Goal: Information Seeking & Learning: Learn about a topic

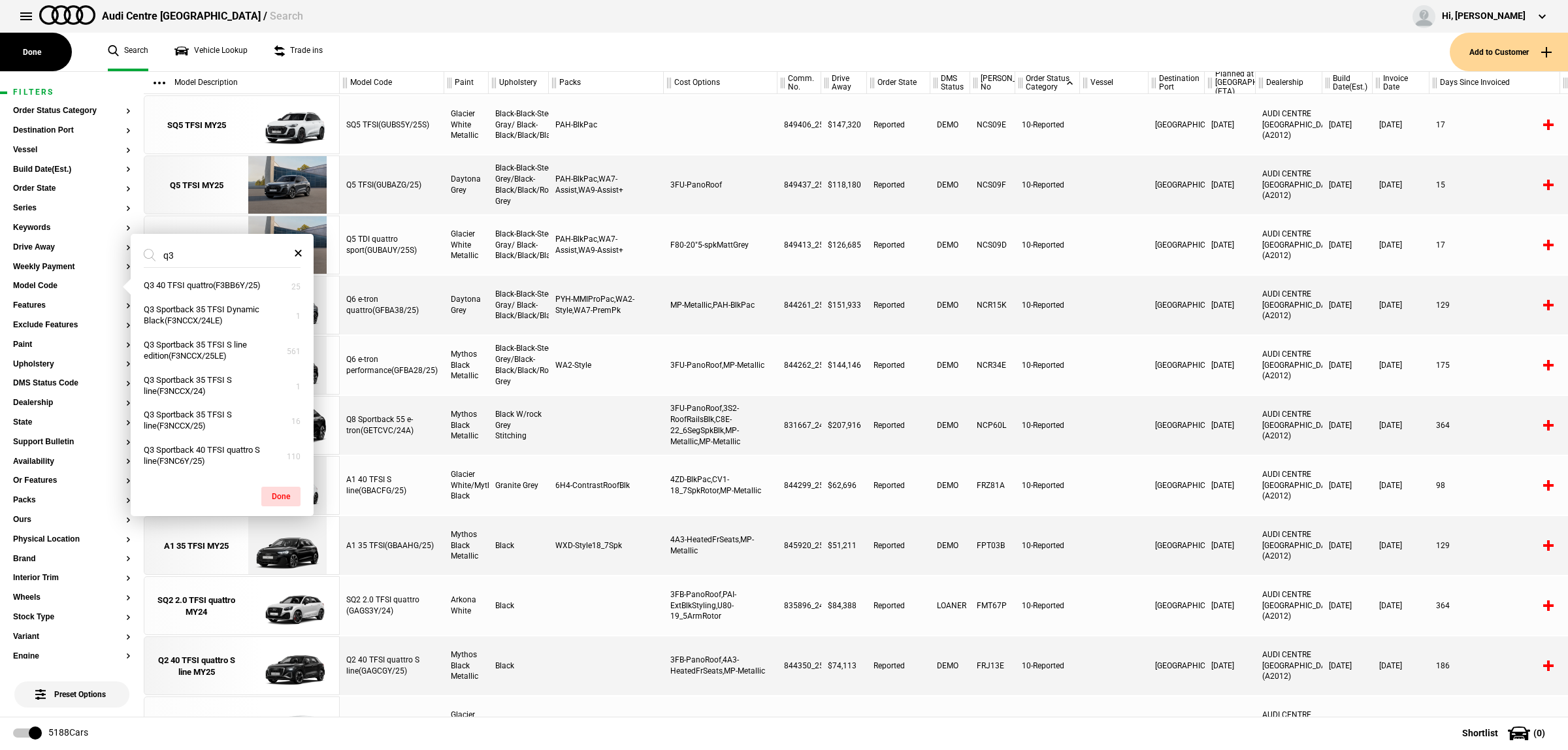
type input "q"
type input "s5"
click at [226, 389] on button "S5 Sedan edition one(FU2S5Y/25LE)" at bounding box center [222, 377] width 183 height 24
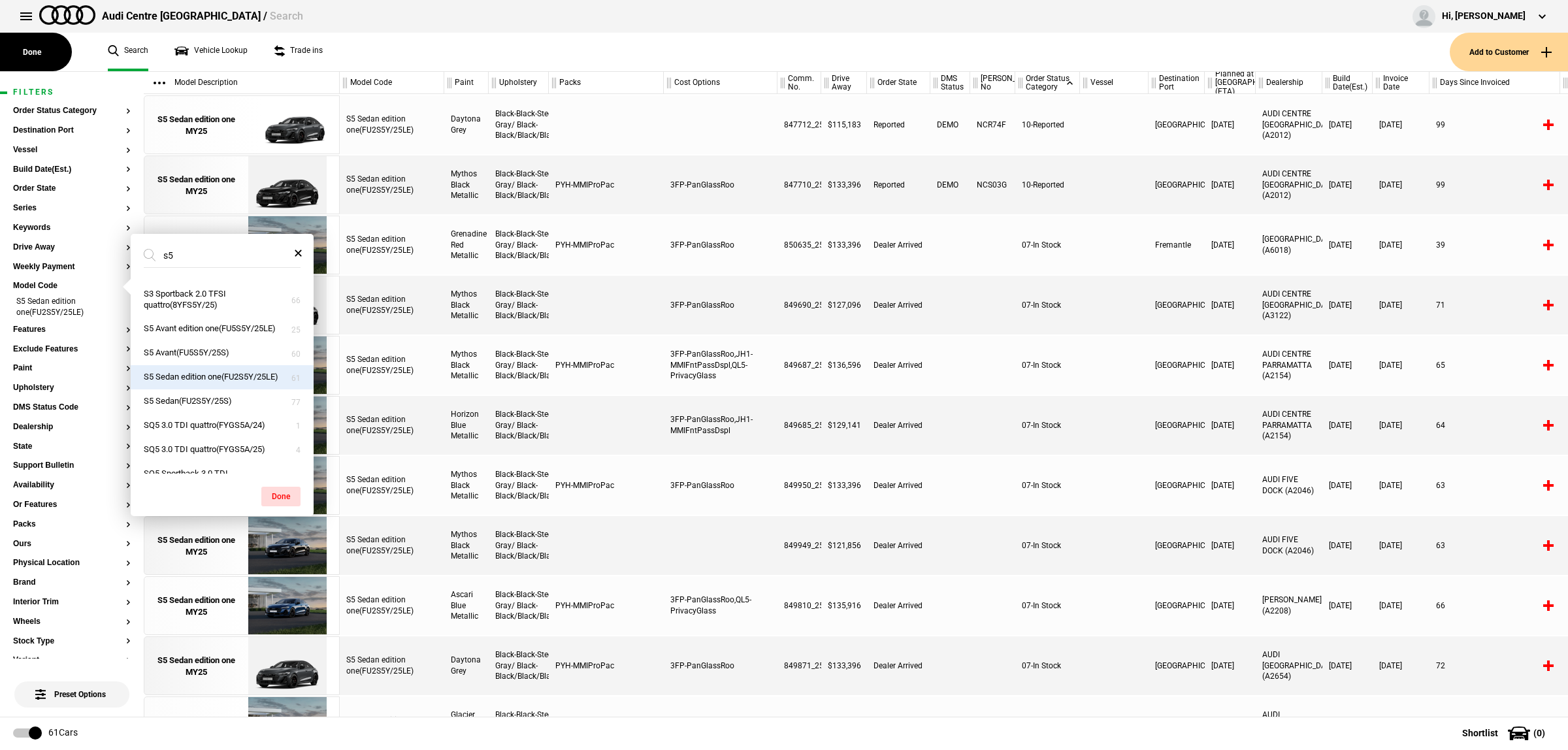
click at [227, 386] on button "S5 Sedan edition one(FU2S5Y/25LE)" at bounding box center [222, 377] width 183 height 24
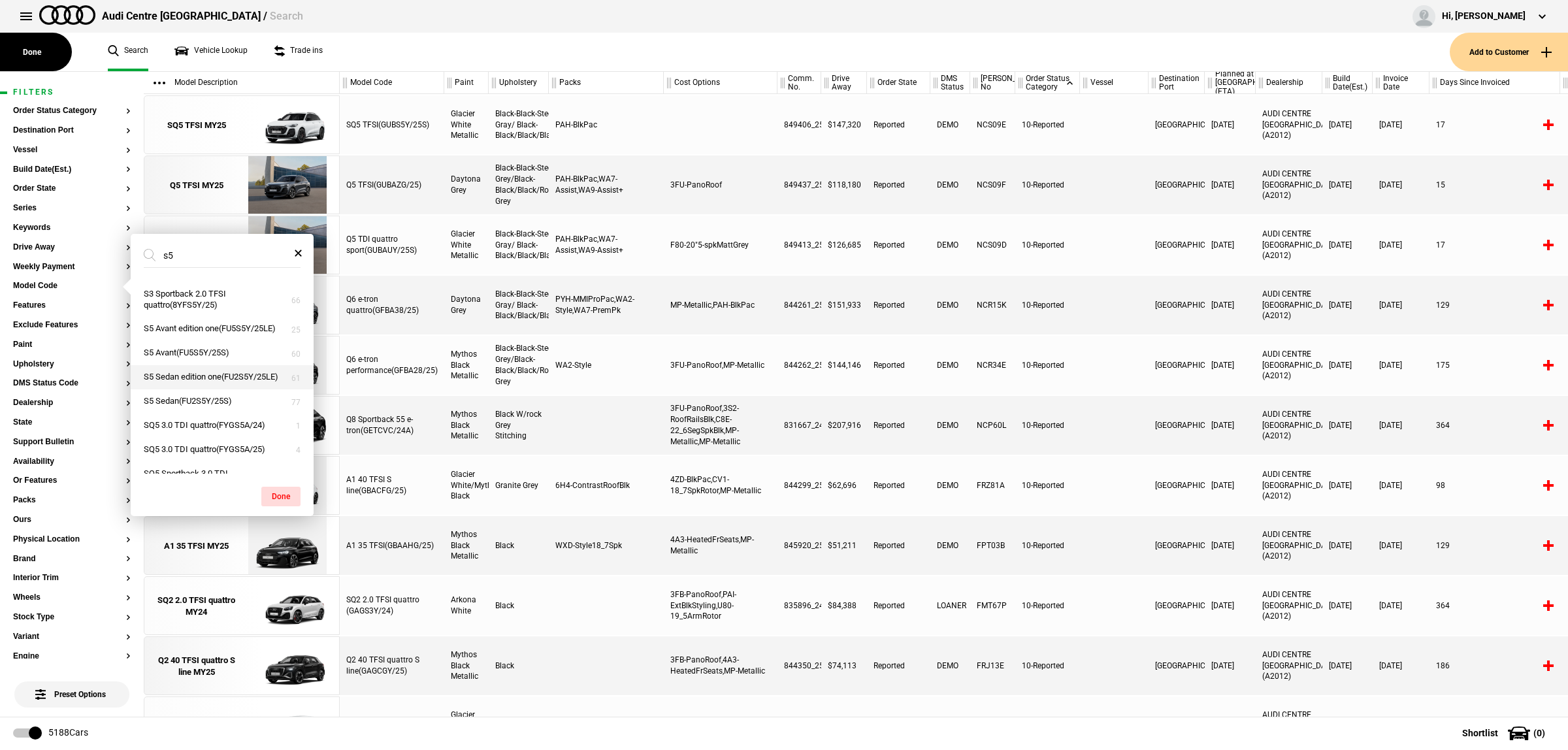
click at [227, 386] on button "S5 Sedan edition one(FU2S5Y/25LE)" at bounding box center [222, 377] width 183 height 24
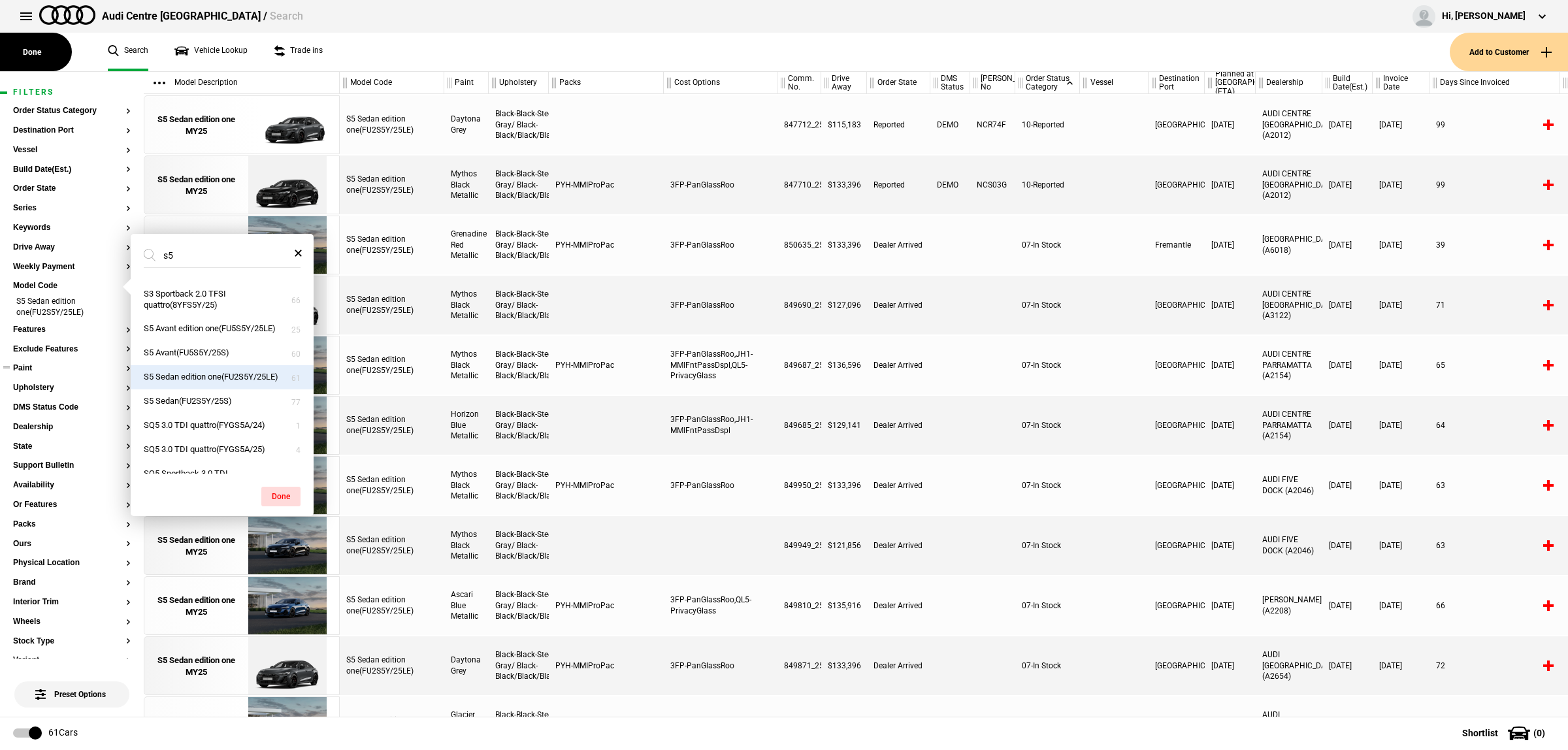
click at [44, 371] on button "Paint" at bounding box center [72, 369] width 118 height 9
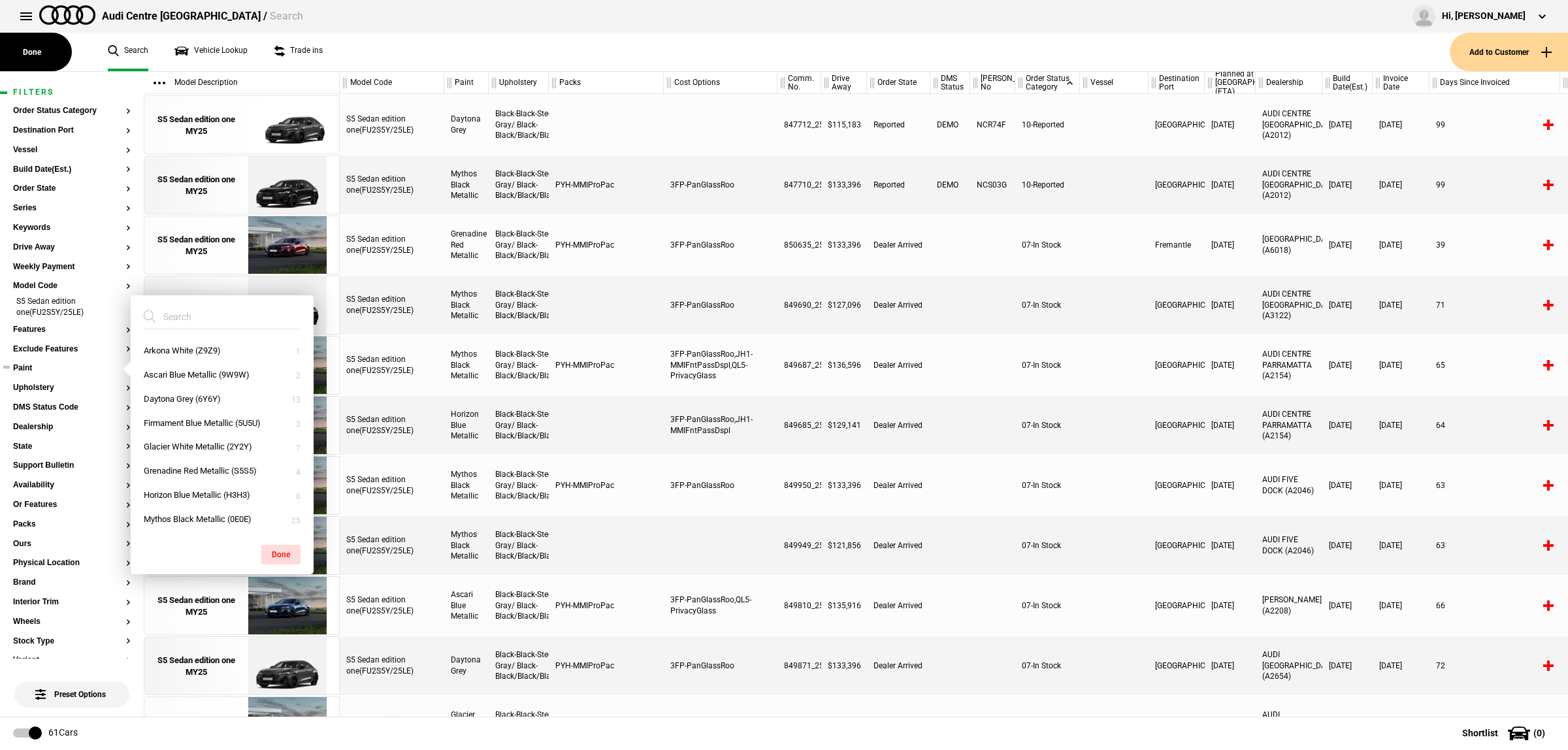
scroll to position [0, 0]
click at [212, 492] on button "Horizon Blue Metallic (H3H3)" at bounding box center [222, 496] width 183 height 24
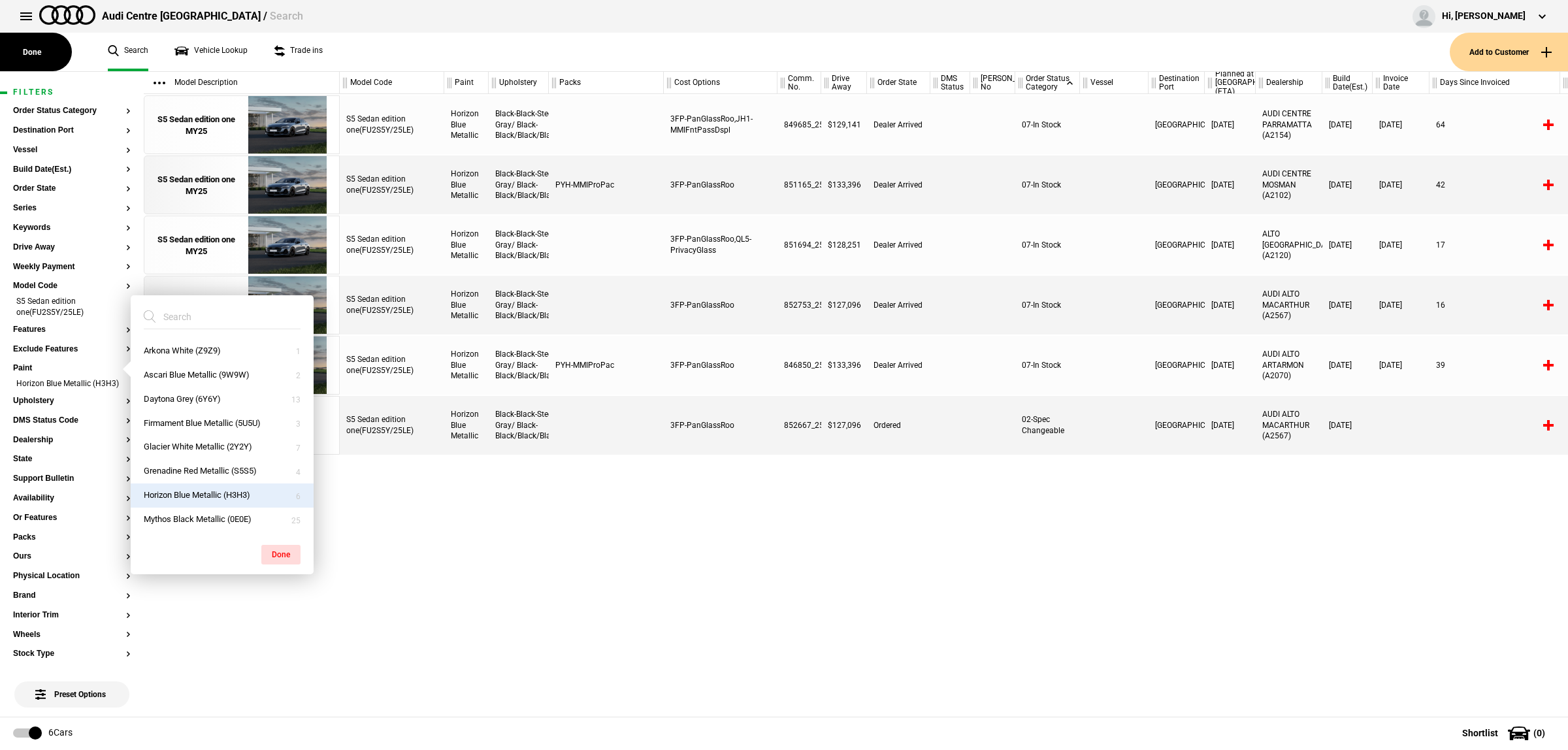
click at [693, 549] on div "S5 Sedan edition one(FU2S5Y/25LE) Horizon Blue Metallic Black-Black-Steel Gray/…" at bounding box center [953, 405] width 1228 height 623
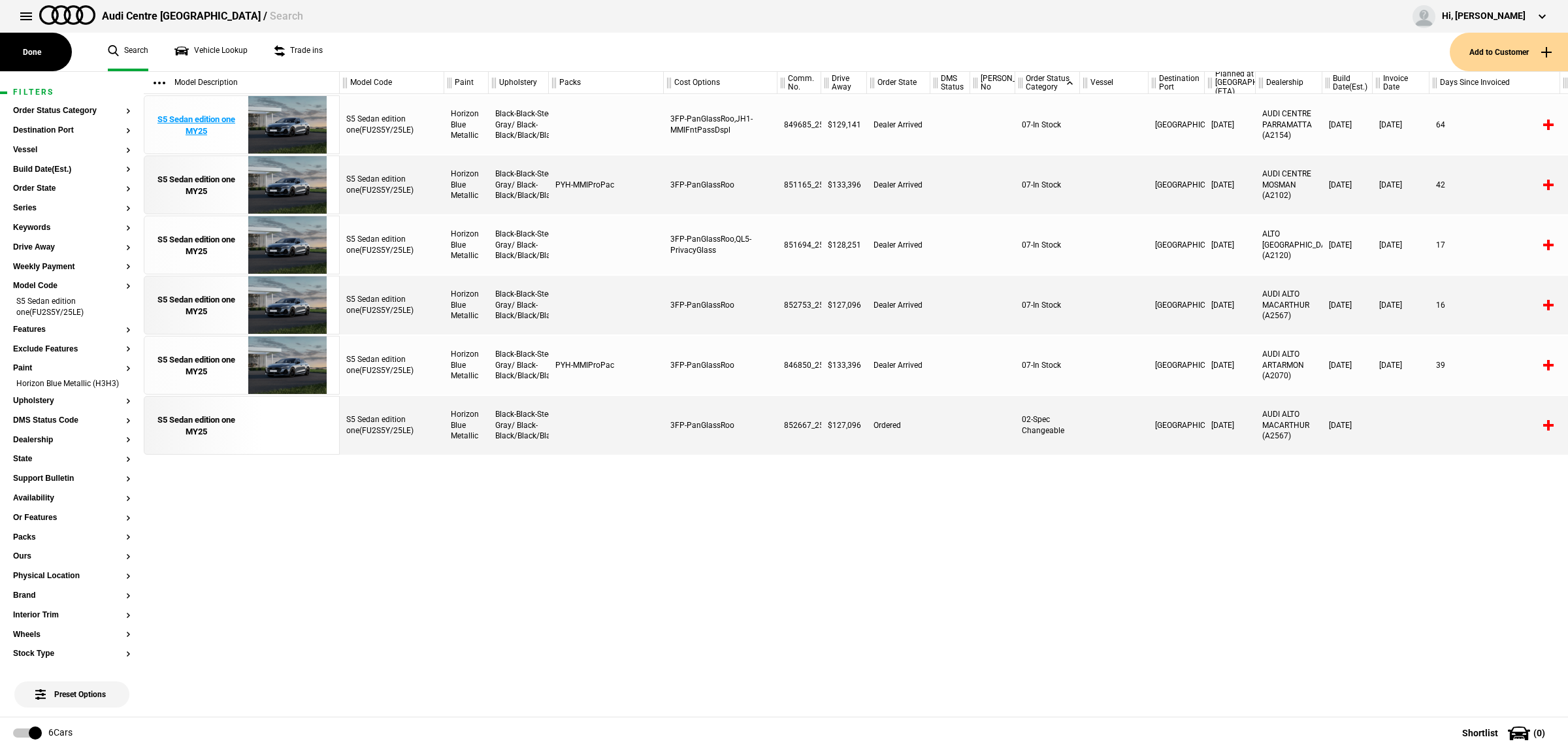
click at [305, 134] on img at bounding box center [287, 125] width 90 height 59
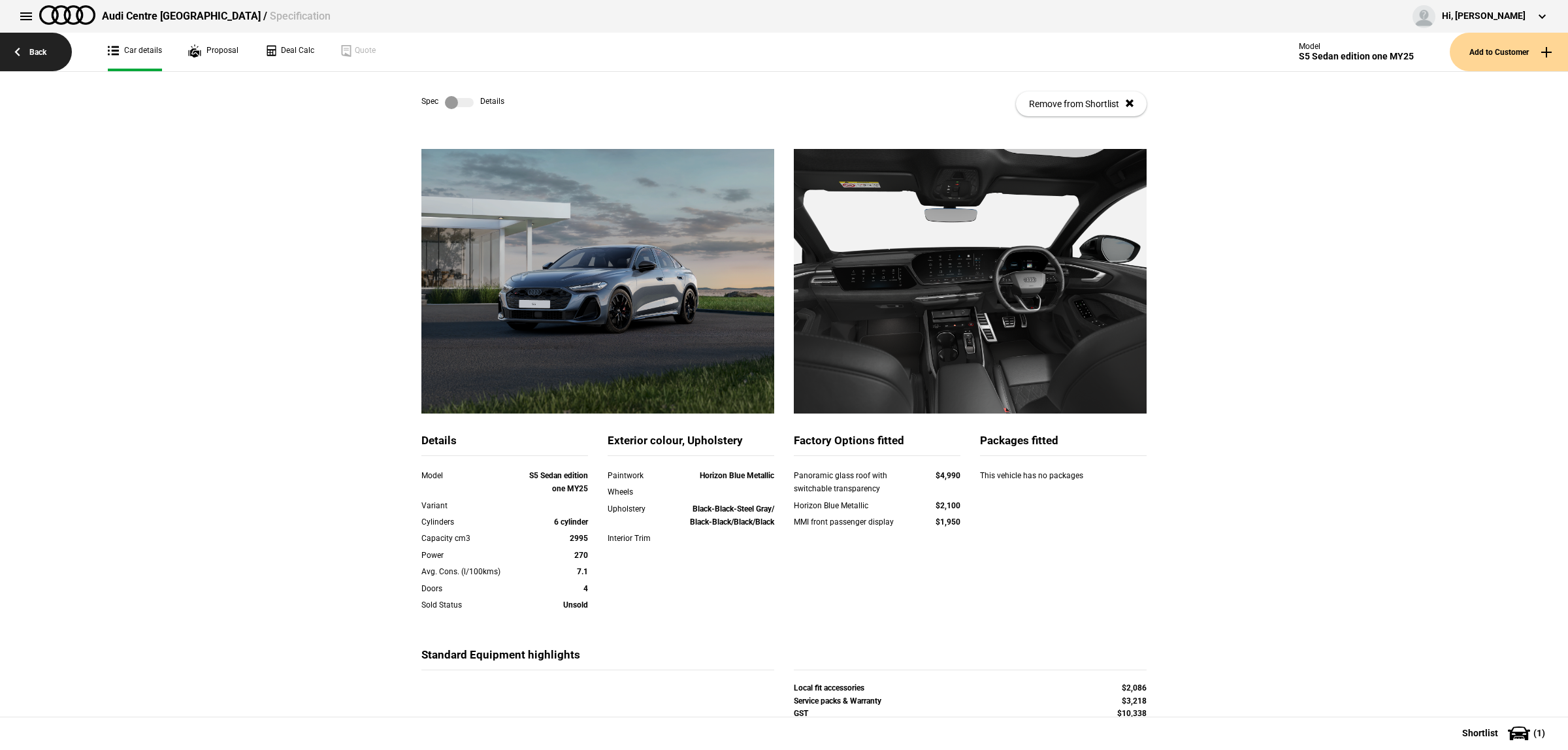
click at [60, 44] on link "Back" at bounding box center [36, 52] width 72 height 38
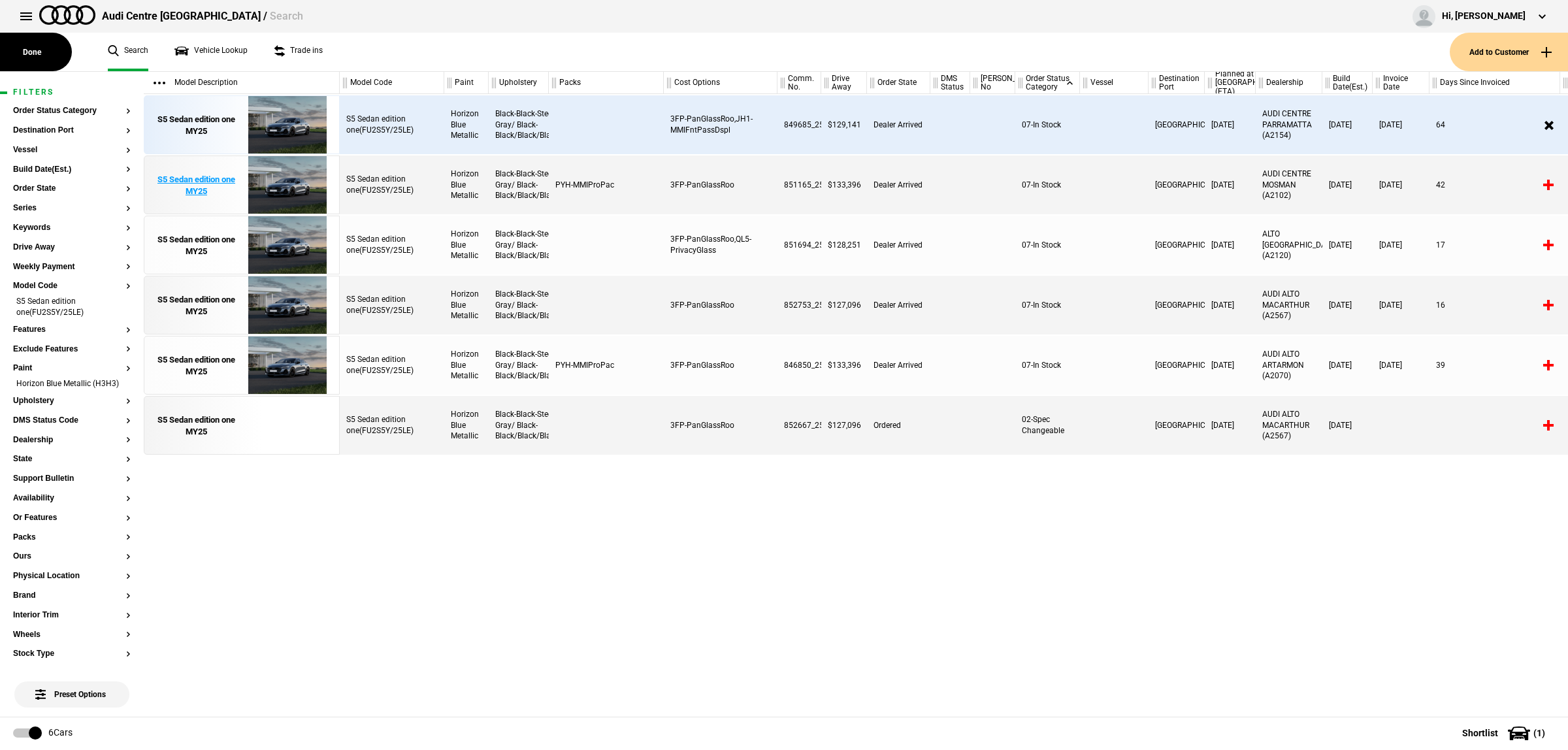
click at [267, 180] on img at bounding box center [287, 185] width 90 height 59
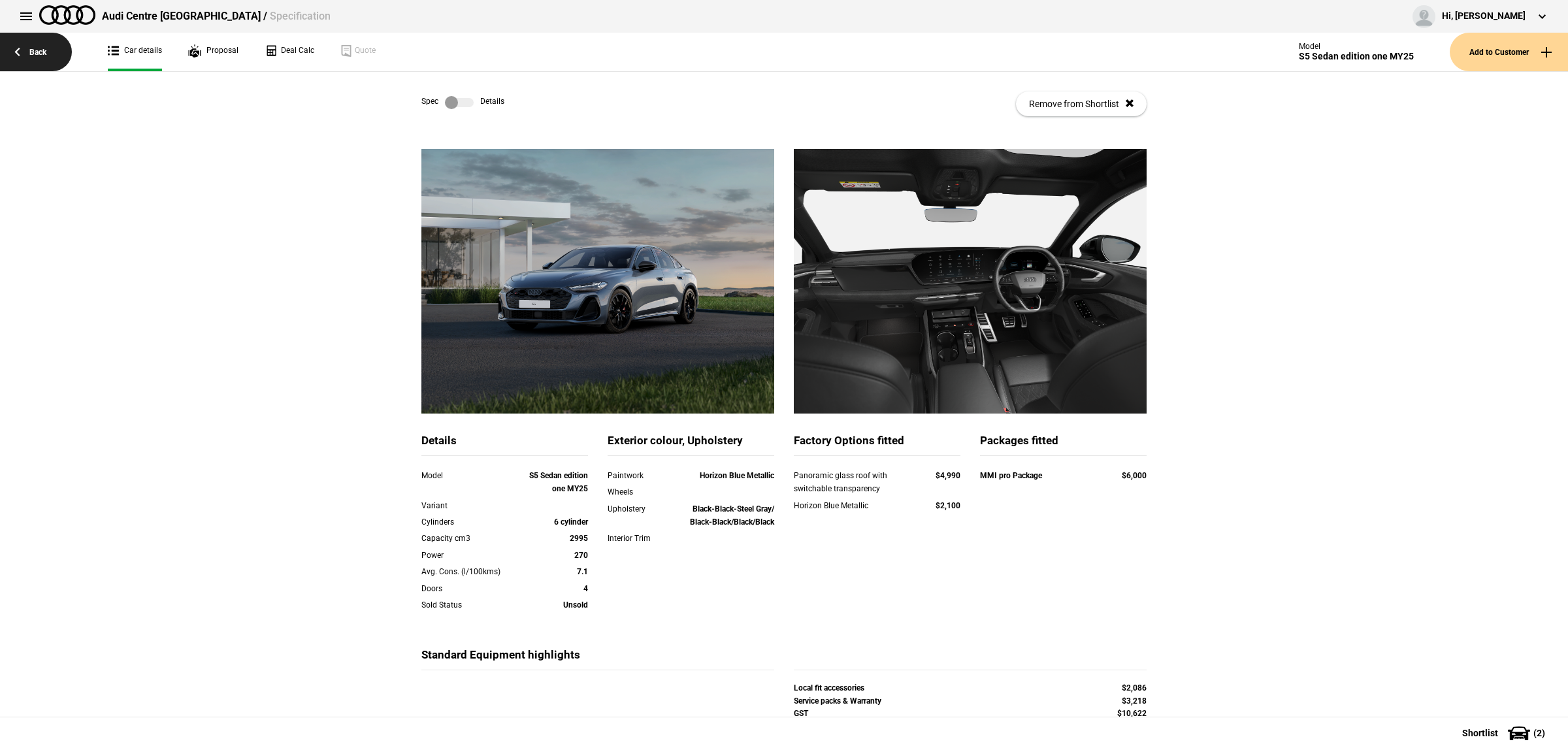
click at [53, 53] on link "Back" at bounding box center [36, 52] width 72 height 38
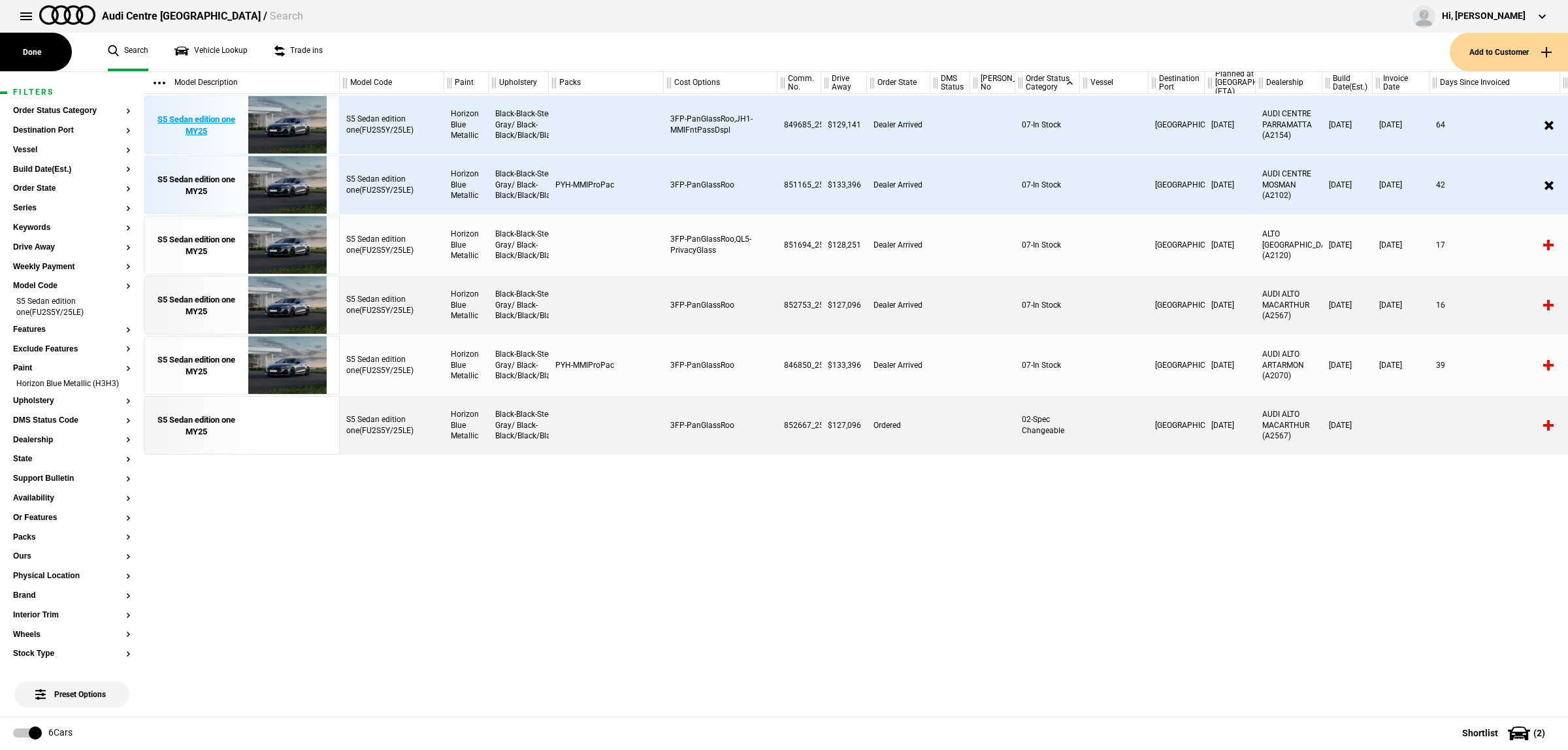
click at [297, 122] on img at bounding box center [287, 125] width 90 height 59
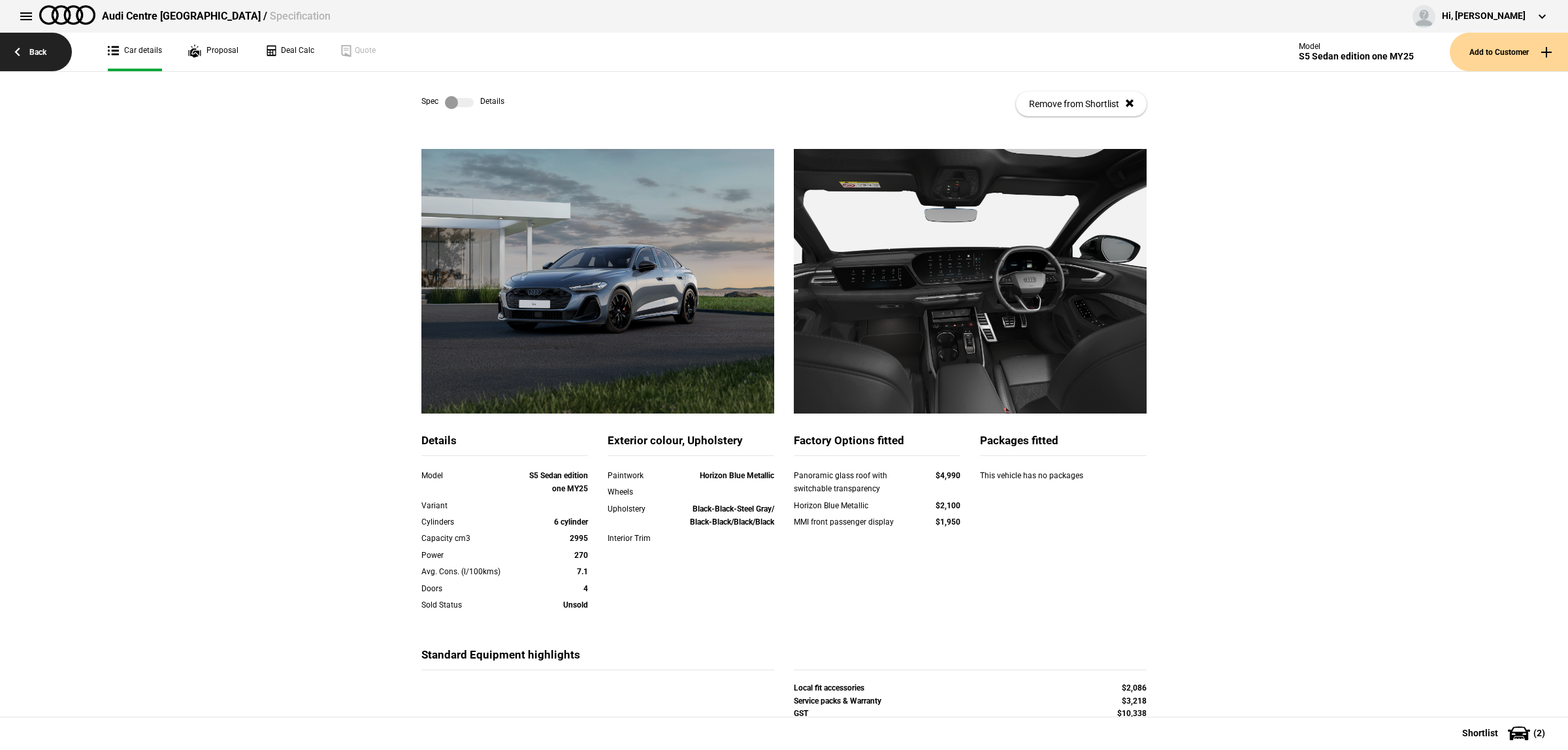
click at [32, 42] on link "Back" at bounding box center [36, 52] width 72 height 38
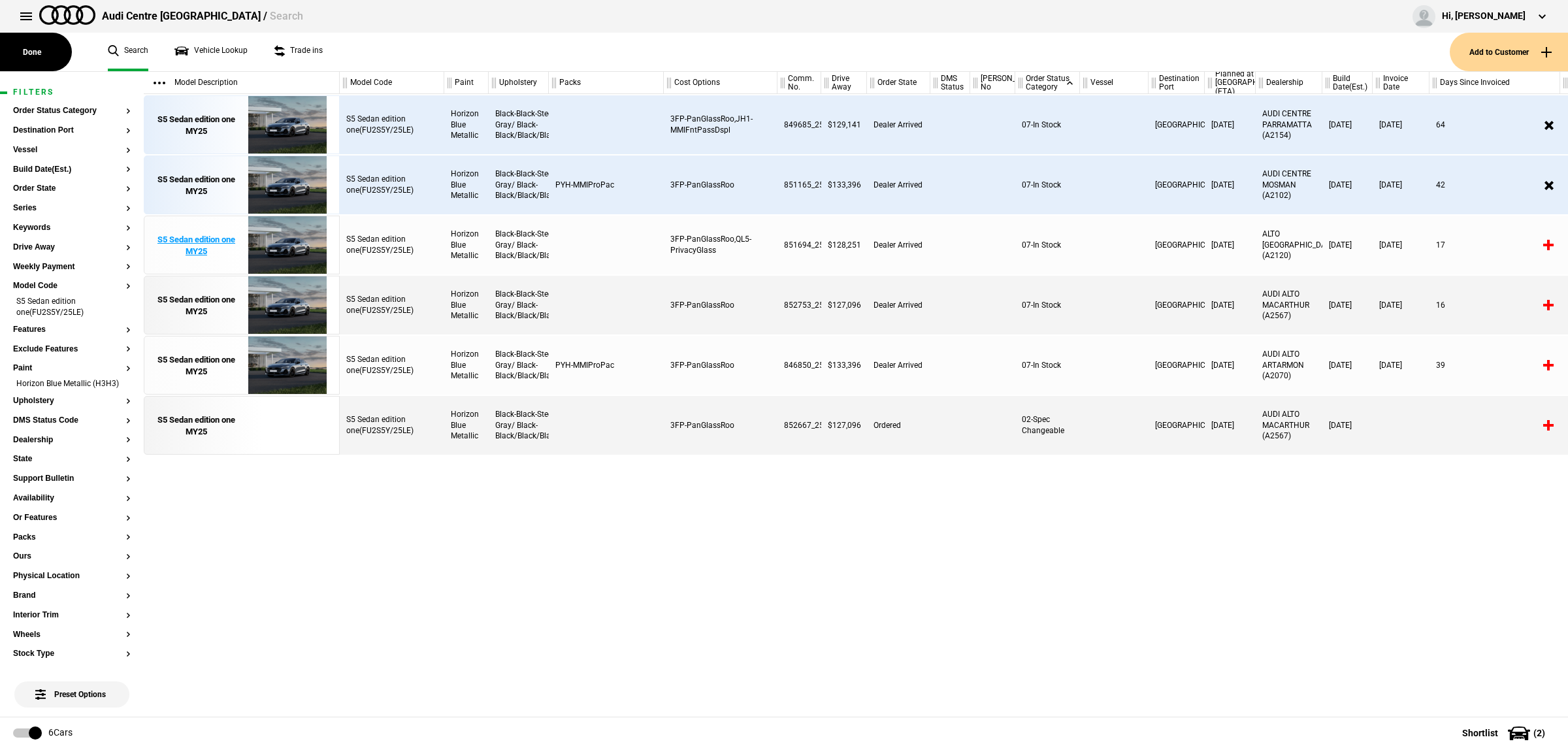
click at [289, 237] on img at bounding box center [287, 245] width 90 height 59
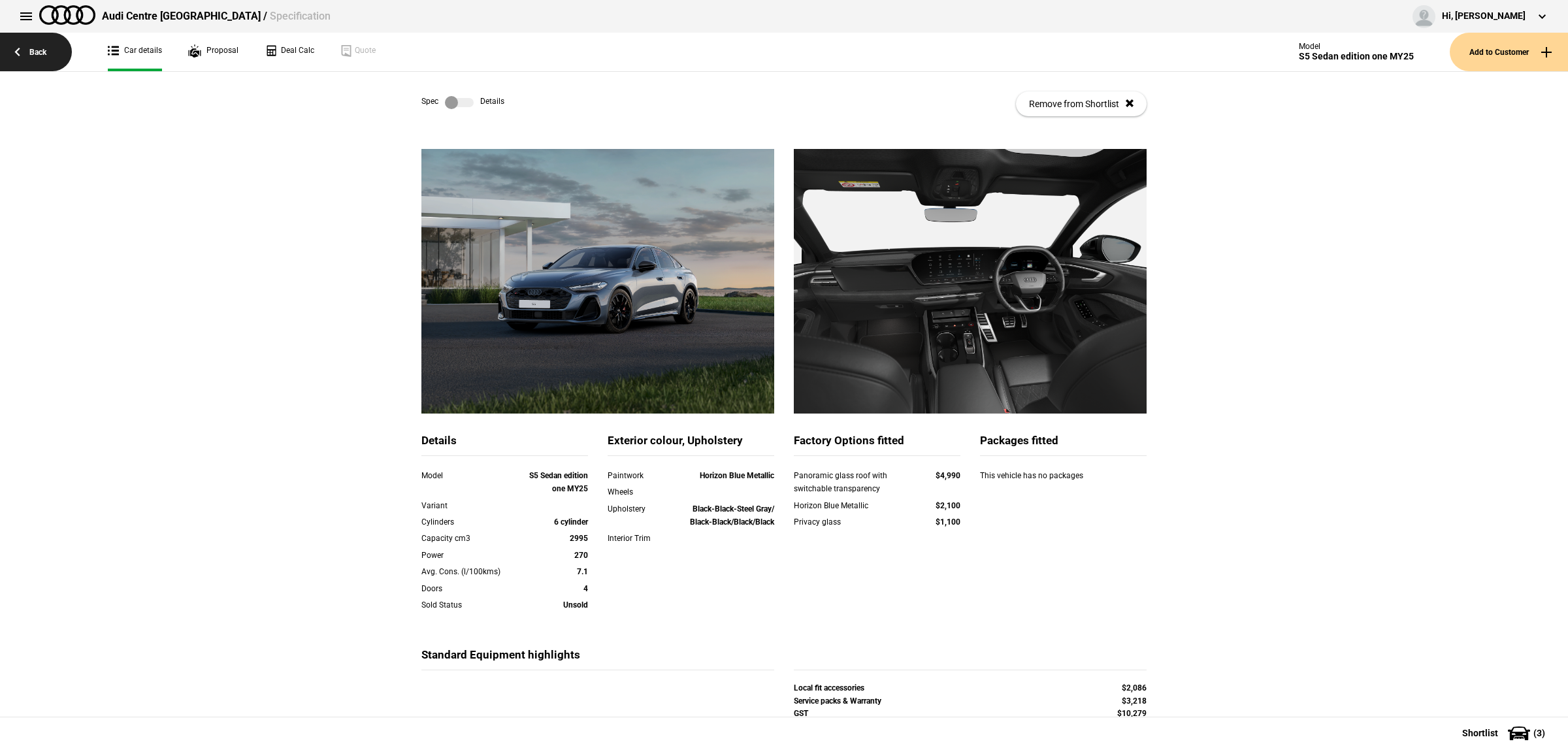
click at [54, 40] on link "Back" at bounding box center [36, 52] width 72 height 38
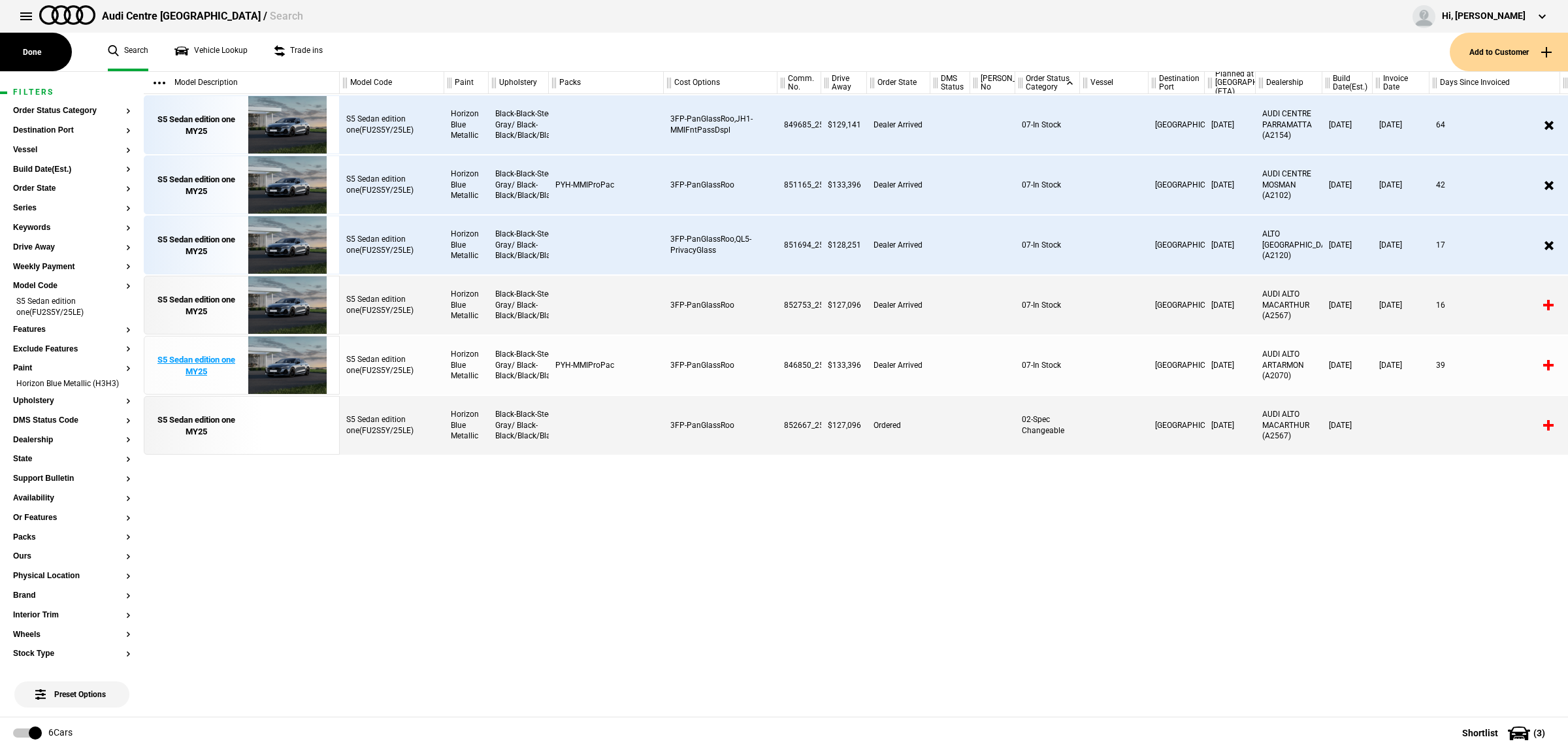
click at [289, 363] on img at bounding box center [287, 365] width 90 height 59
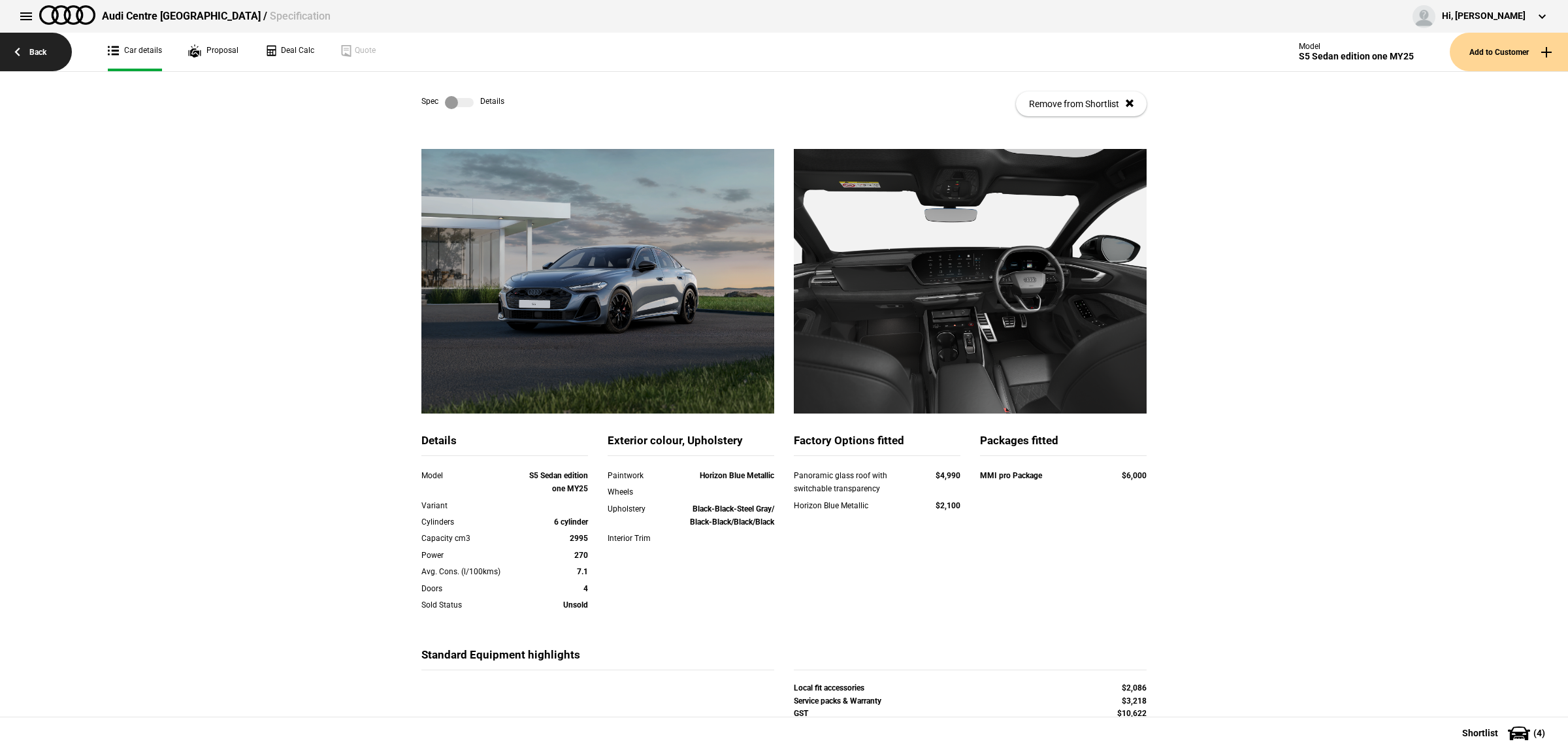
click at [55, 54] on link "Back" at bounding box center [36, 52] width 72 height 38
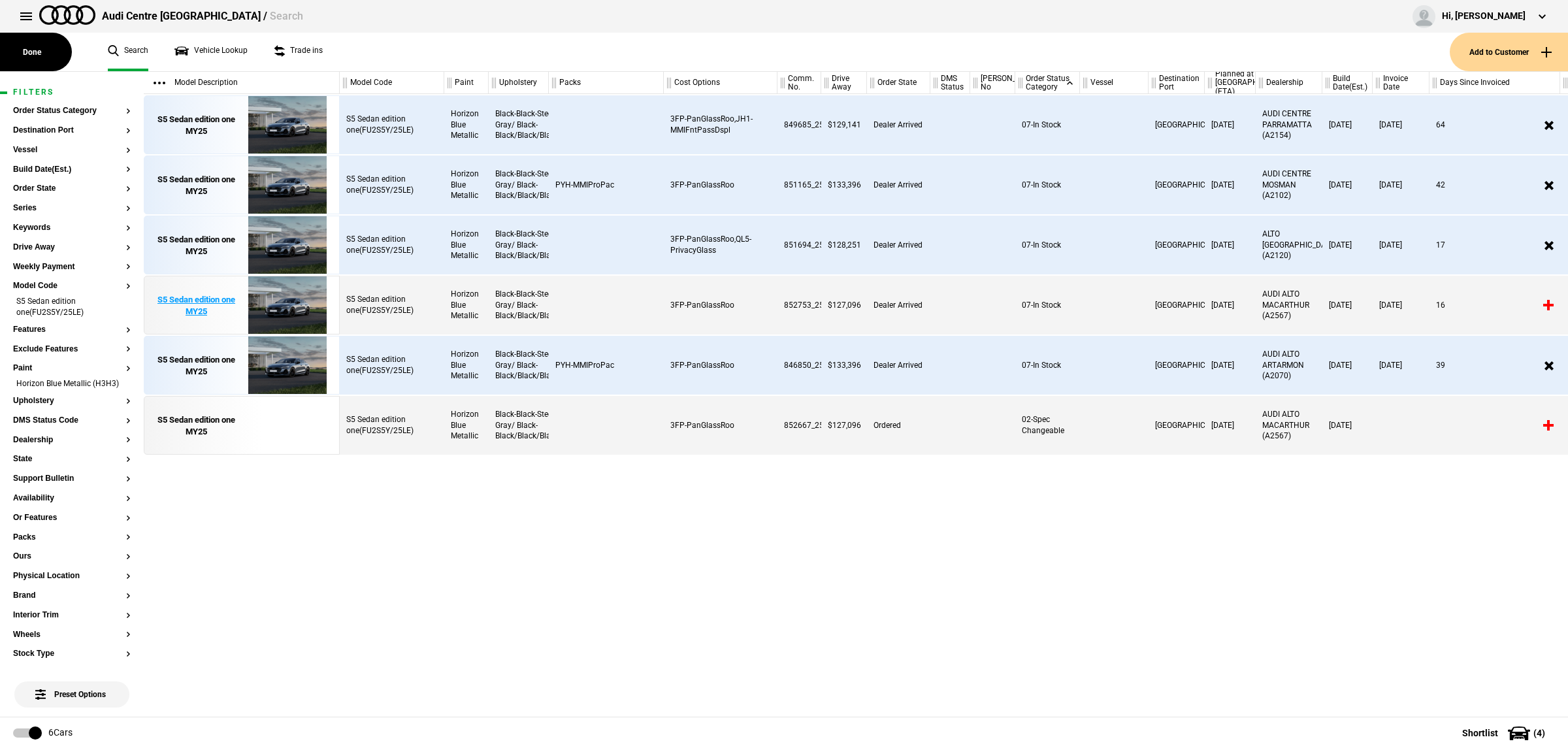
click at [307, 298] on img at bounding box center [287, 305] width 90 height 59
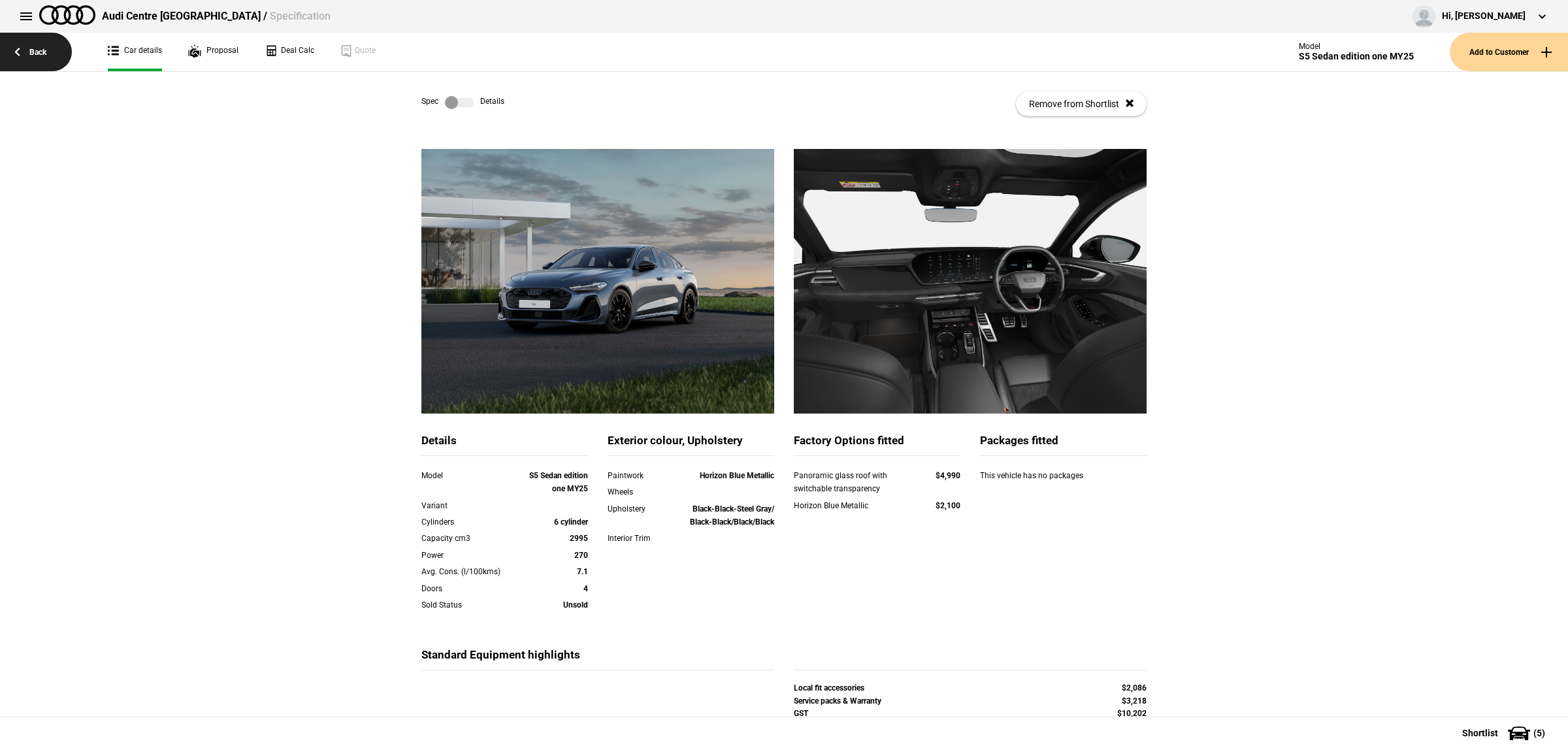
click at [47, 53] on link "Back" at bounding box center [36, 52] width 72 height 38
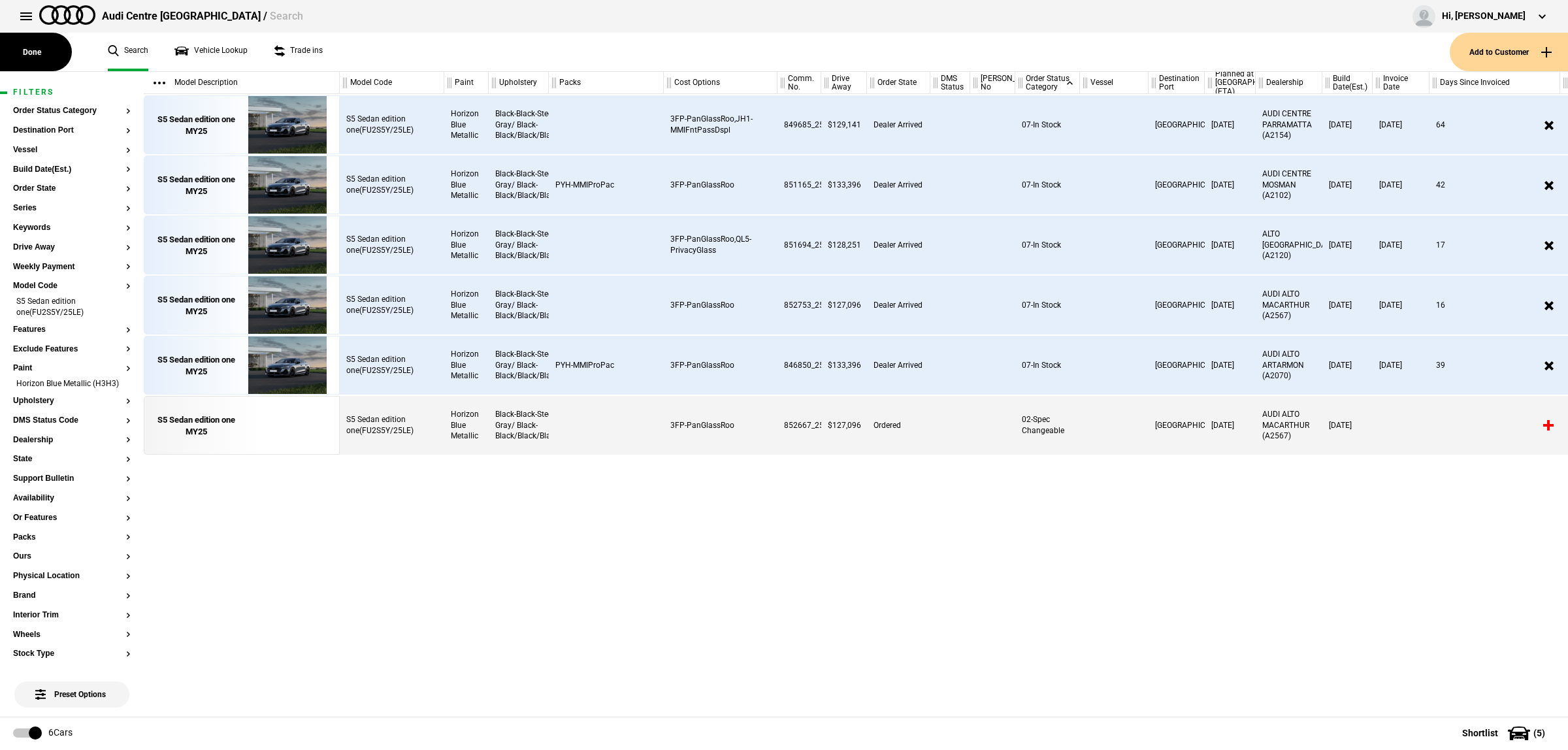
click at [688, 583] on div "S5 Sedan edition one(FU2S5Y/25LE) Horizon Blue Metallic Black-Black-Steel Gray/…" at bounding box center [953, 405] width 1228 height 623
click at [292, 366] on img at bounding box center [287, 365] width 90 height 59
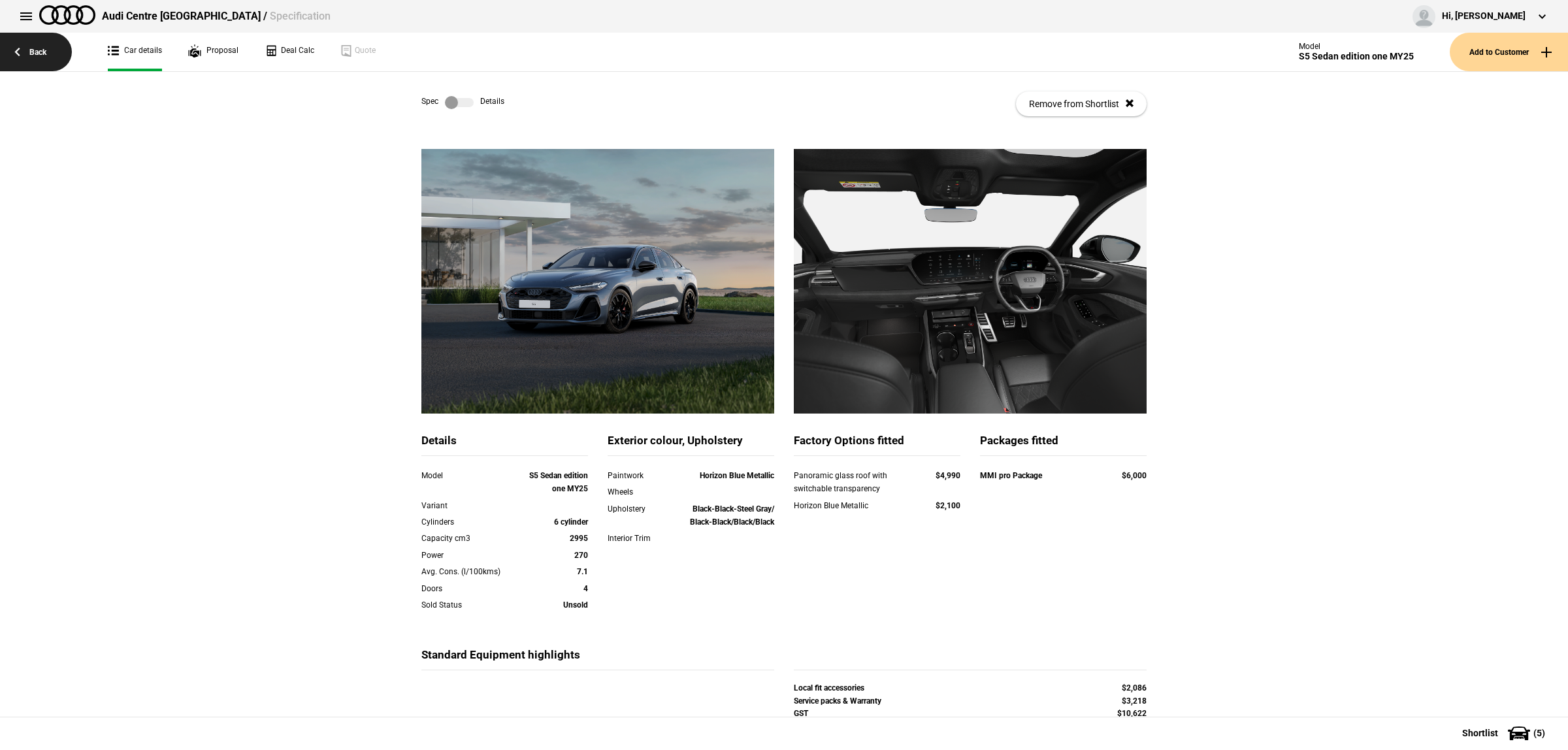
click at [40, 59] on link "Back" at bounding box center [36, 52] width 72 height 38
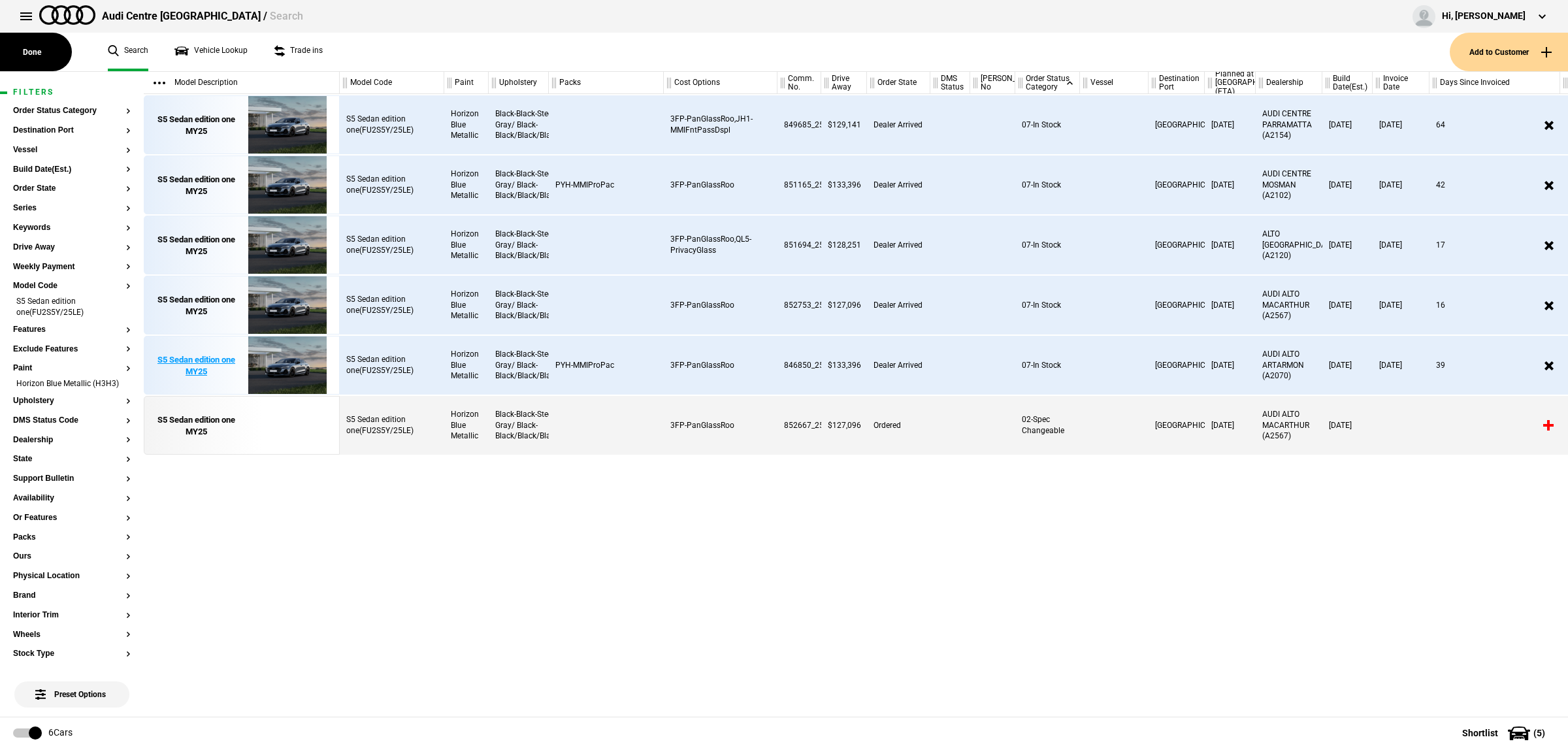
click at [287, 365] on img at bounding box center [287, 365] width 90 height 59
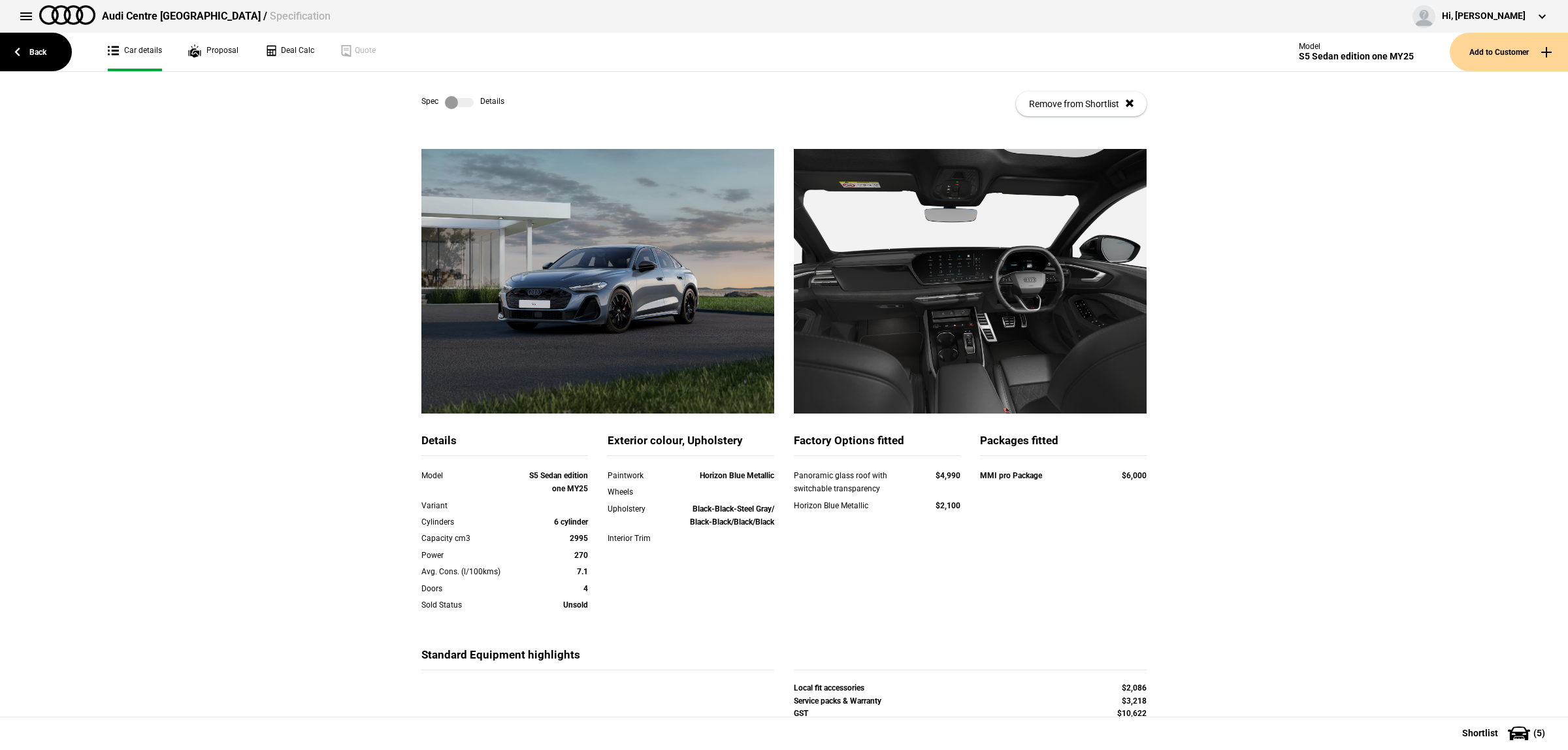
click at [466, 106] on label at bounding box center [459, 102] width 29 height 13
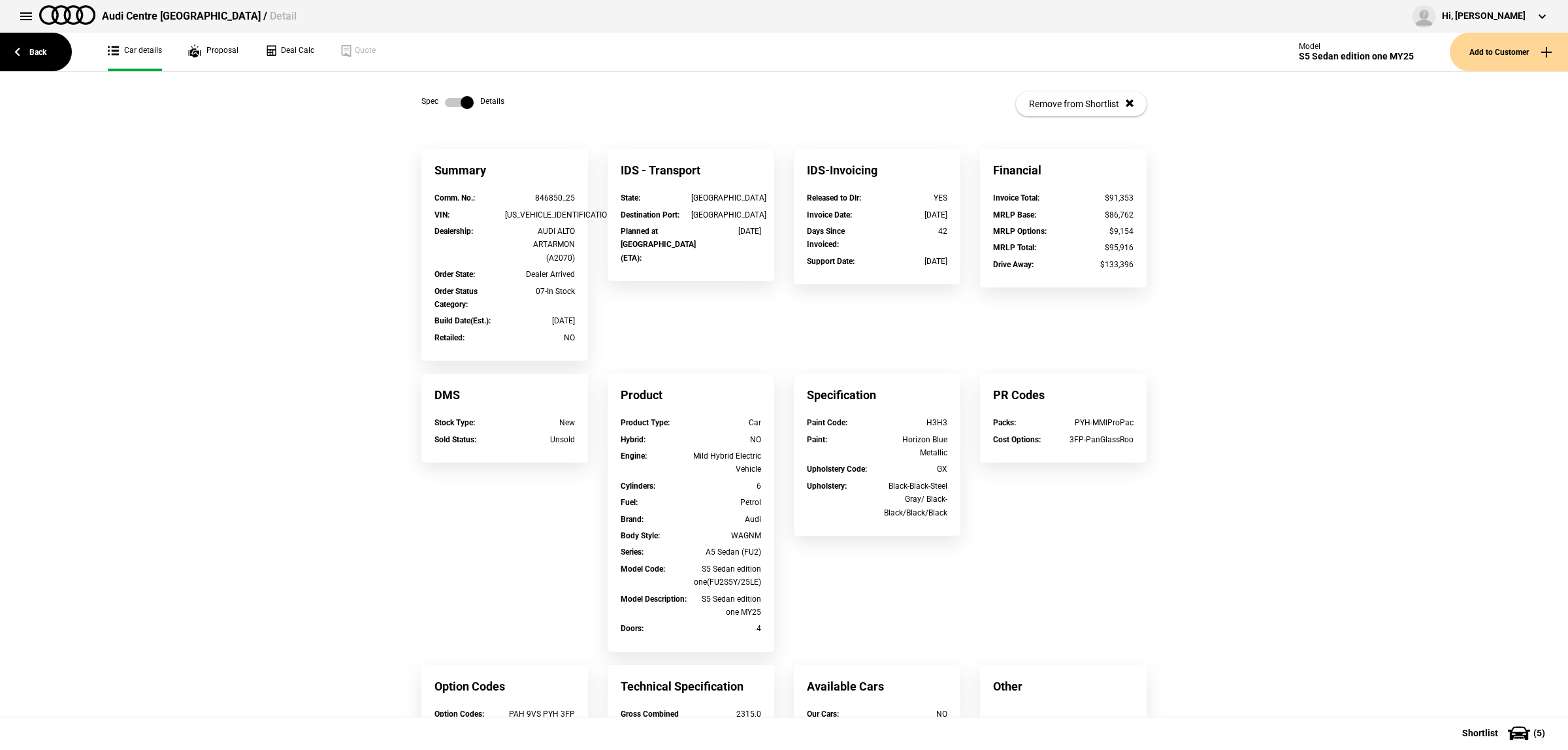
click at [466, 106] on label at bounding box center [459, 102] width 29 height 13
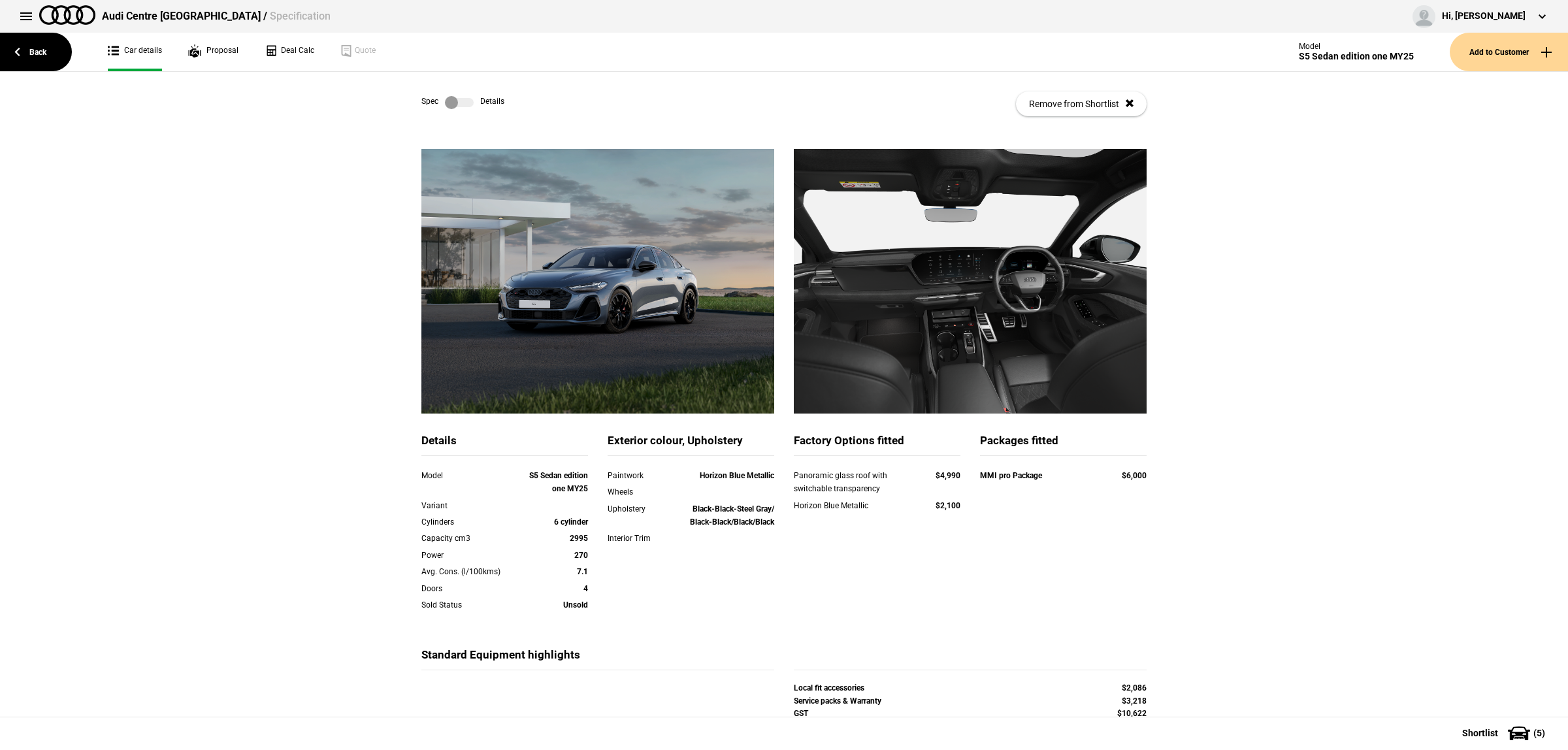
click at [466, 106] on label at bounding box center [459, 102] width 29 height 13
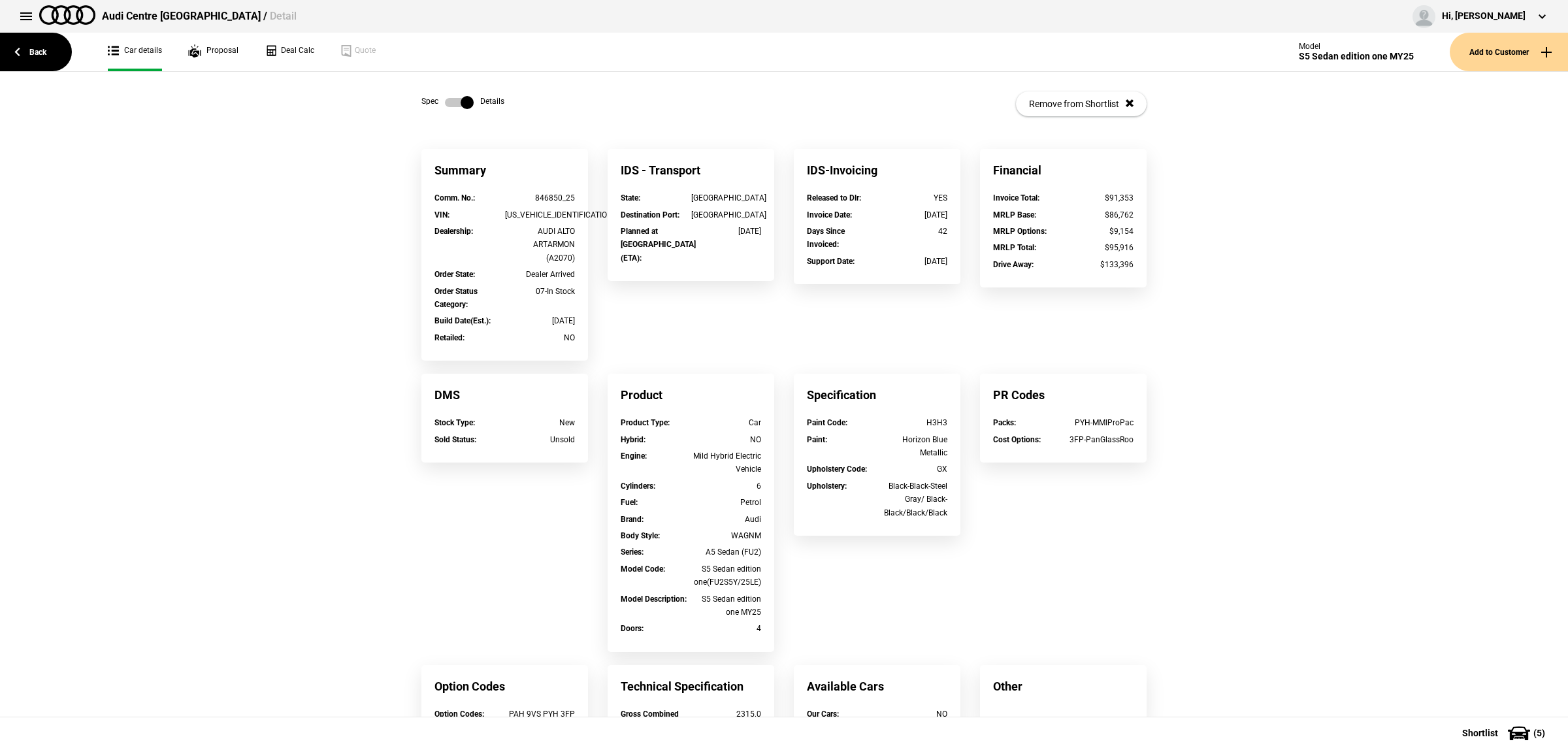
click at [466, 106] on label at bounding box center [459, 102] width 29 height 13
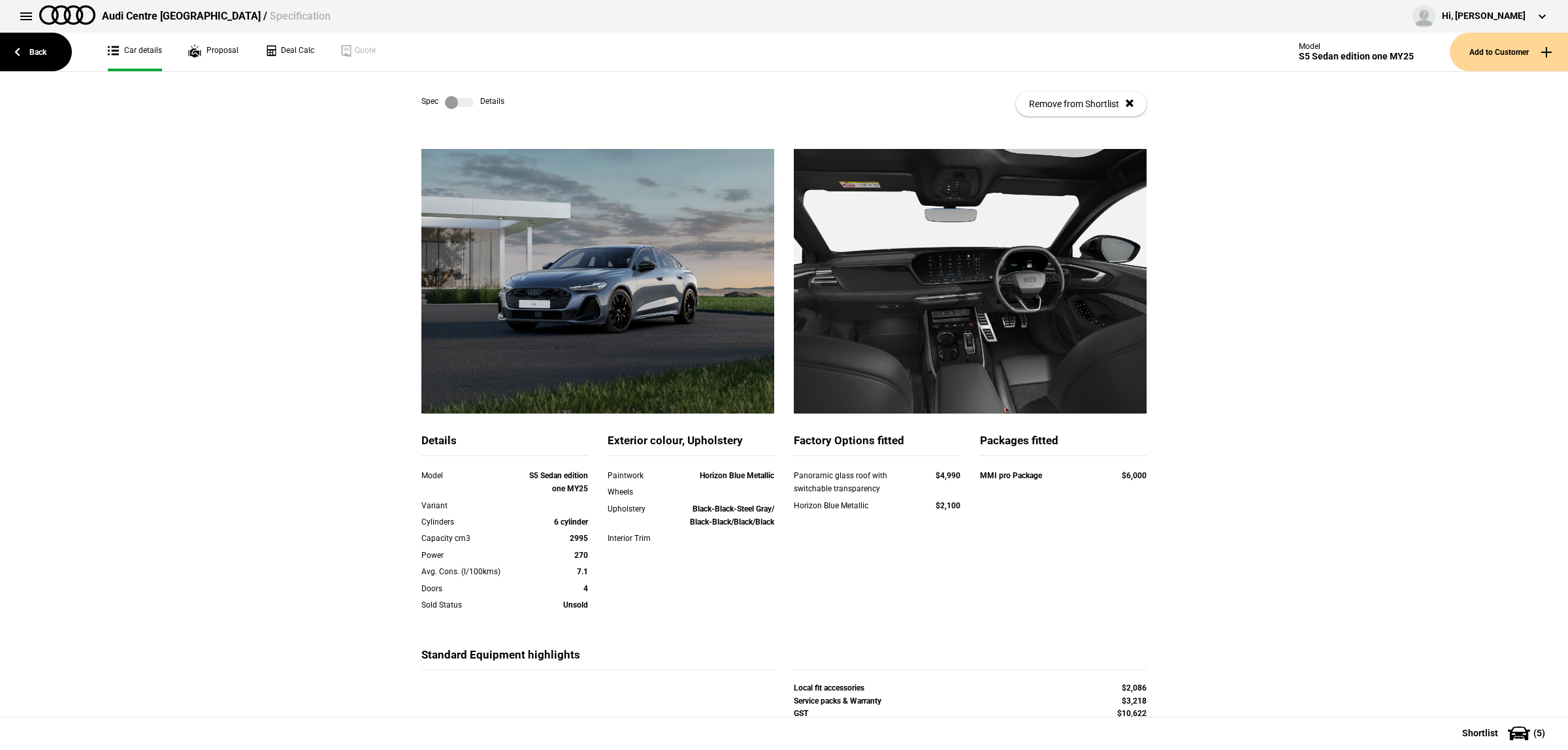
click at [1394, 294] on div "Details Model S5 Sedan edition one MY25 Variant Cylinders 6 cylinder Capacity c…" at bounding box center [784, 483] width 1568 height 669
click at [1266, 458] on div "Details Model S5 Sedan edition one MY25 Variant Cylinders 6 cylinder Capacity c…" at bounding box center [784, 483] width 1568 height 669
click at [452, 102] on label at bounding box center [459, 102] width 29 height 13
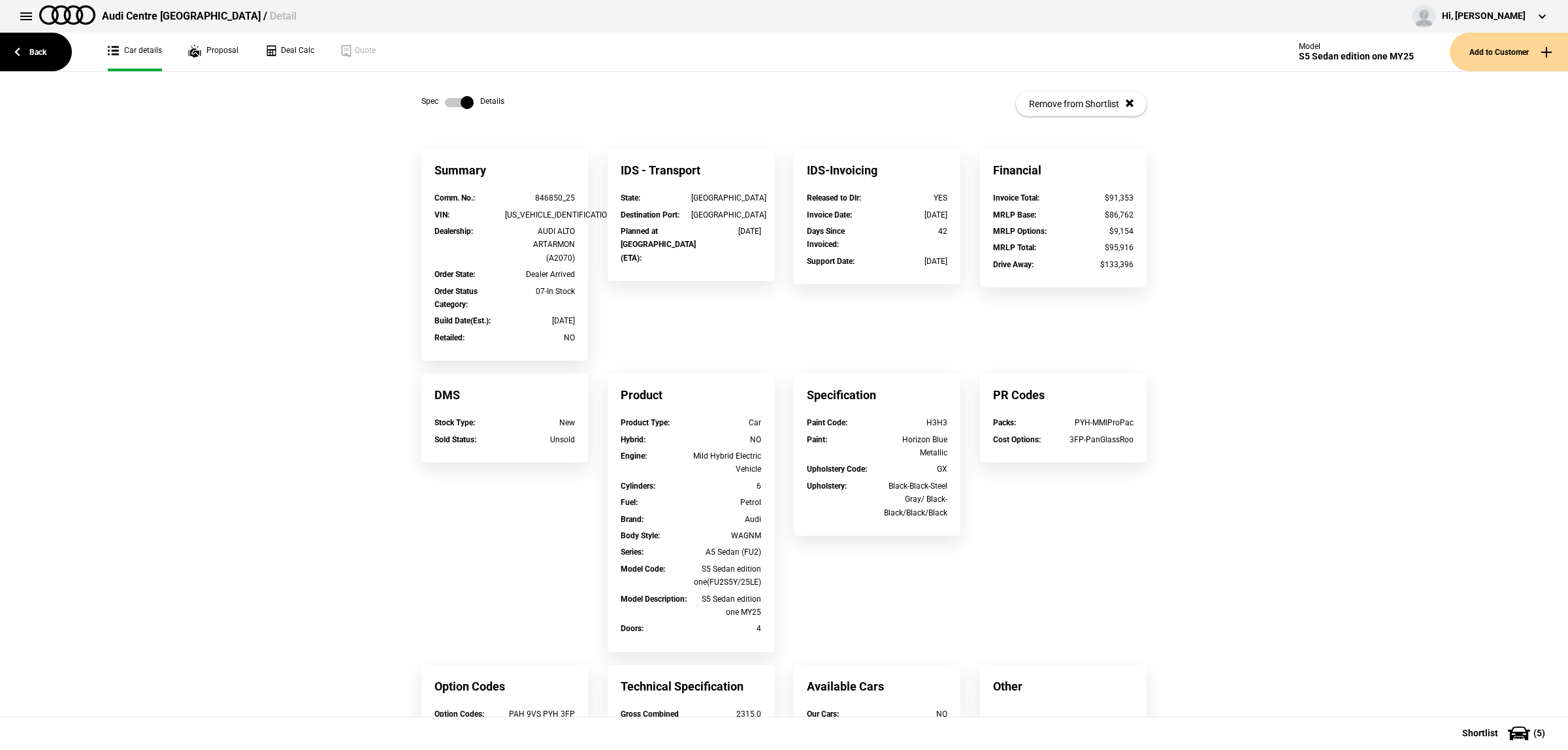
click at [452, 102] on label at bounding box center [459, 102] width 29 height 13
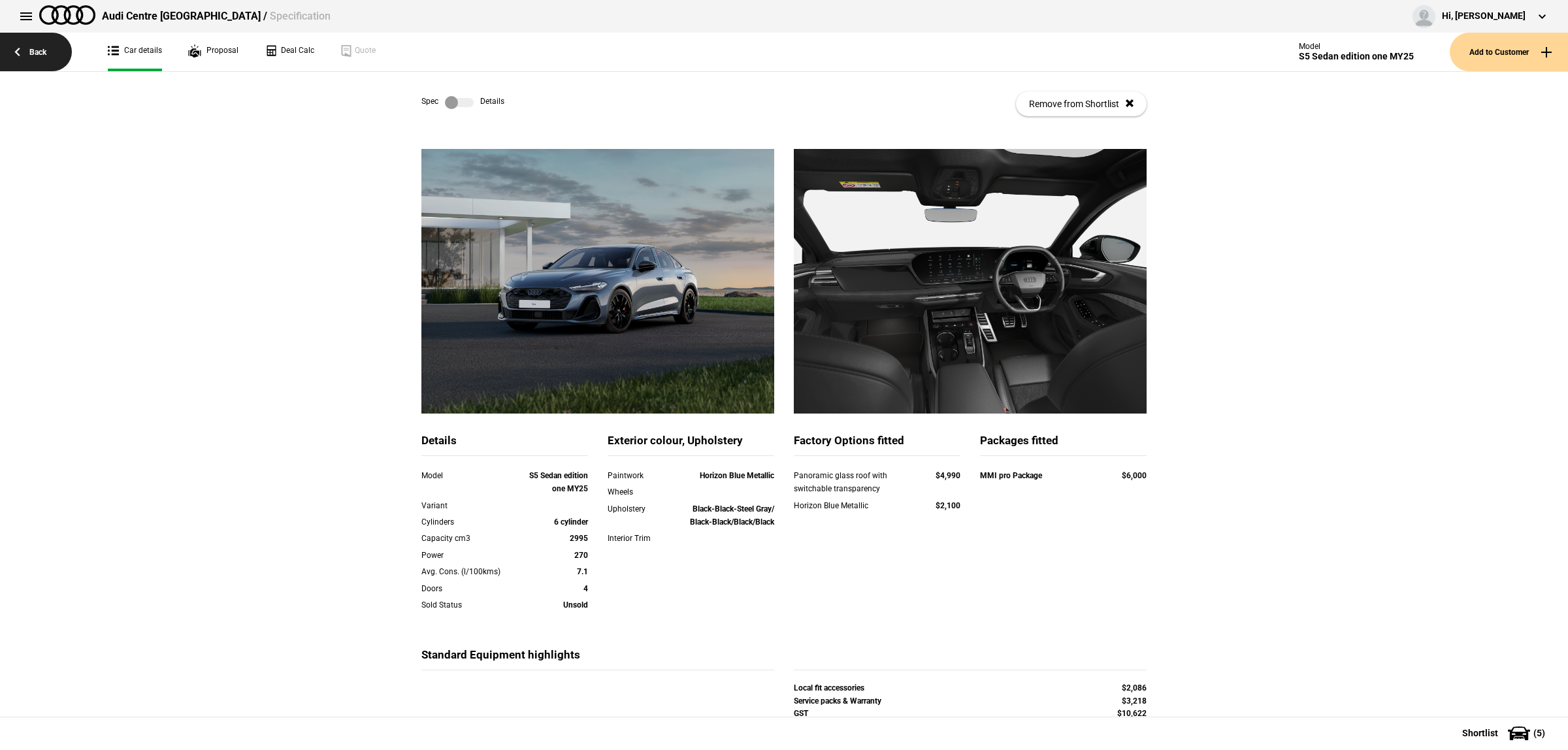
click at [56, 56] on link "Back" at bounding box center [36, 52] width 72 height 38
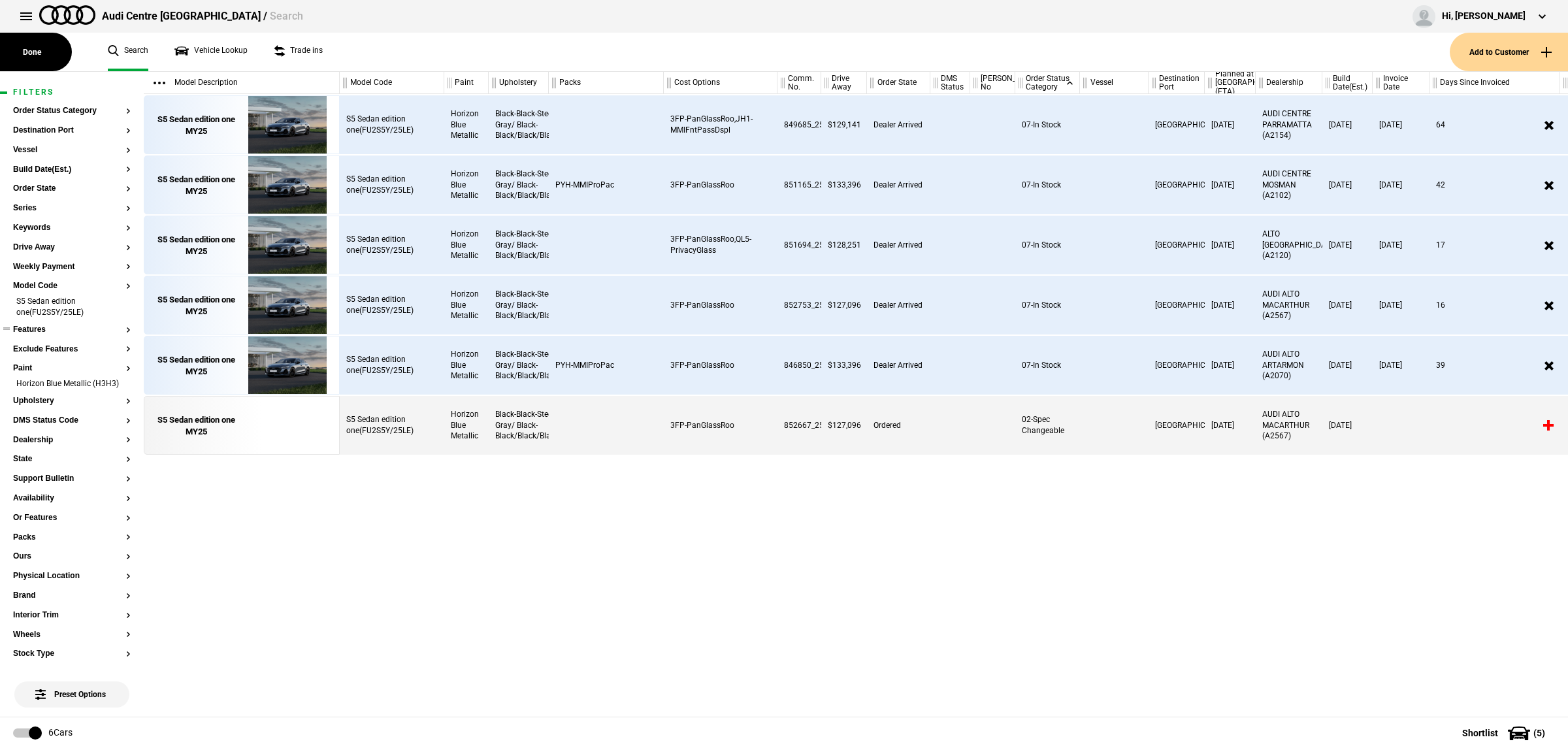
click at [44, 330] on button "Features" at bounding box center [72, 330] width 118 height 9
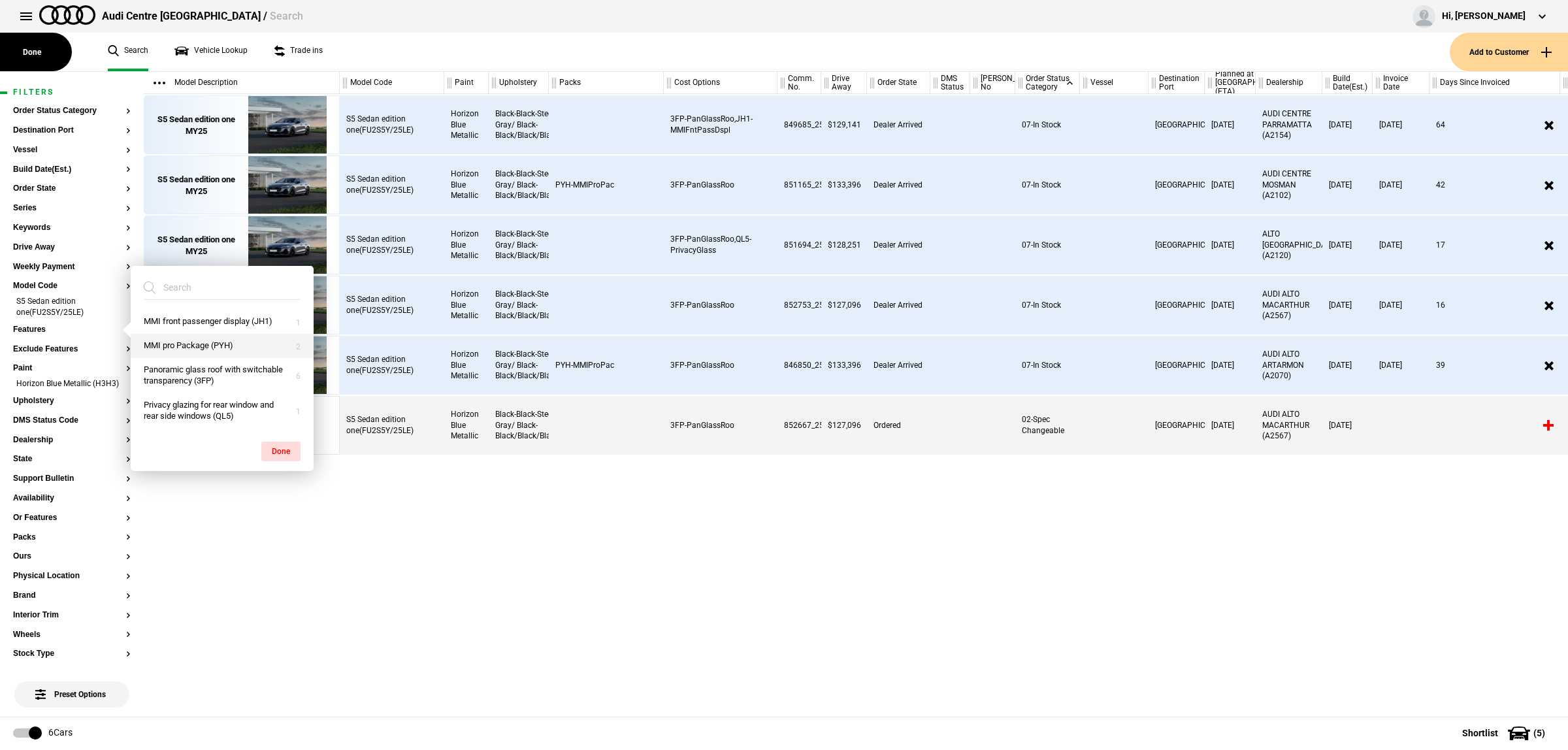
click at [239, 348] on button "MMI pro Package (PYH)" at bounding box center [222, 346] width 183 height 24
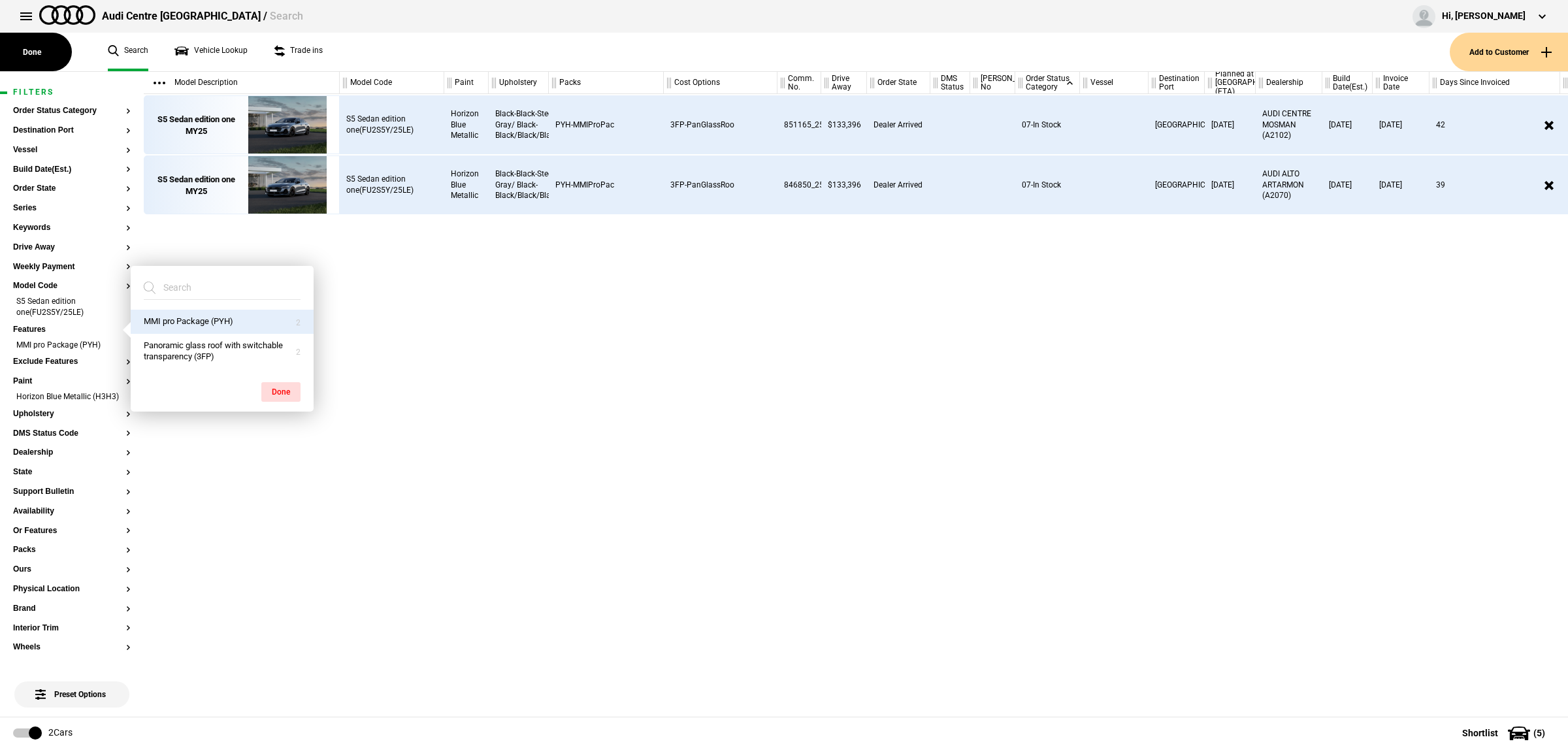
click at [801, 435] on div "S5 Sedan edition one(FU2S5Y/25LE) Horizon Blue Metallic Black-Black-Steel Gray/…" at bounding box center [953, 405] width 1228 height 623
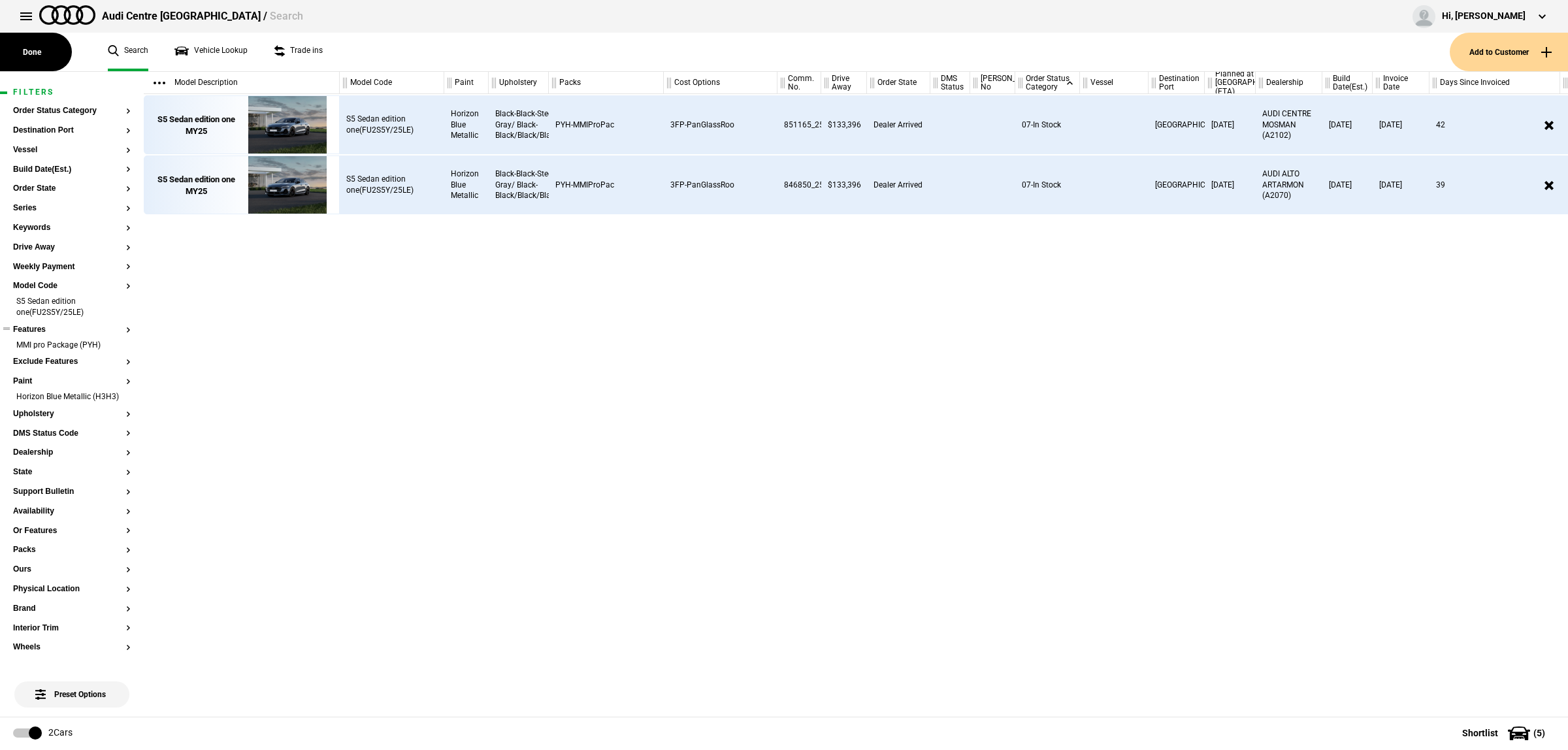
click at [116, 305] on li "S5 Sedan edition one(FU2S5Y/25LE)" at bounding box center [72, 308] width 118 height 24
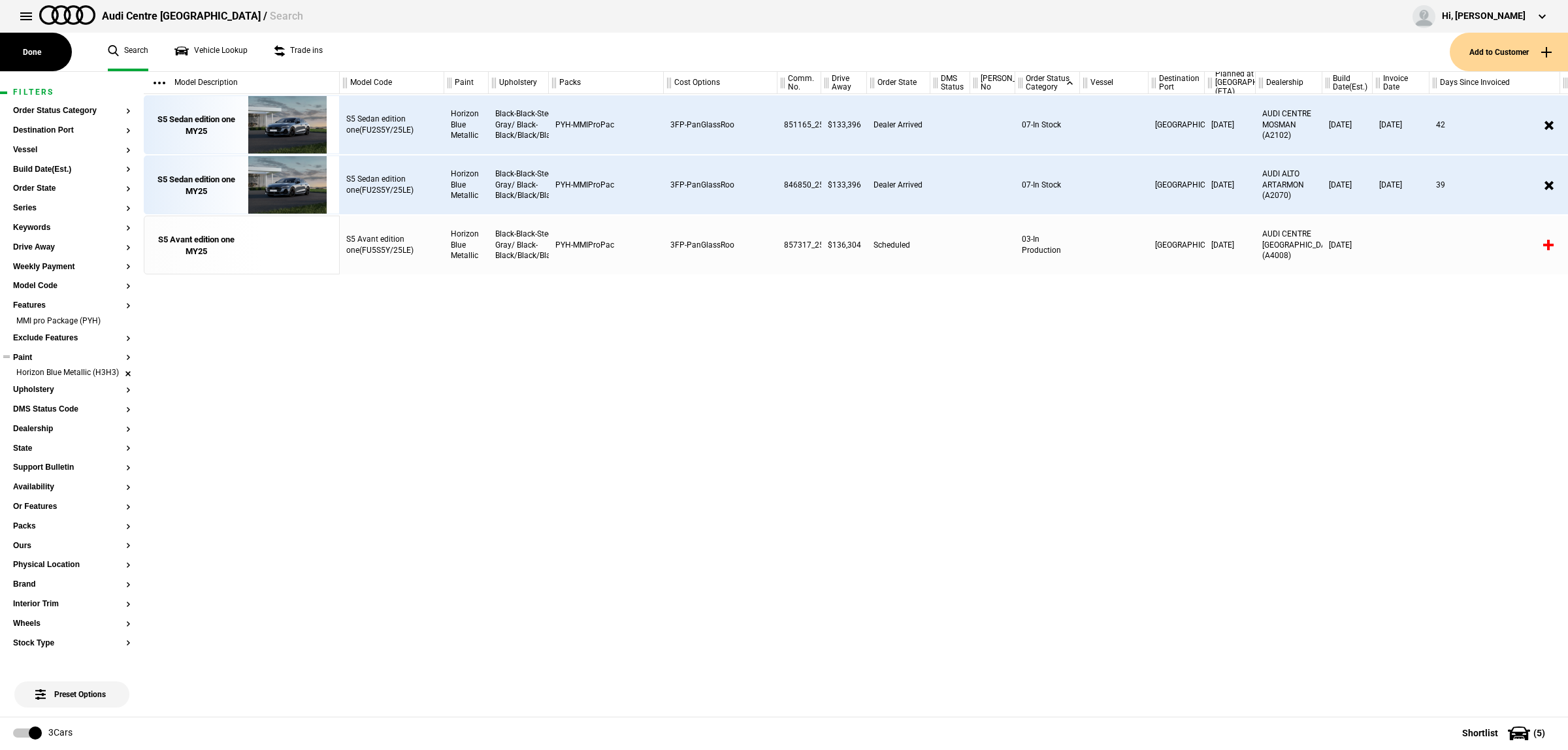
click at [116, 381] on li "Horizon Blue Metallic (H3H3)" at bounding box center [72, 374] width 118 height 13
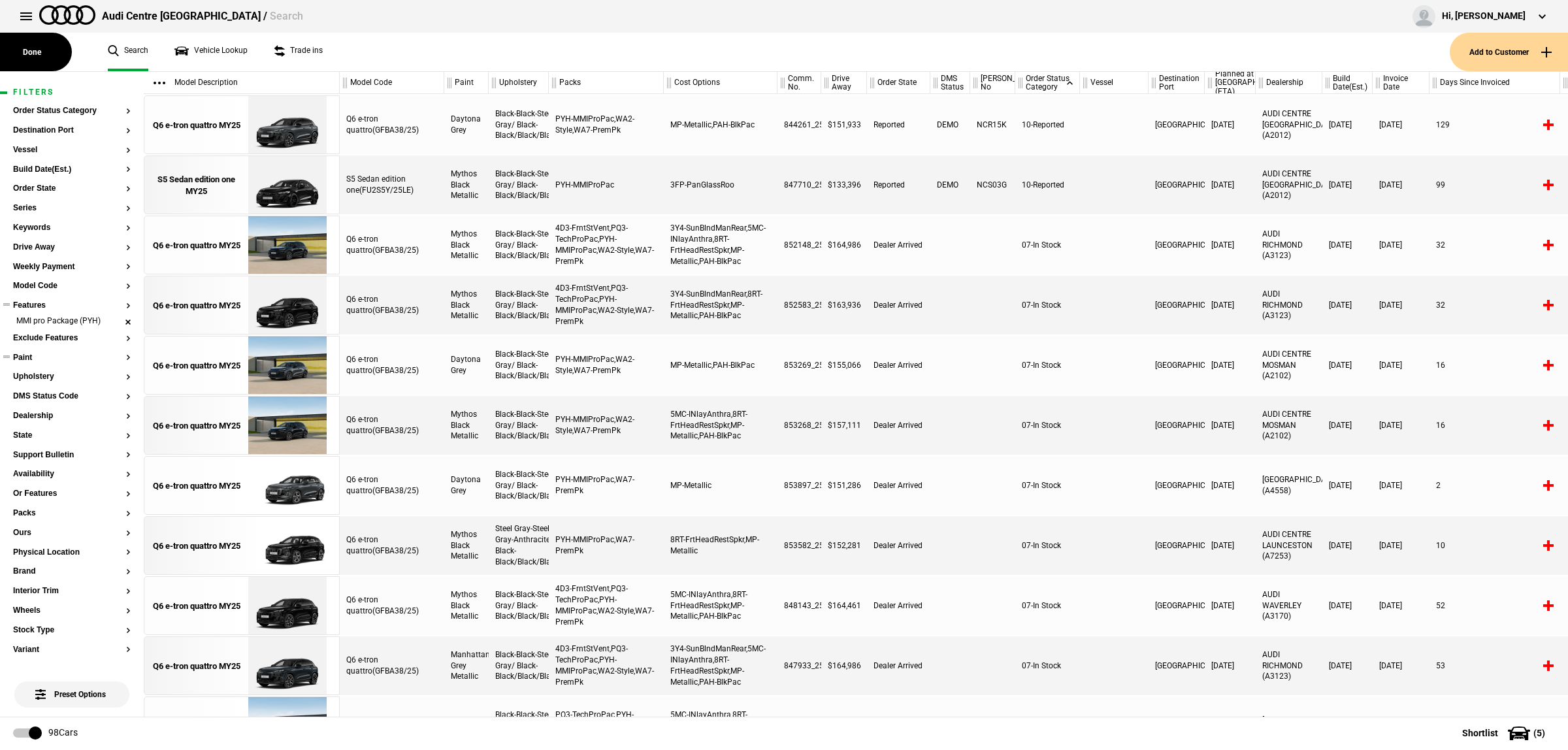
click at [115, 321] on li "MMI pro Package (PYH)" at bounding box center [72, 322] width 118 height 13
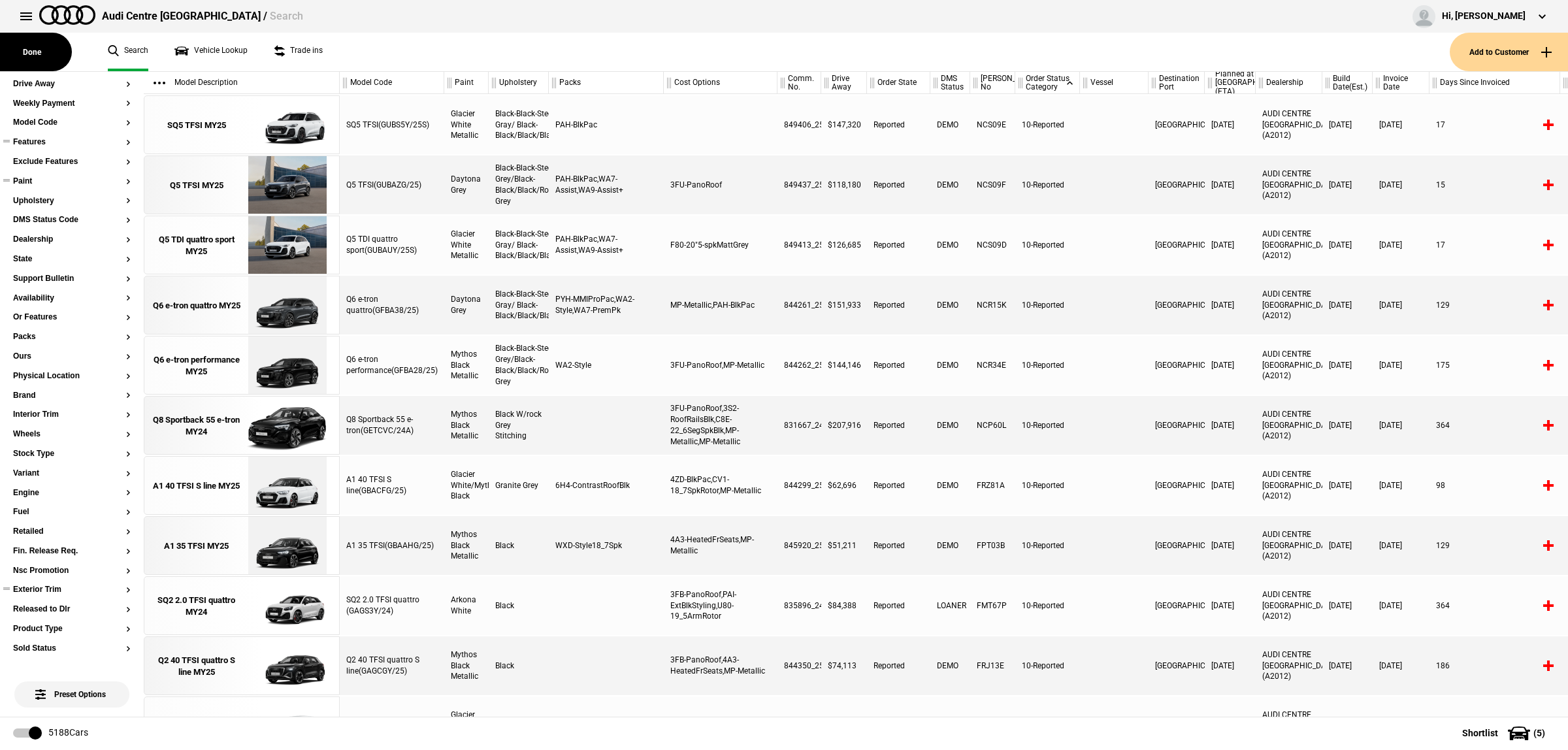
scroll to position [186, 0]
click at [47, 219] on button "Dealership" at bounding box center [72, 217] width 118 height 9
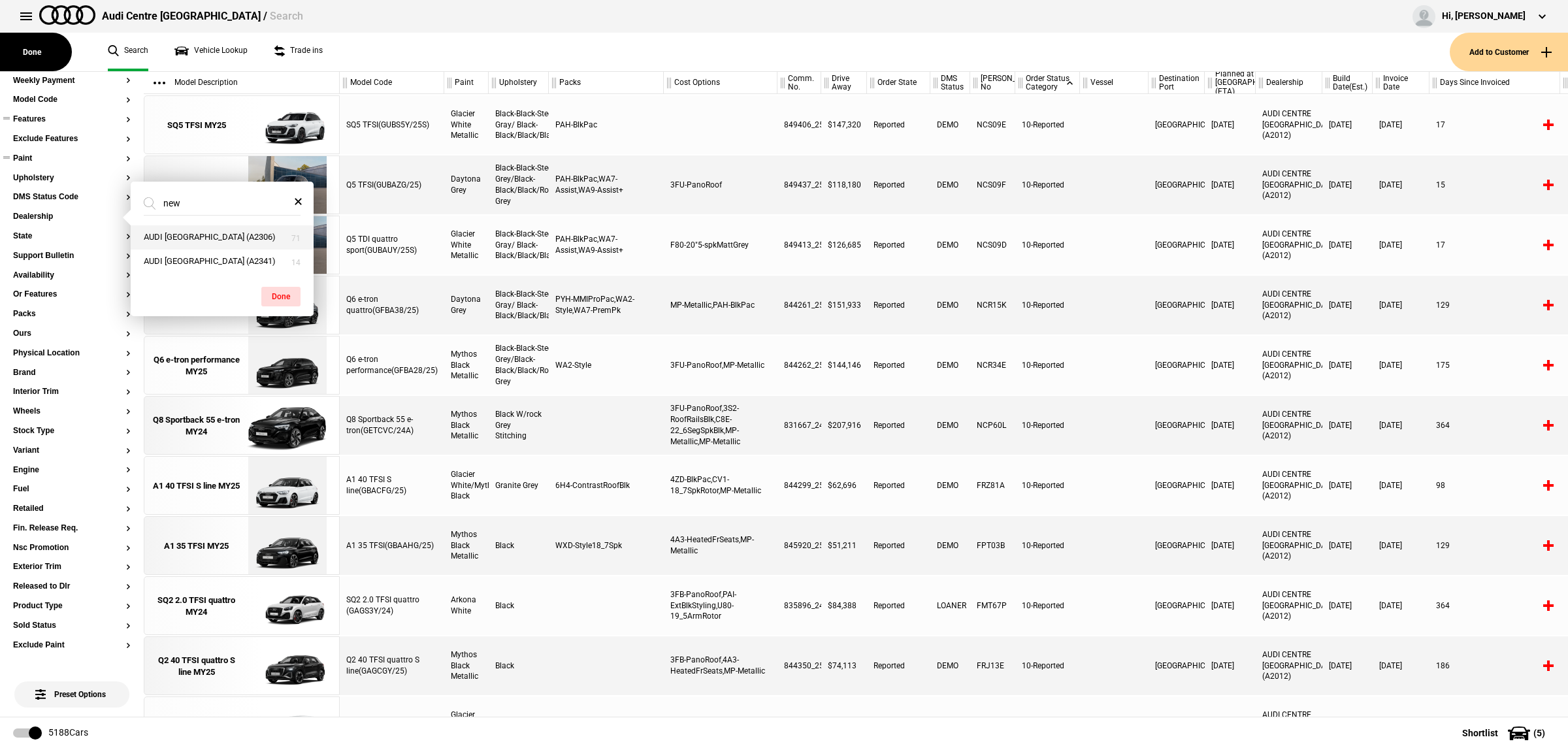
type input "new"
click at [178, 232] on button "AUDI [GEOGRAPHIC_DATA] (A2306)" at bounding box center [222, 237] width 183 height 24
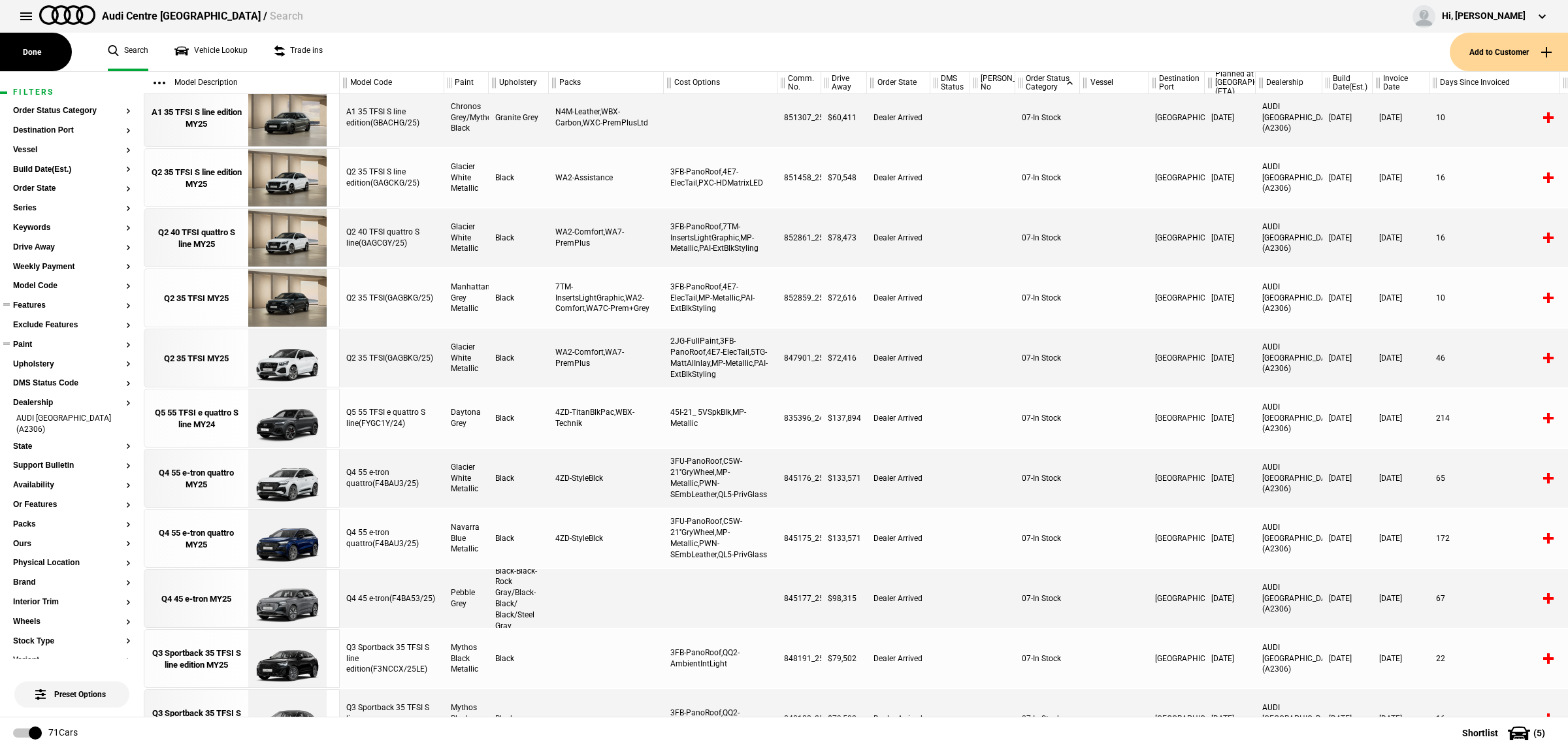
scroll to position [509, 0]
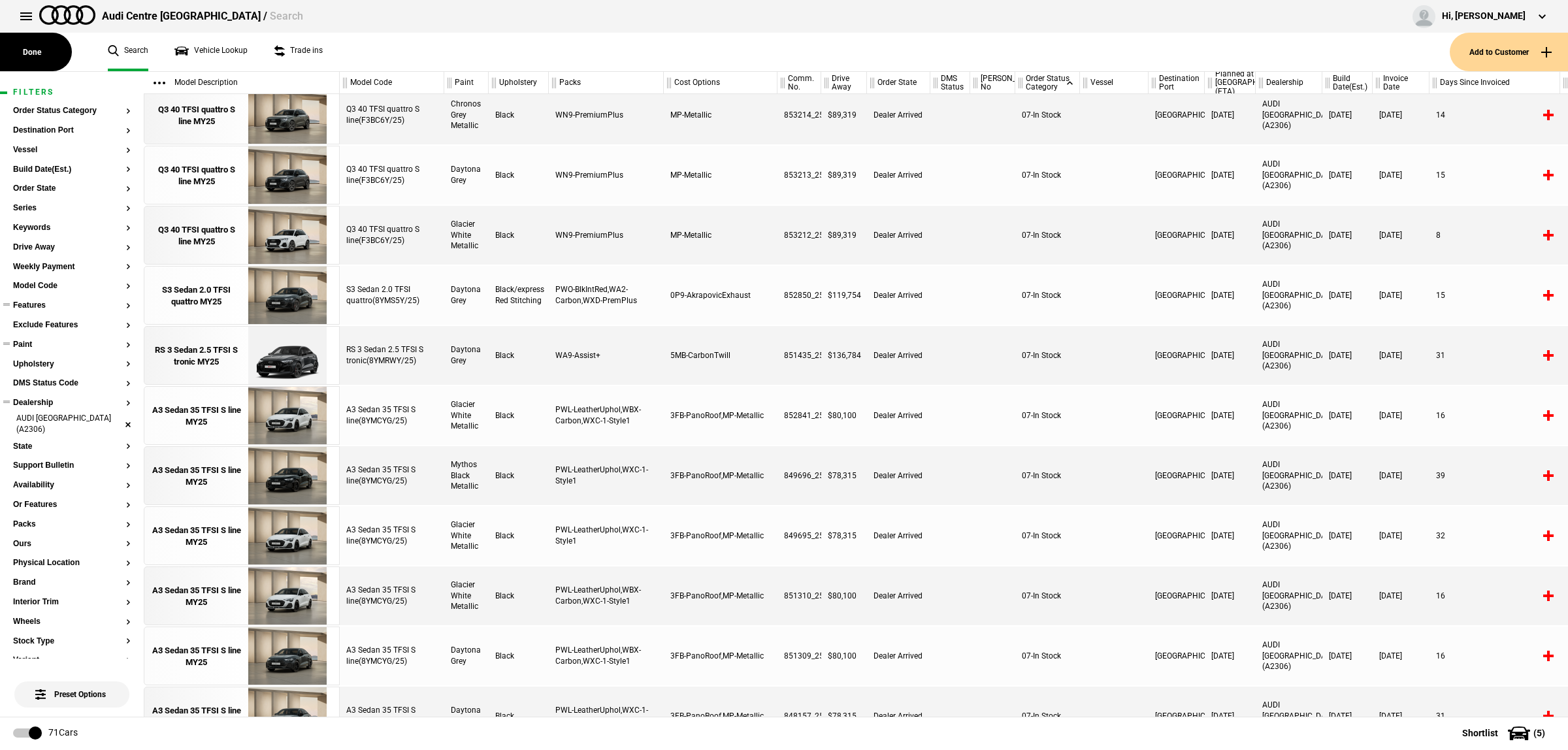
click at [113, 427] on li "AUDI [GEOGRAPHIC_DATA] (A2306)" at bounding box center [72, 425] width 118 height 24
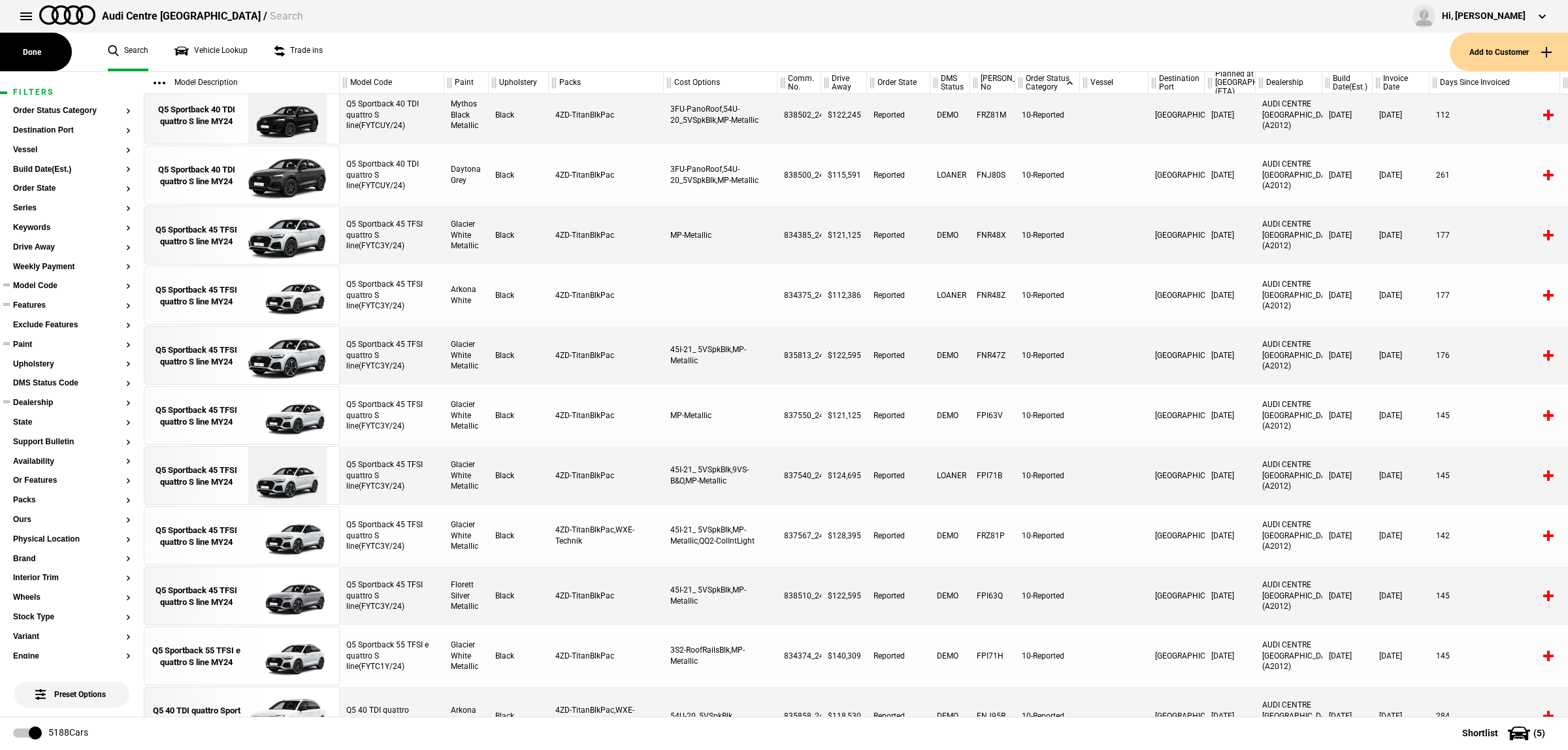
click at [74, 287] on button "Model Code" at bounding box center [72, 286] width 118 height 9
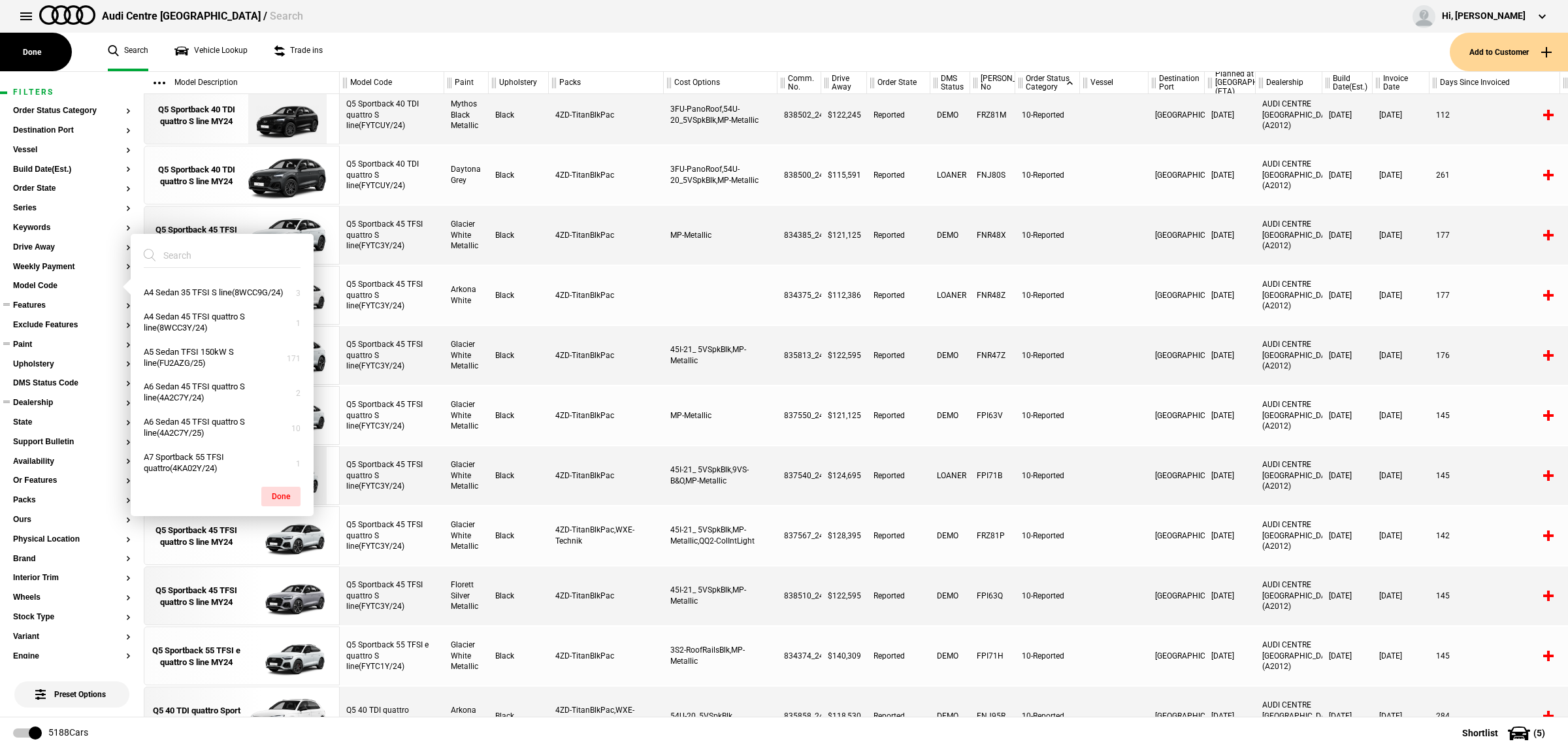
scroll to position [0, 0]
click at [238, 253] on input "search" at bounding box center [215, 256] width 141 height 24
type input "s5"
click at [222, 420] on button "S5 Sedan edition one(FU2S5Y/25LE)" at bounding box center [222, 408] width 183 height 24
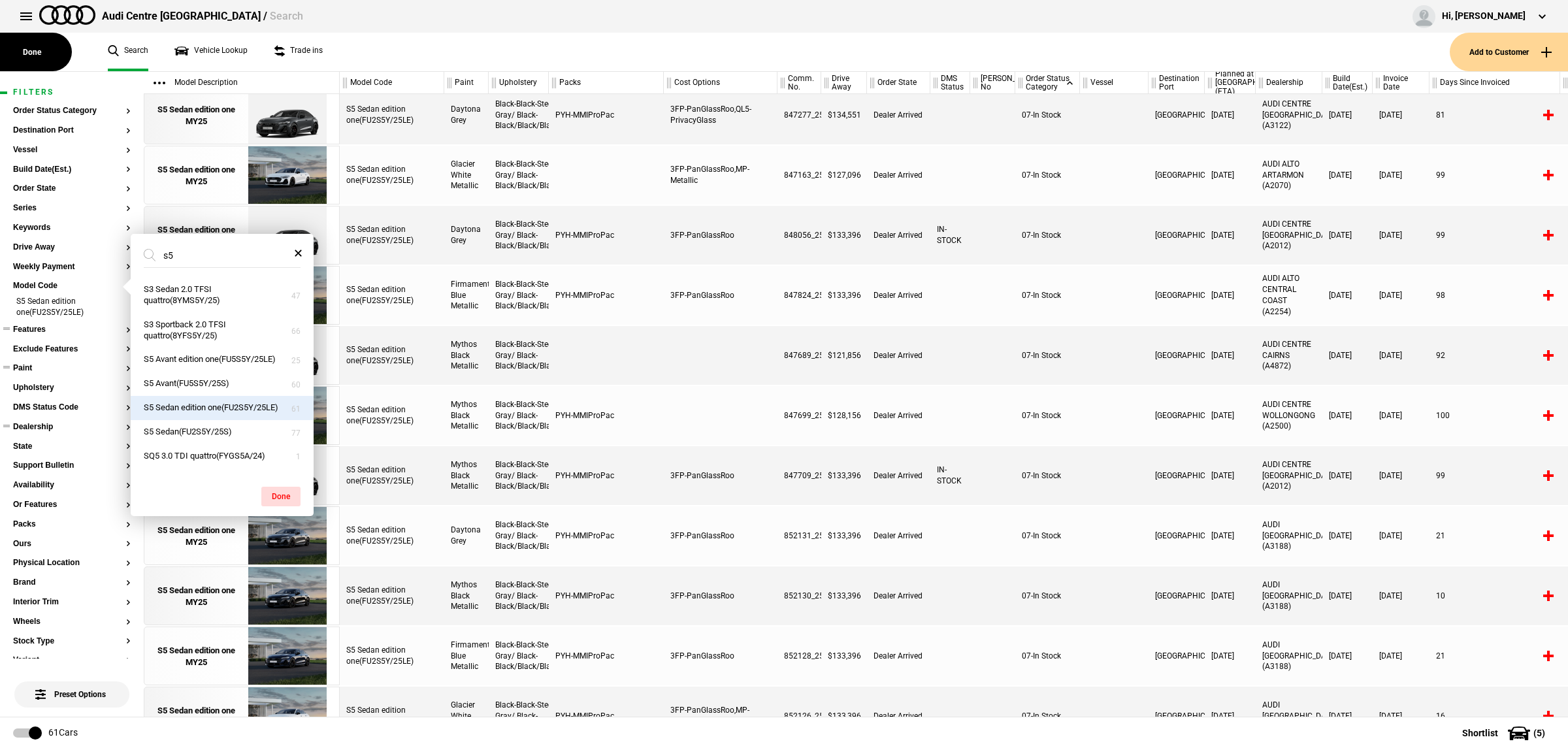
click at [67, 373] on button "Paint" at bounding box center [72, 369] width 118 height 9
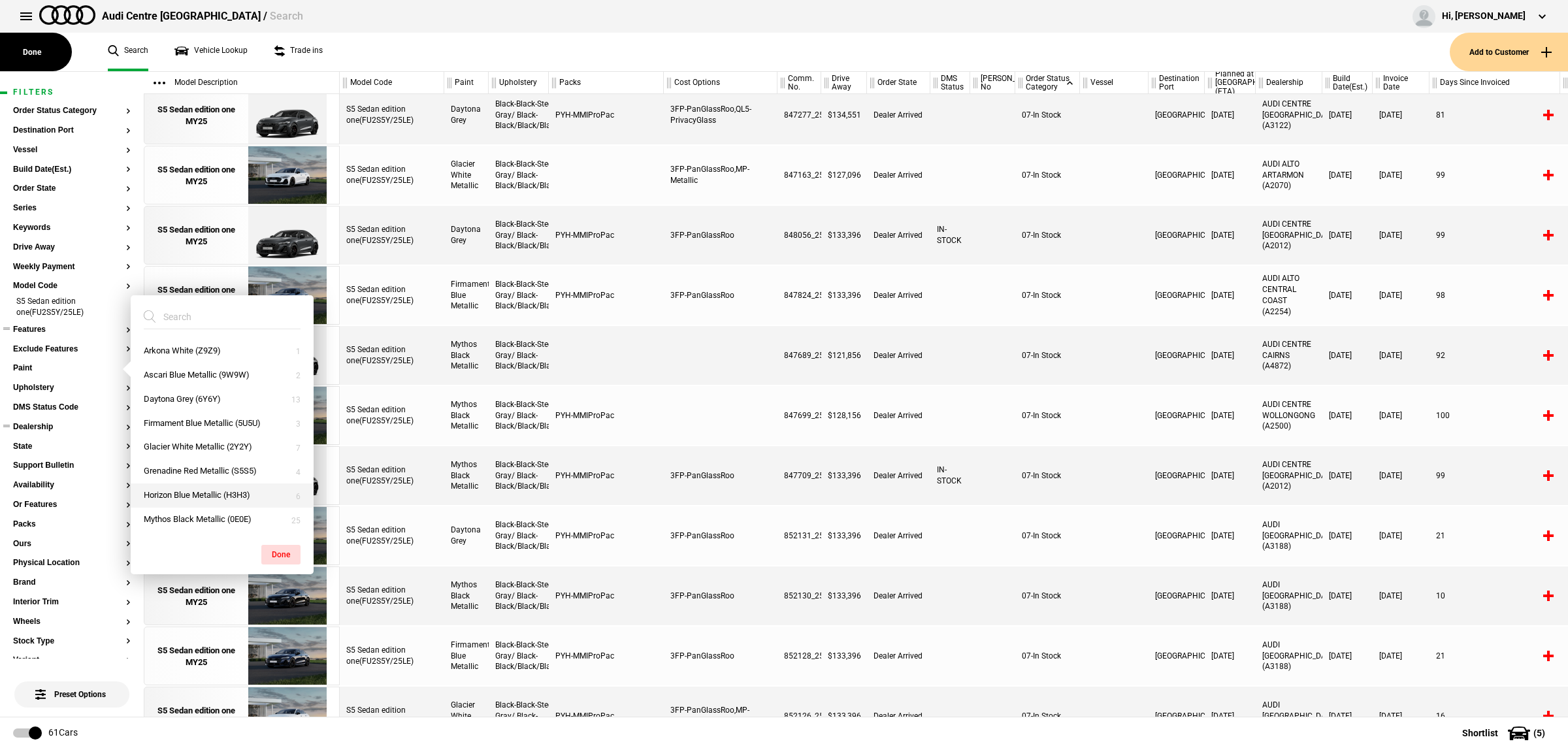
click at [217, 497] on button "Horizon Blue Metallic (H3H3)" at bounding box center [222, 496] width 183 height 24
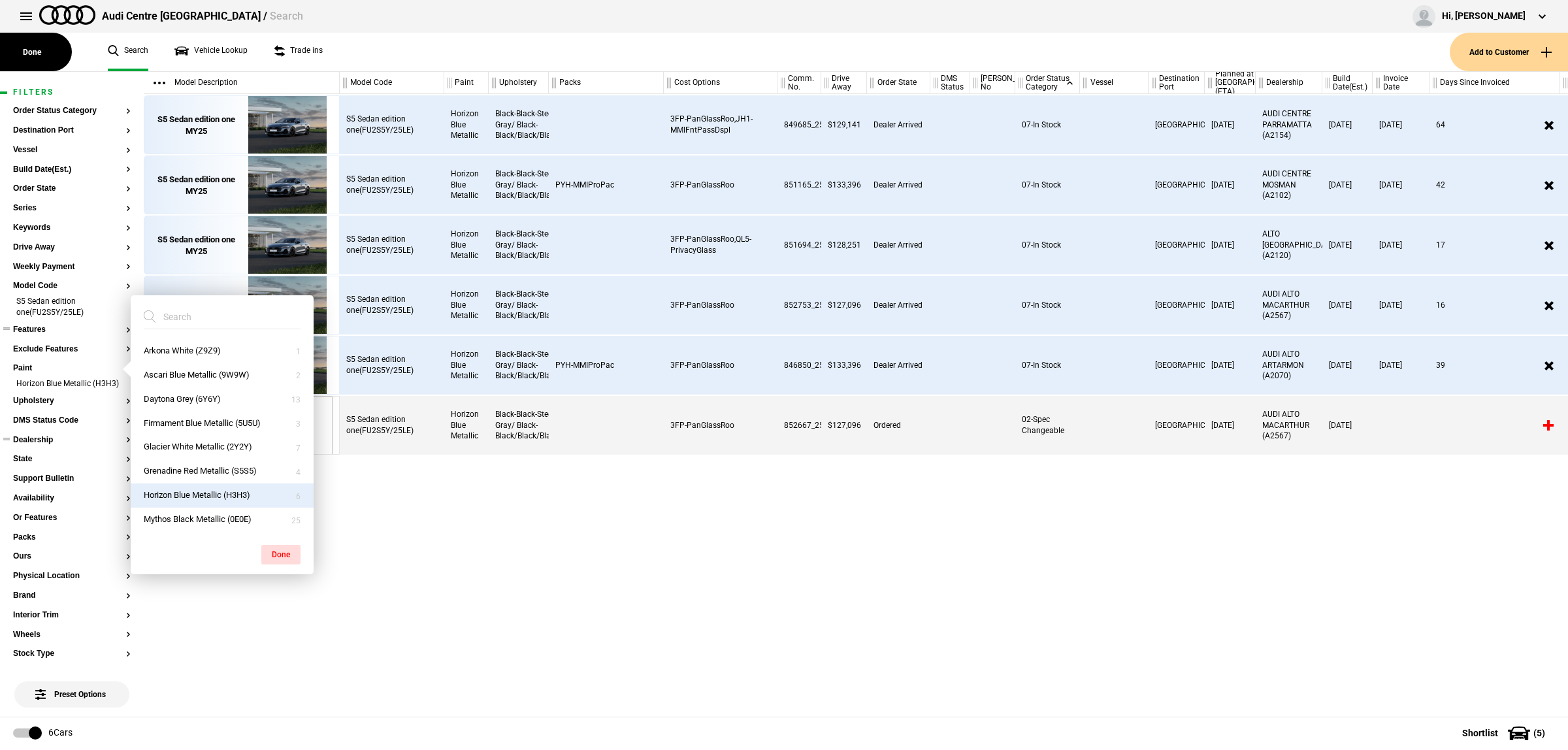
click at [818, 559] on div "S5 Sedan edition one(FU2S5Y/25LE) Horizon Blue Metallic Black-Black-Steel Gray/…" at bounding box center [953, 405] width 1228 height 623
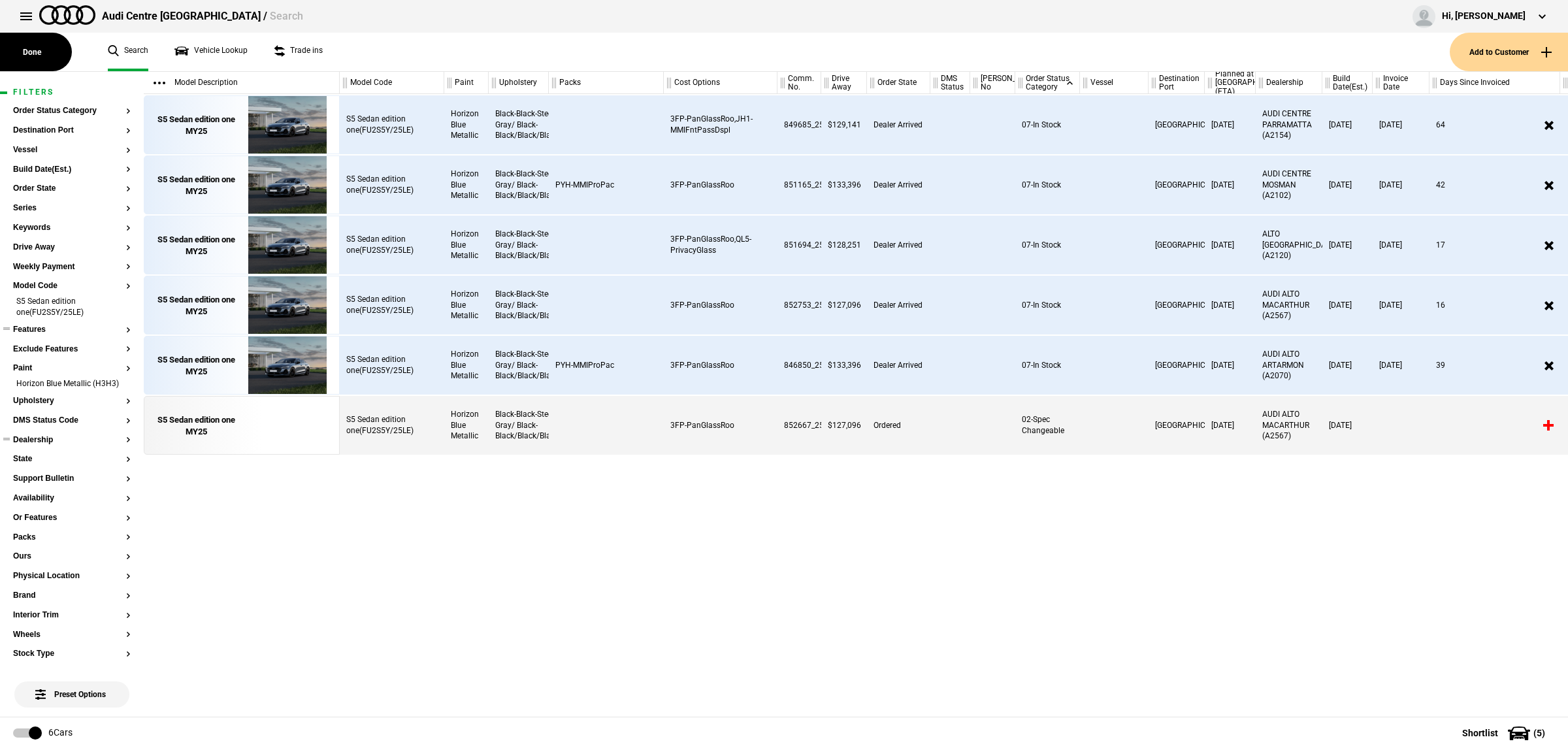
click at [1065, 557] on div "S5 Sedan edition one(FU2S5Y/25LE) Horizon Blue Metallic Black-Black-Steel Gray/…" at bounding box center [953, 405] width 1228 height 623
click at [266, 361] on img at bounding box center [287, 365] width 90 height 59
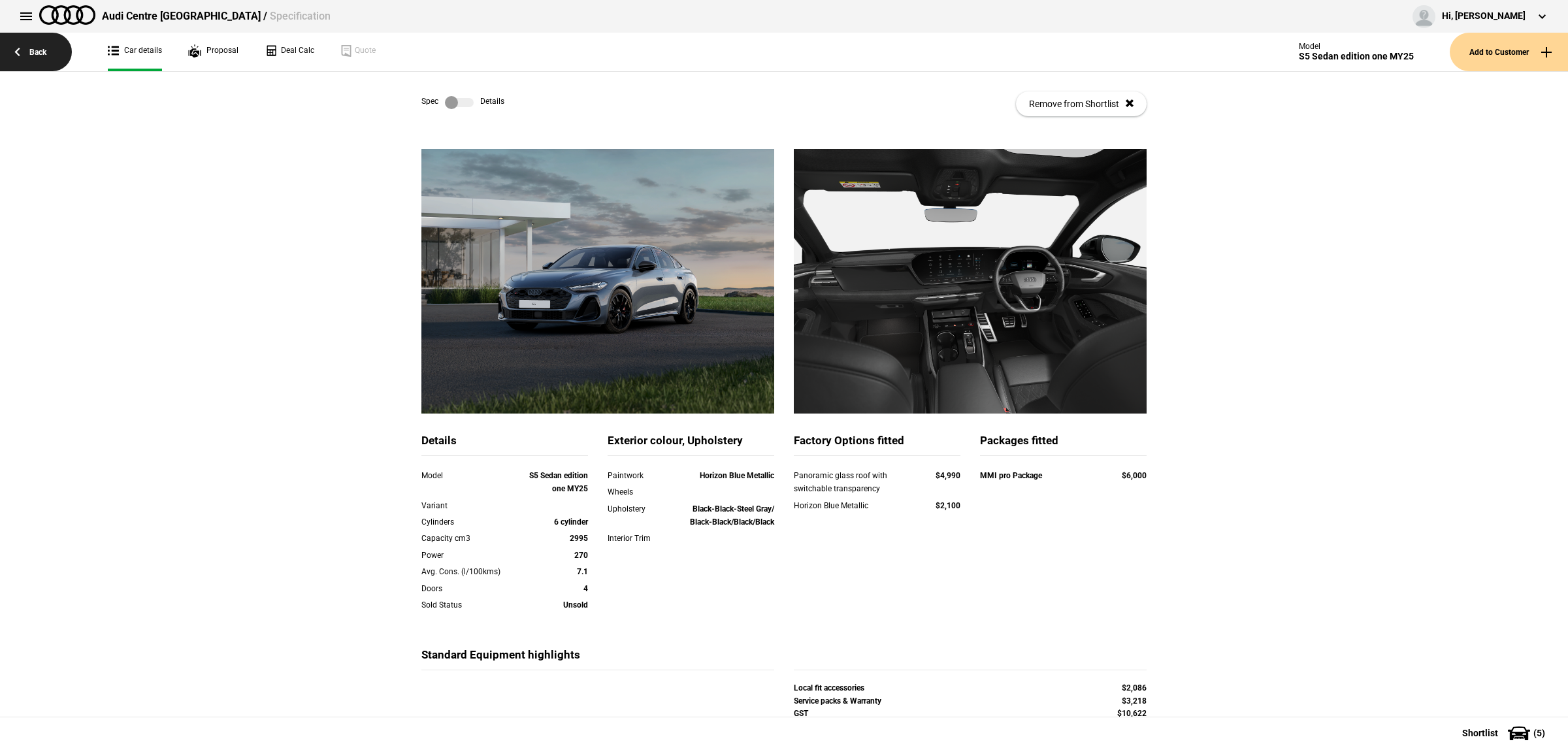
click at [50, 54] on link "Back" at bounding box center [36, 52] width 72 height 38
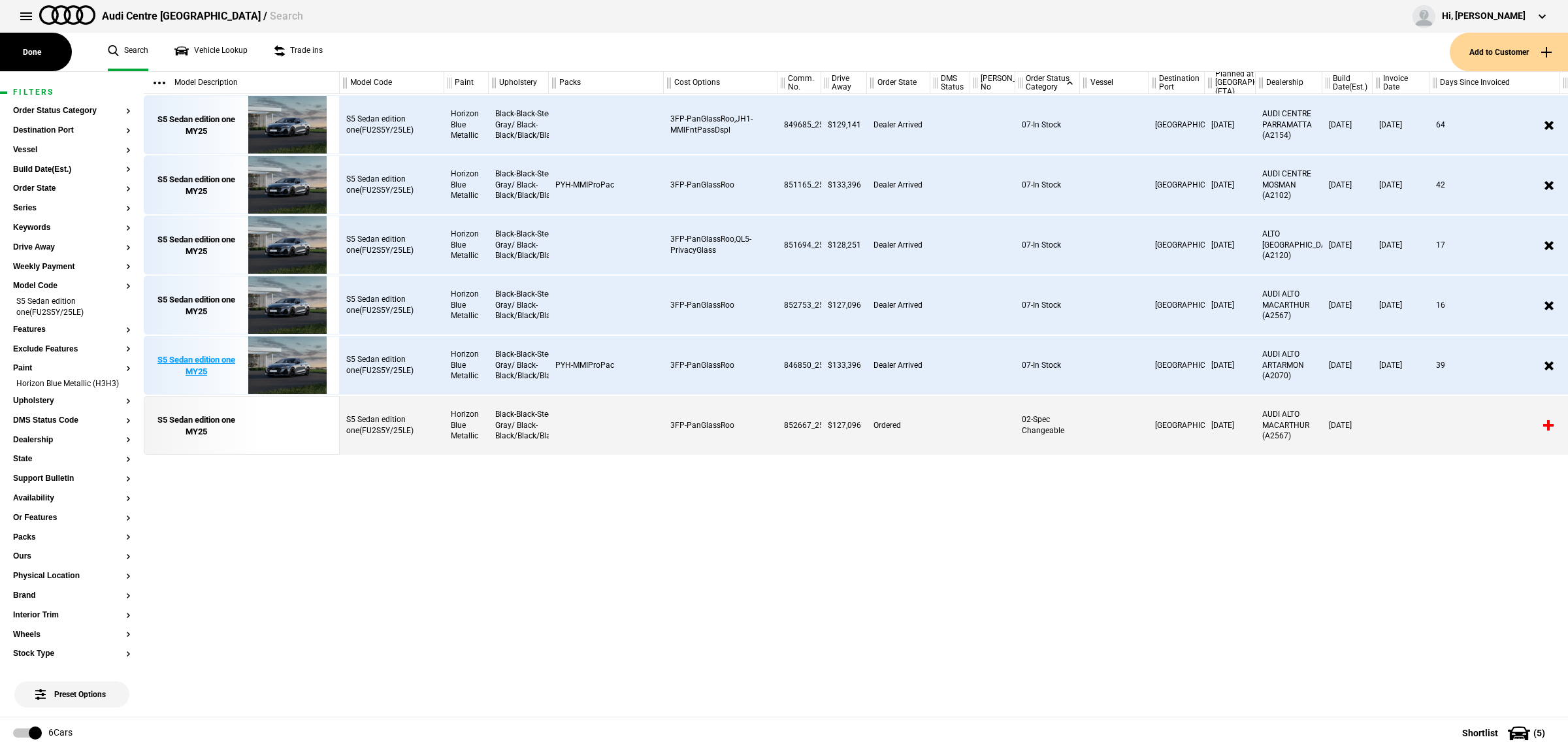
click at [286, 368] on img at bounding box center [287, 365] width 90 height 59
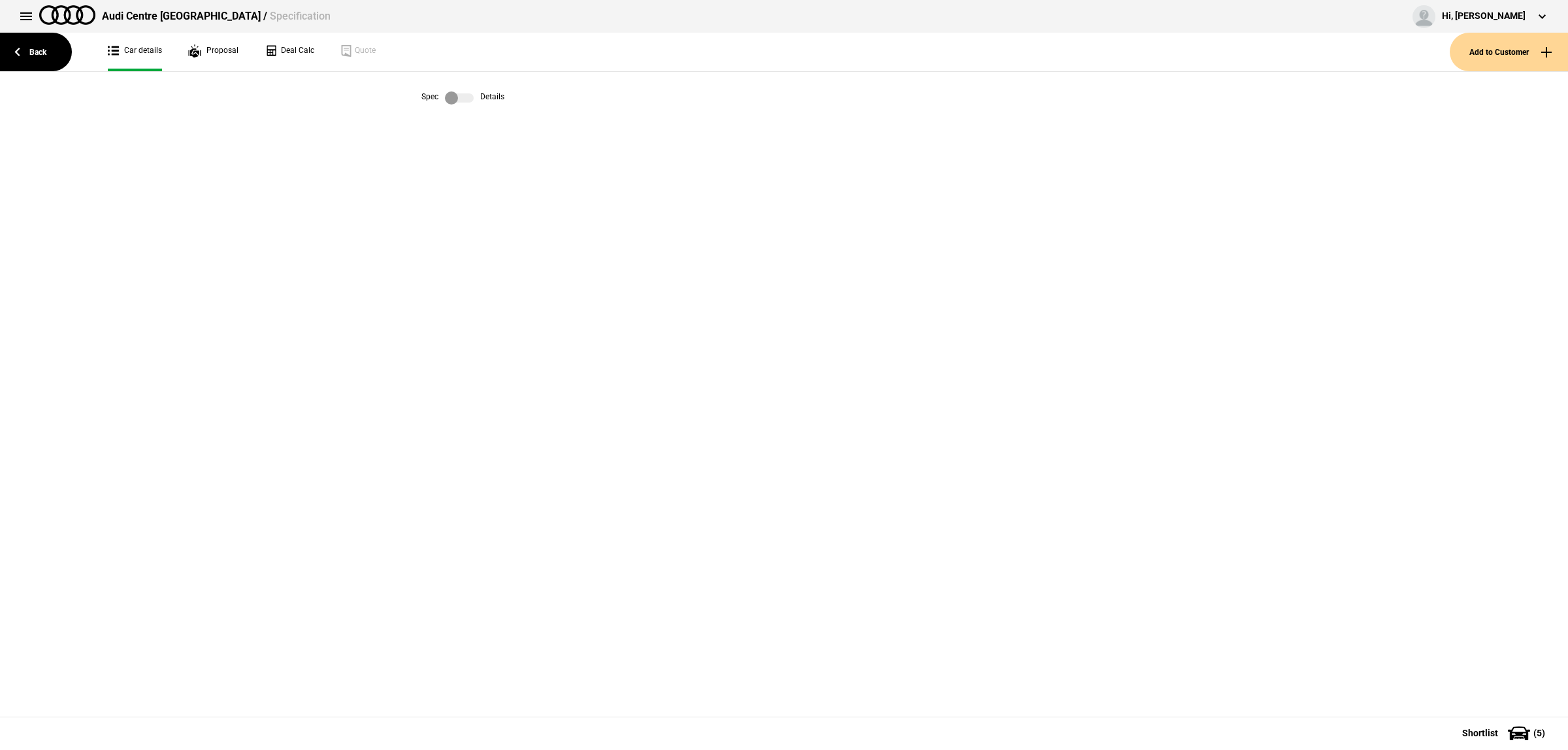
click at [468, 98] on label at bounding box center [459, 98] width 29 height 13
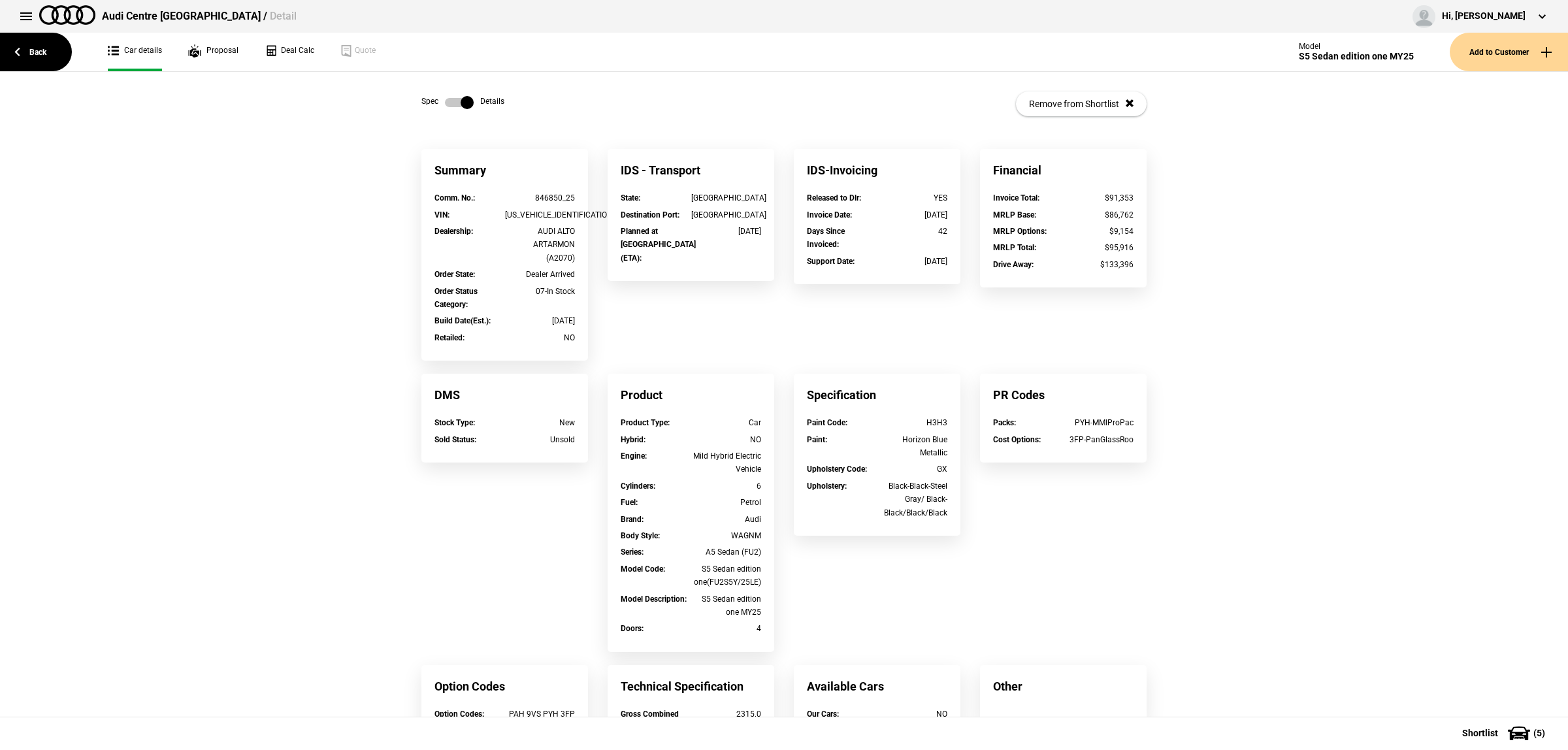
click at [1423, 435] on div "Summary Comm. No. : 846850_25 VIN : [US_VEHICLE_IDENTIFICATION_NUMBER] Dealersh…" at bounding box center [784, 512] width 1568 height 728
click at [448, 102] on label at bounding box center [459, 102] width 29 height 13
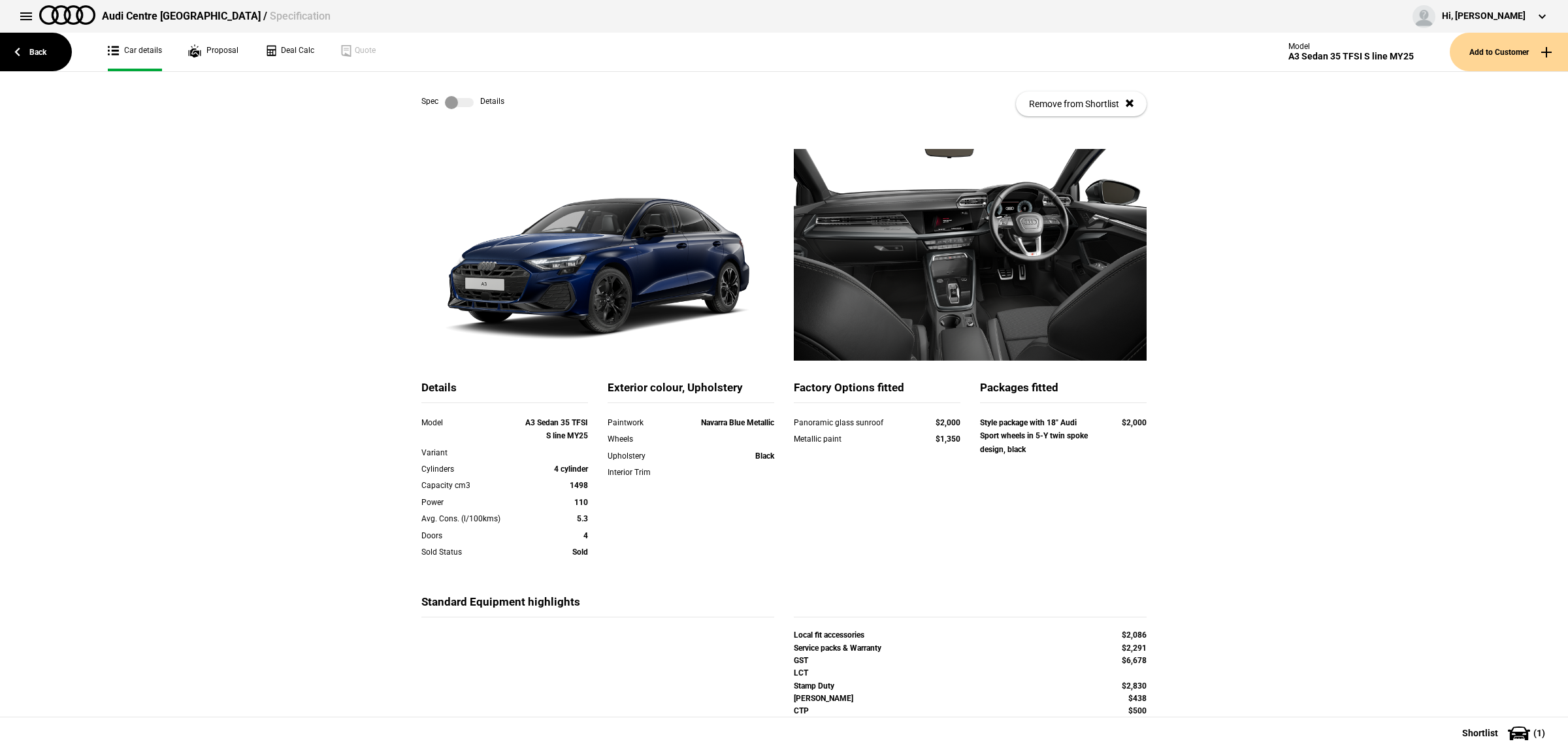
scroll to position [149, 0]
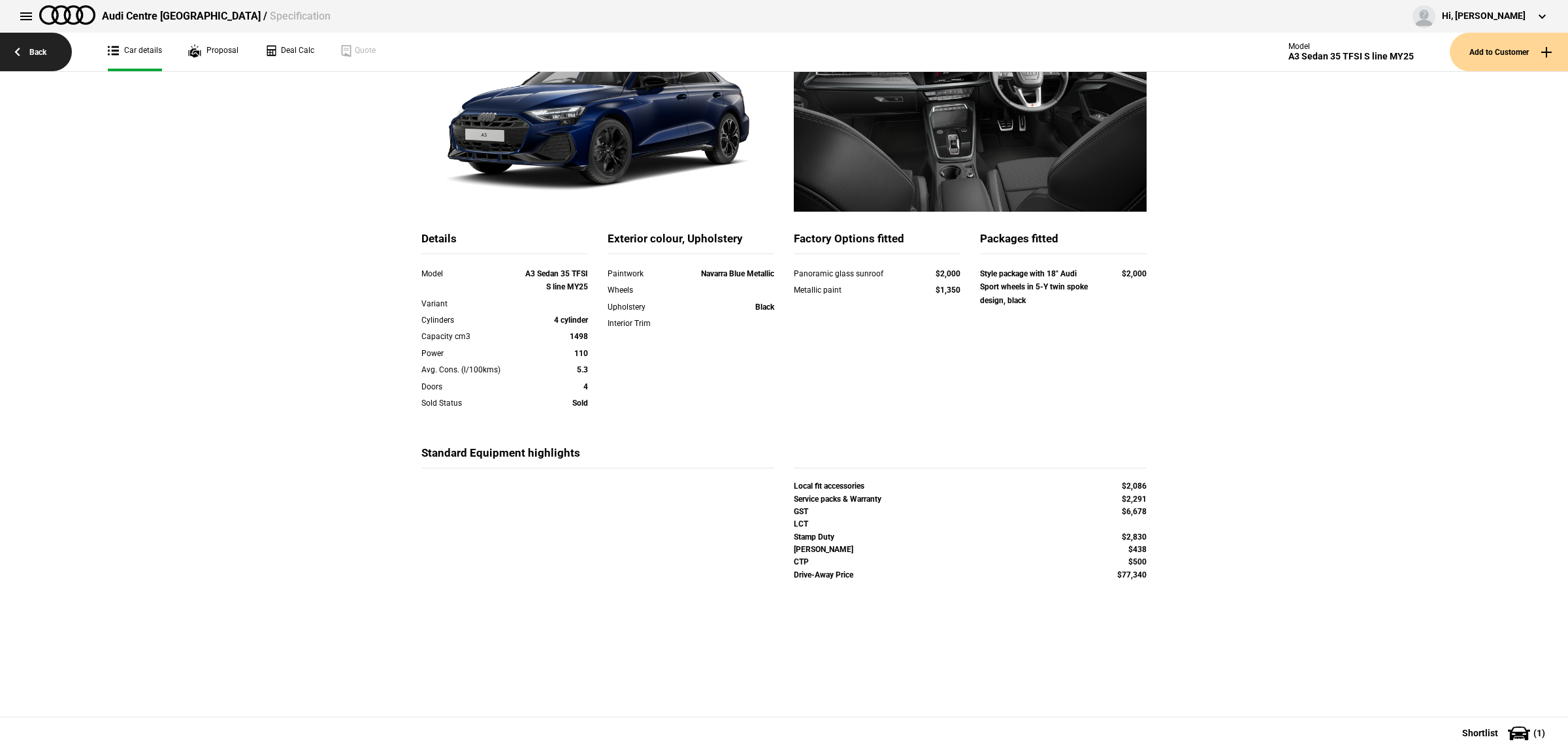
click at [37, 46] on link "Back" at bounding box center [36, 52] width 72 height 38
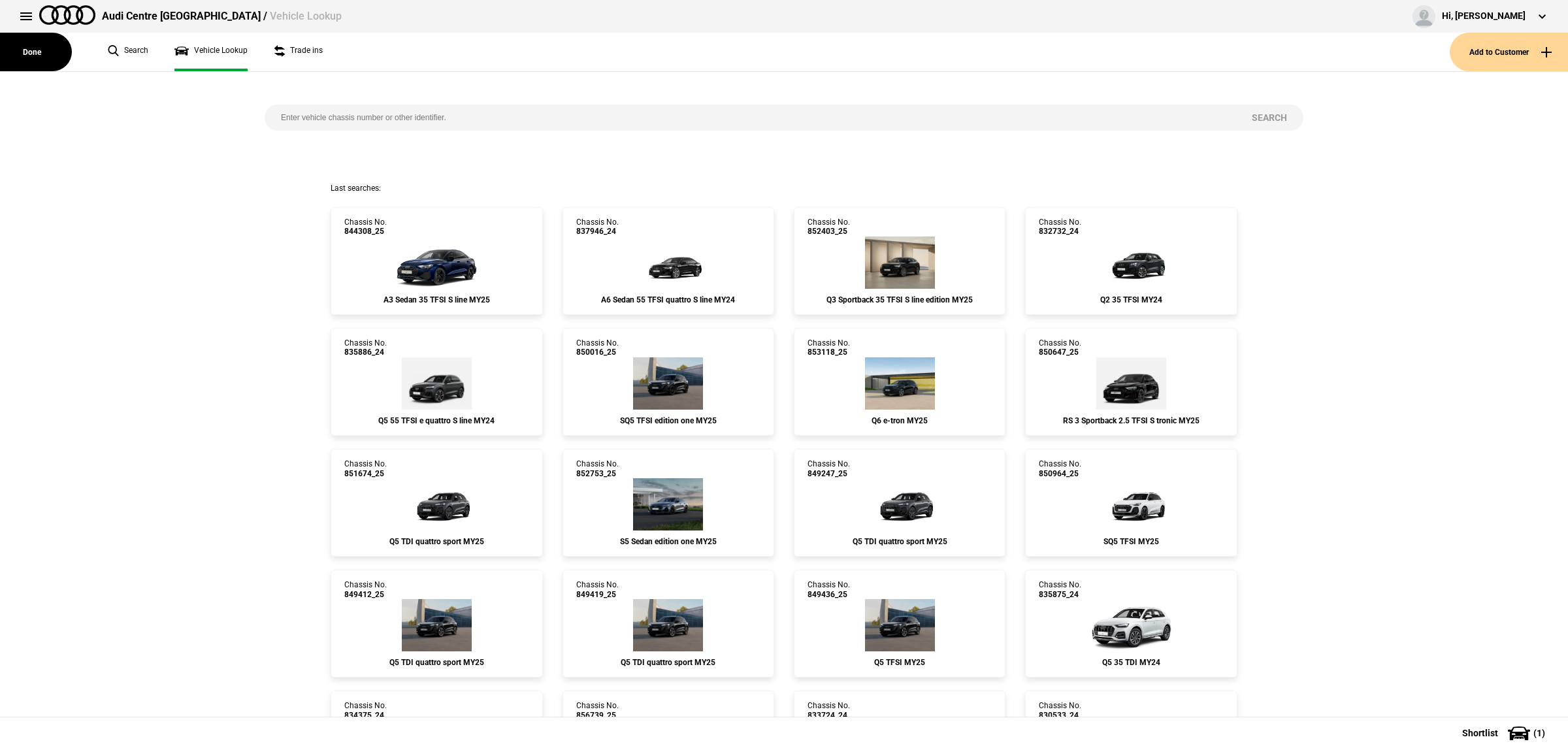
click at [310, 121] on input "search" at bounding box center [750, 118] width 971 height 26
paste input "851143"
type input "851143"
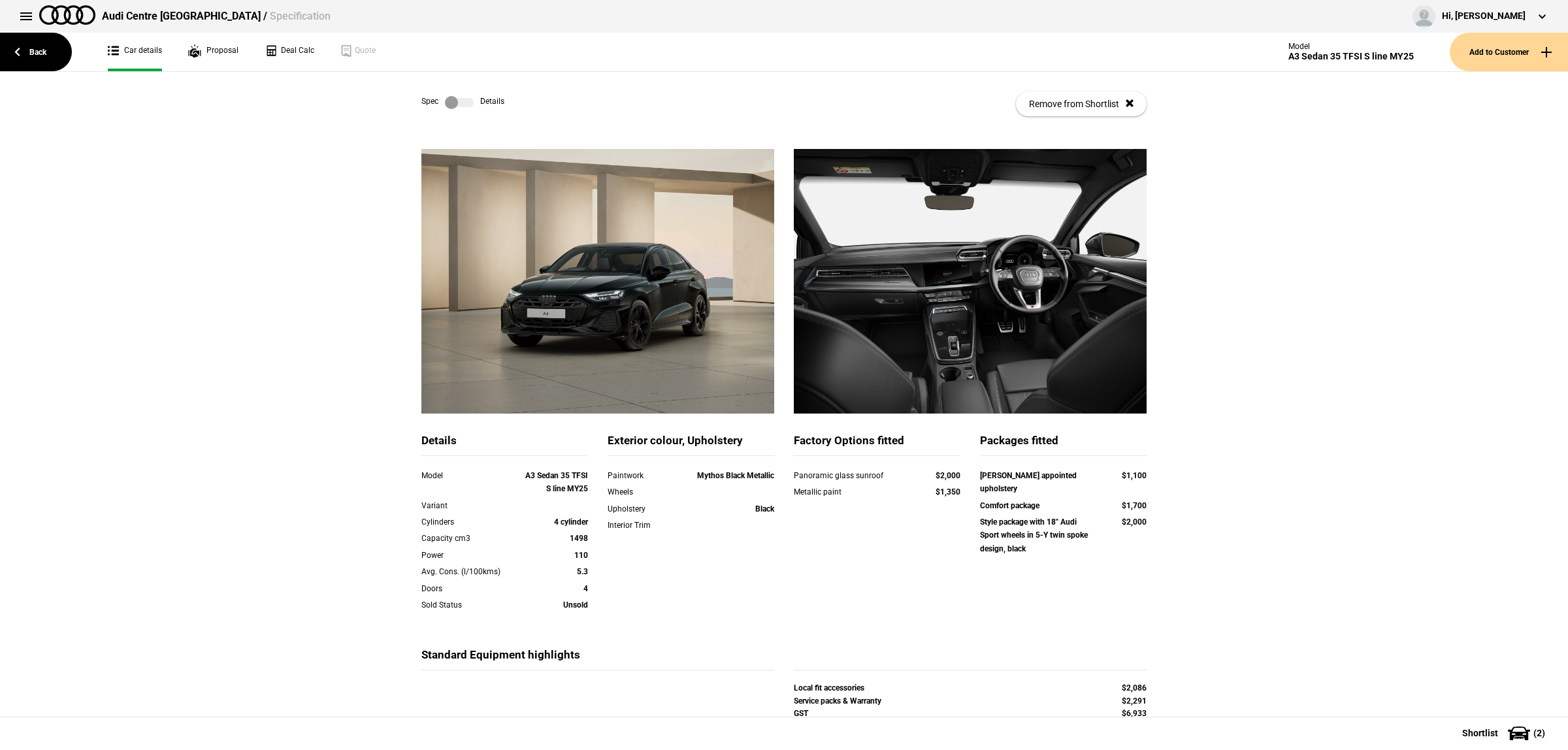
click at [471, 112] on div "Spec Details Remove from Shortlist" at bounding box center [784, 104] width 725 height 64
click at [465, 105] on label at bounding box center [459, 102] width 29 height 13
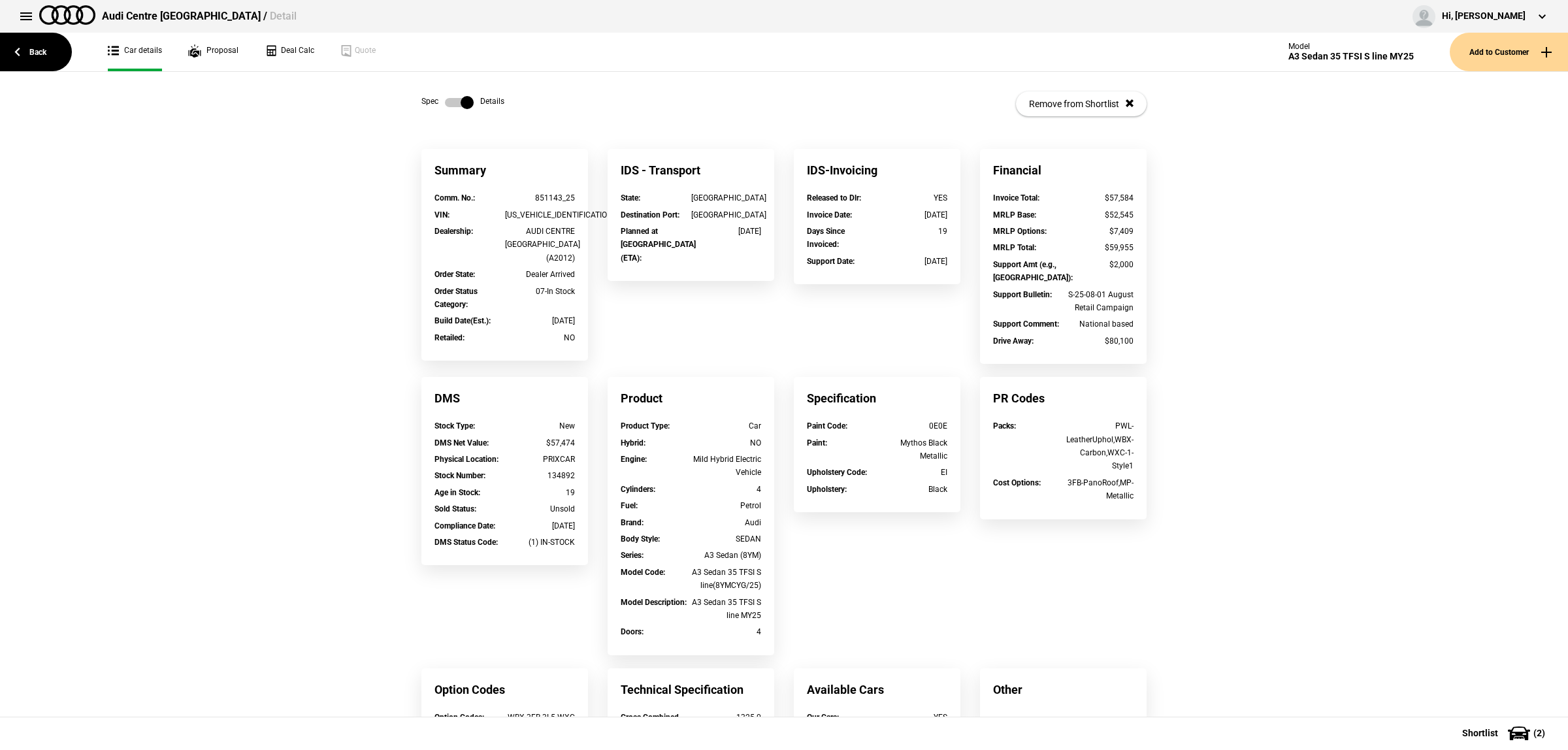
click at [465, 102] on label at bounding box center [459, 102] width 29 height 13
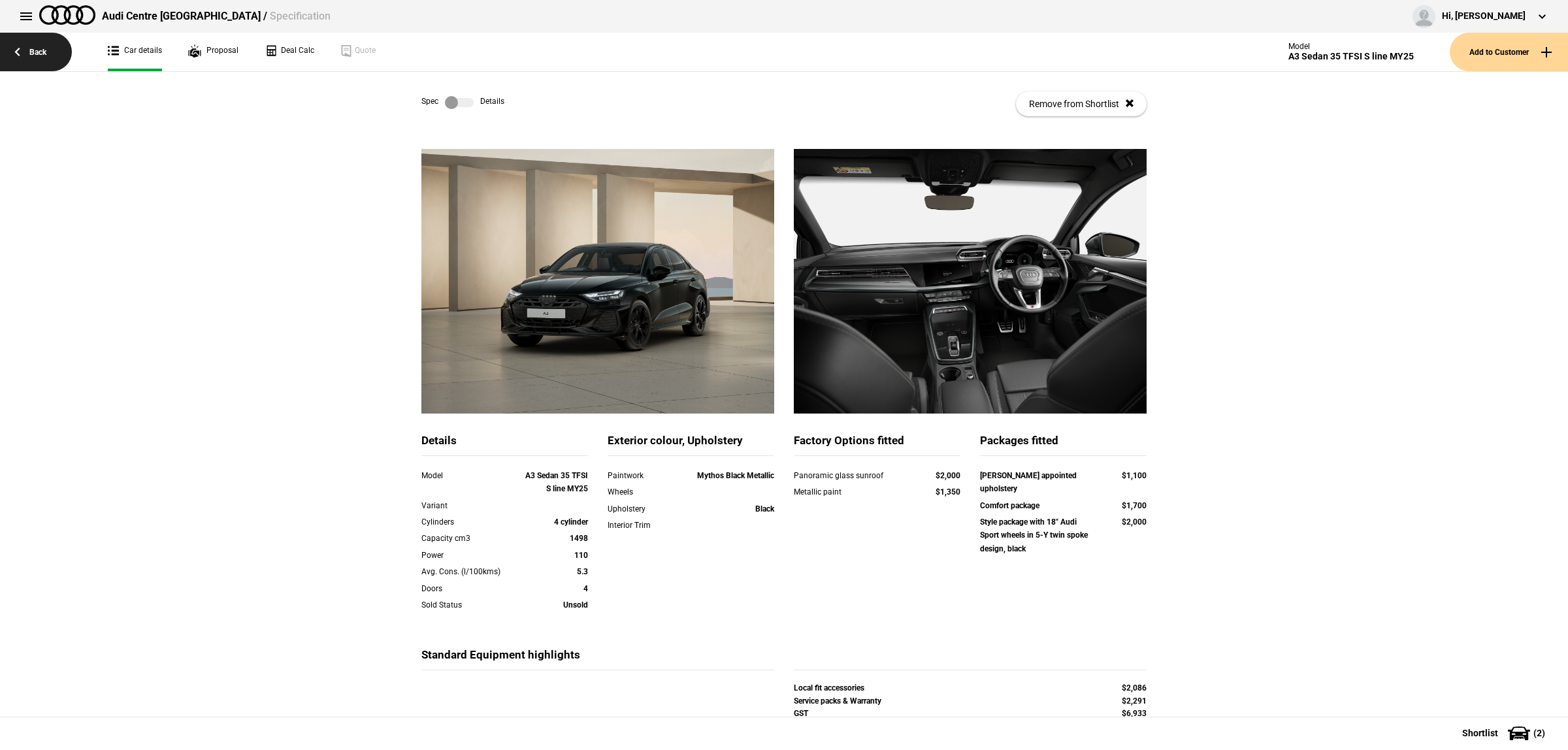
click at [40, 46] on link "Back" at bounding box center [36, 52] width 72 height 38
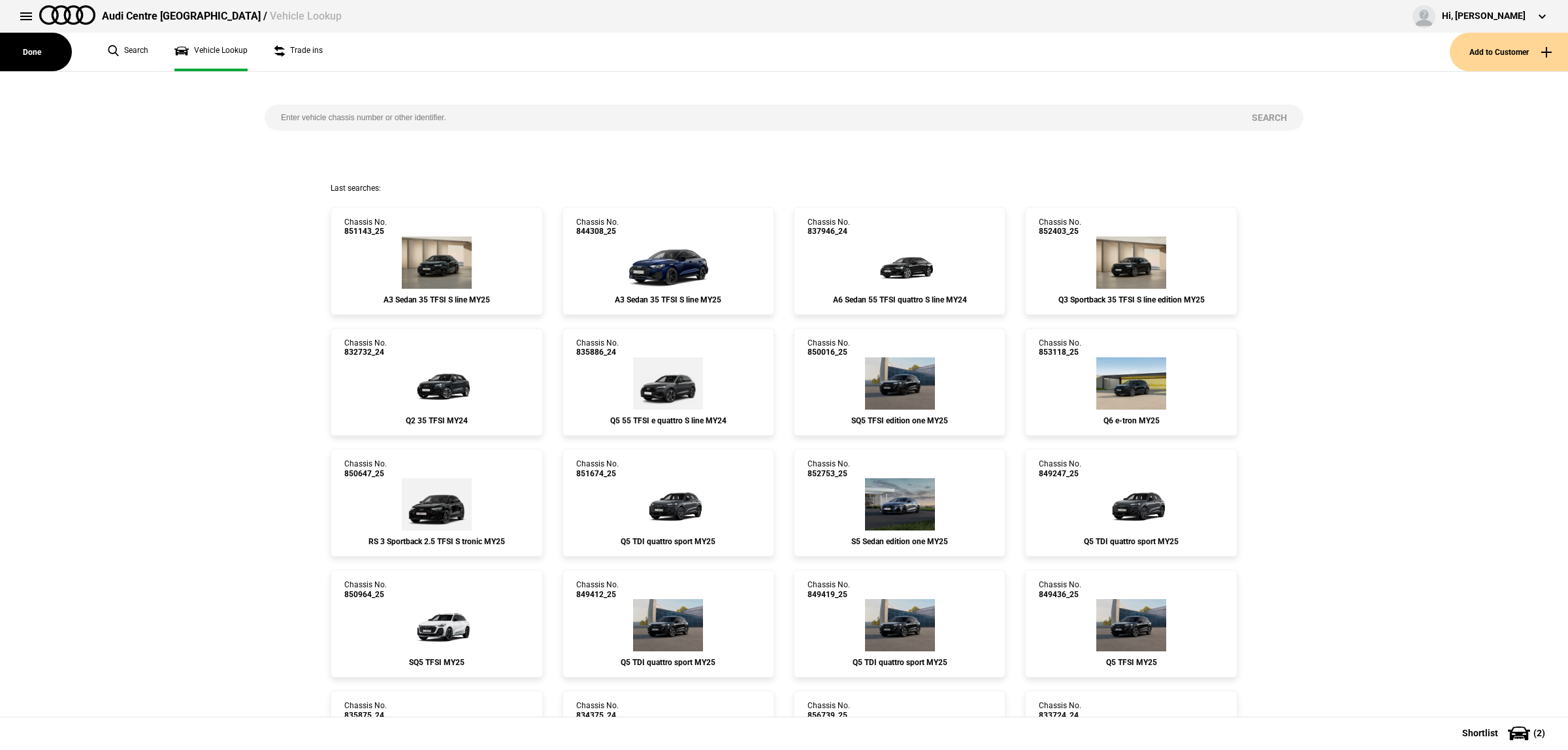
click at [498, 112] on input "search" at bounding box center [750, 118] width 971 height 26
paste input "849497"
type input "849497"
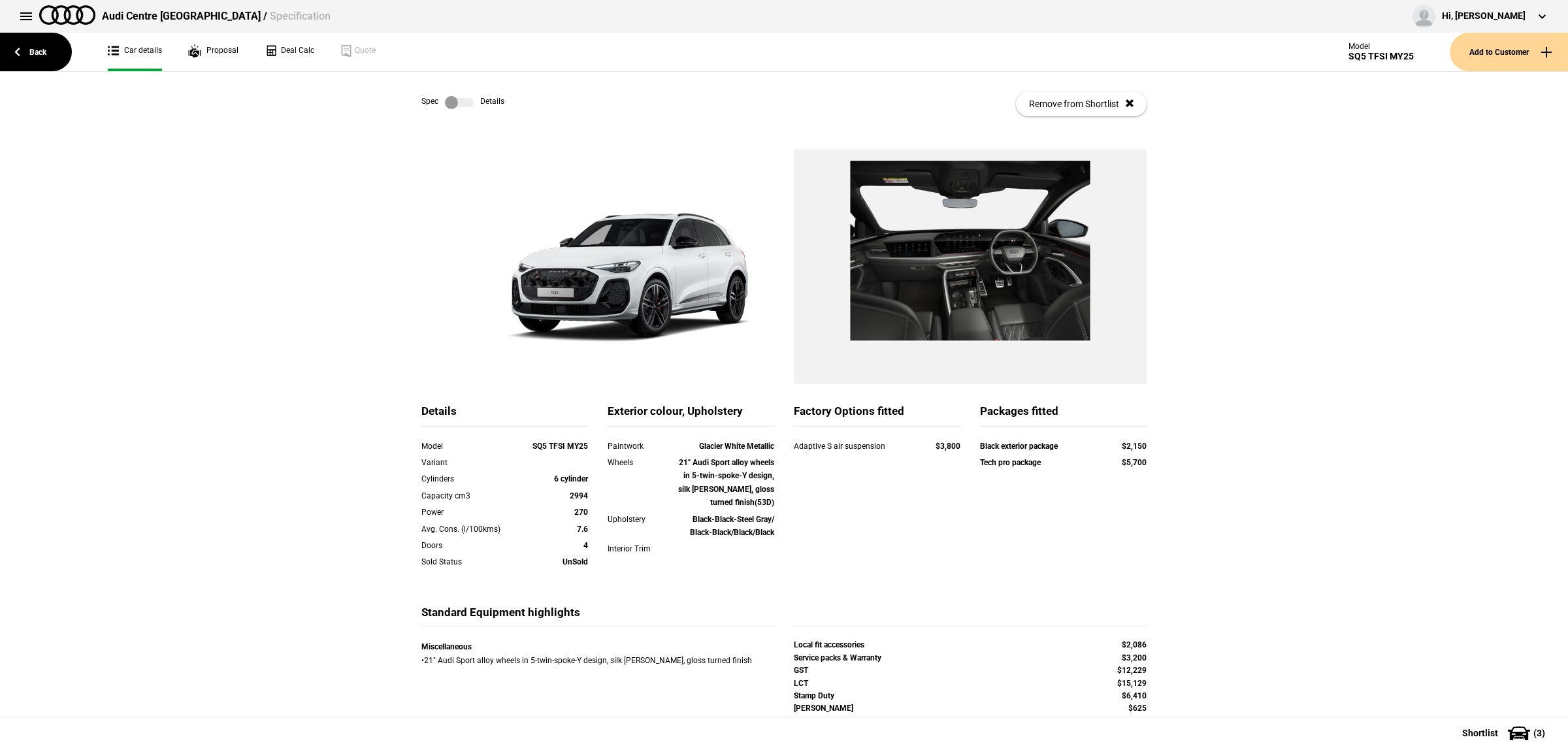
click at [462, 98] on label at bounding box center [459, 102] width 29 height 13
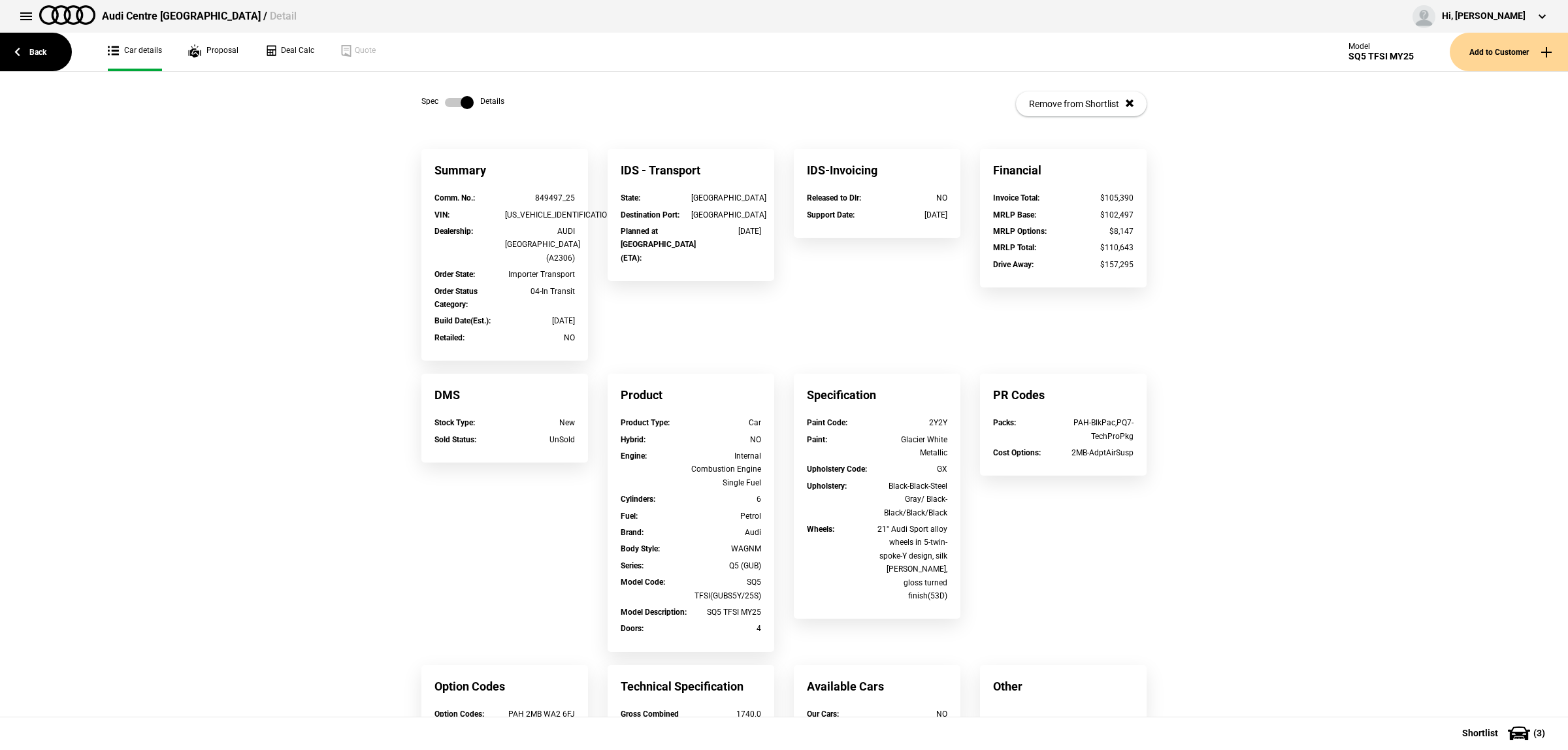
click at [462, 98] on label at bounding box center [459, 102] width 29 height 13
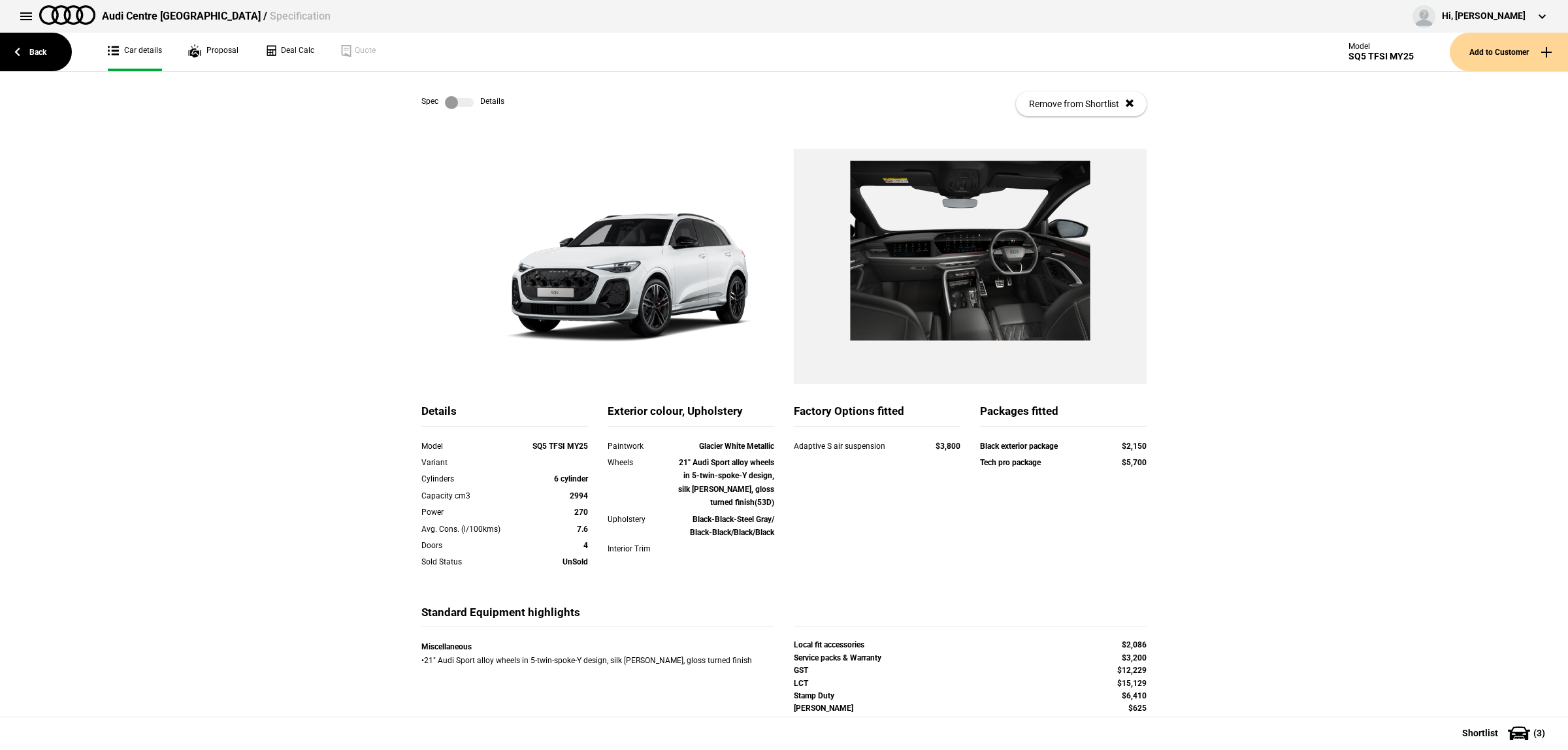
click at [462, 98] on label at bounding box center [459, 102] width 29 height 13
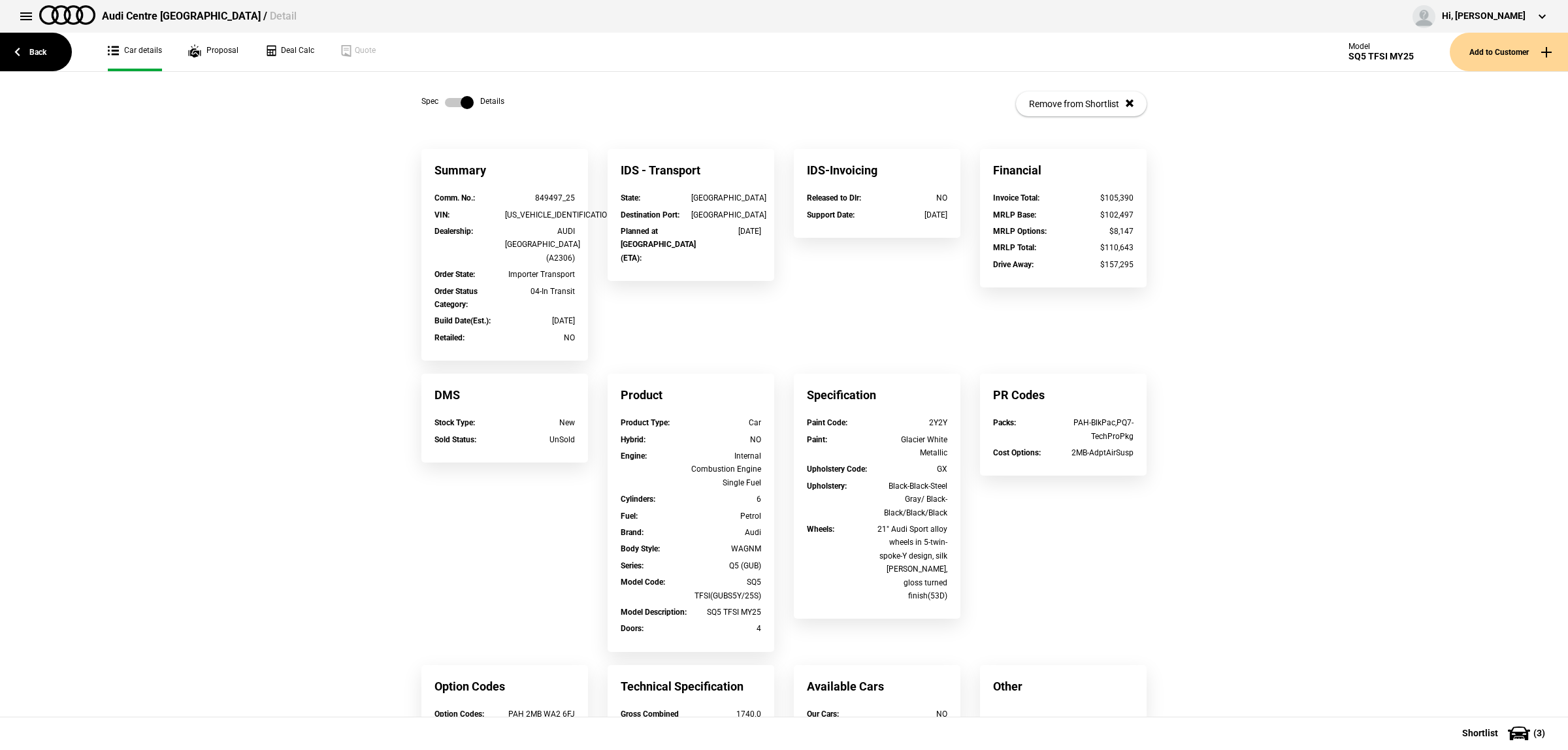
click at [462, 98] on label at bounding box center [459, 102] width 29 height 13
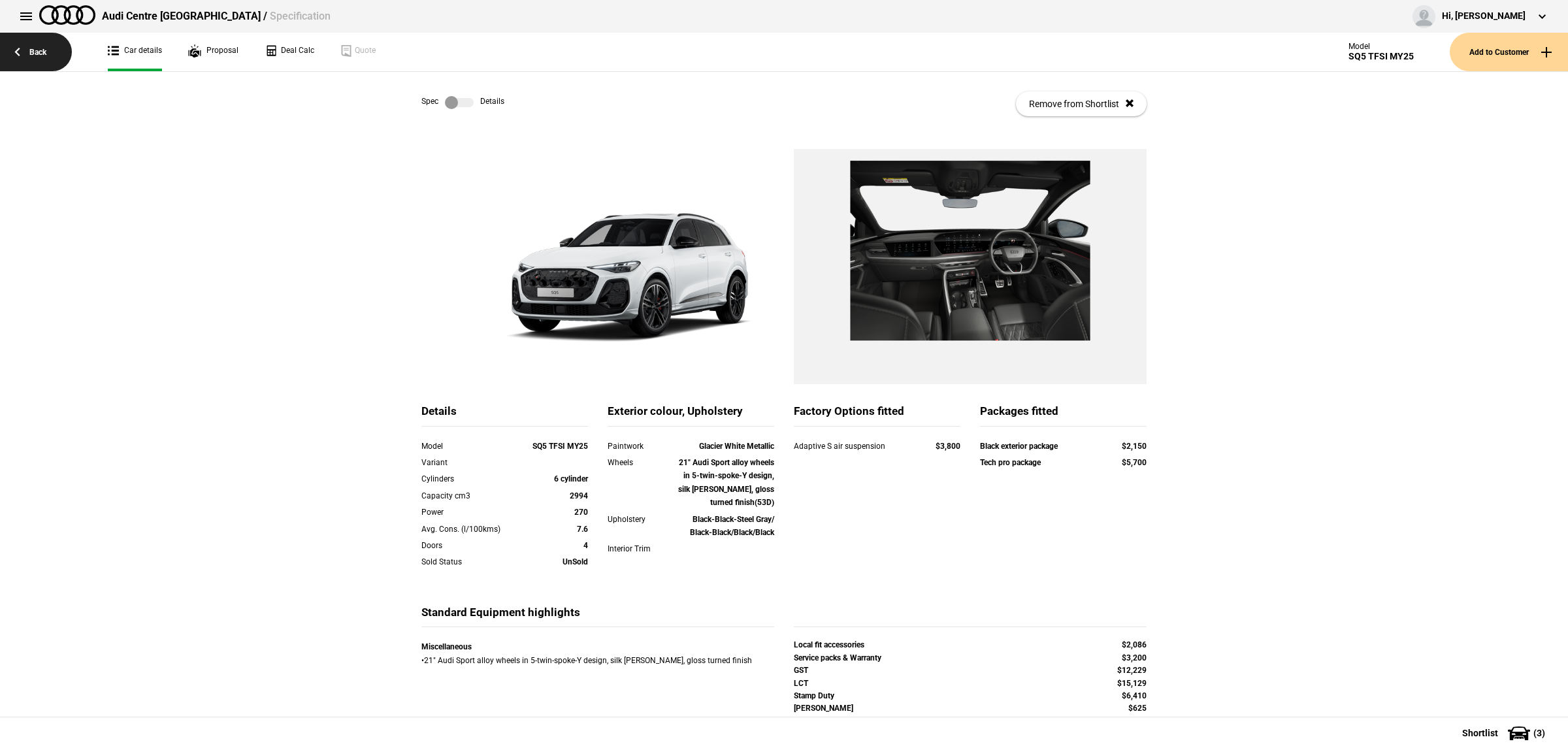
click at [34, 44] on link "Back" at bounding box center [36, 52] width 72 height 38
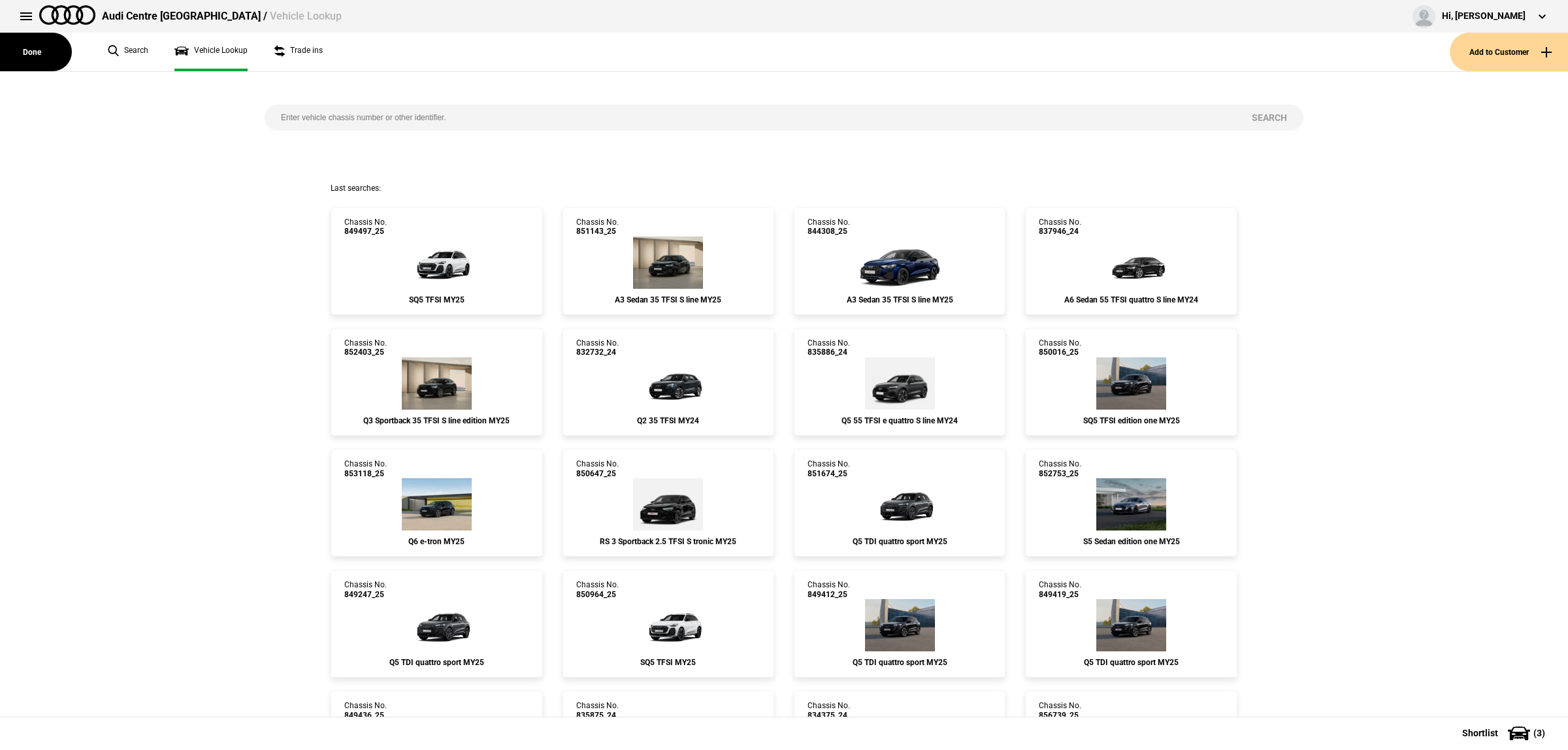
click at [468, 118] on input "search" at bounding box center [750, 118] width 971 height 26
paste input "910177"
type input "910177"
